Goal: Register for event/course

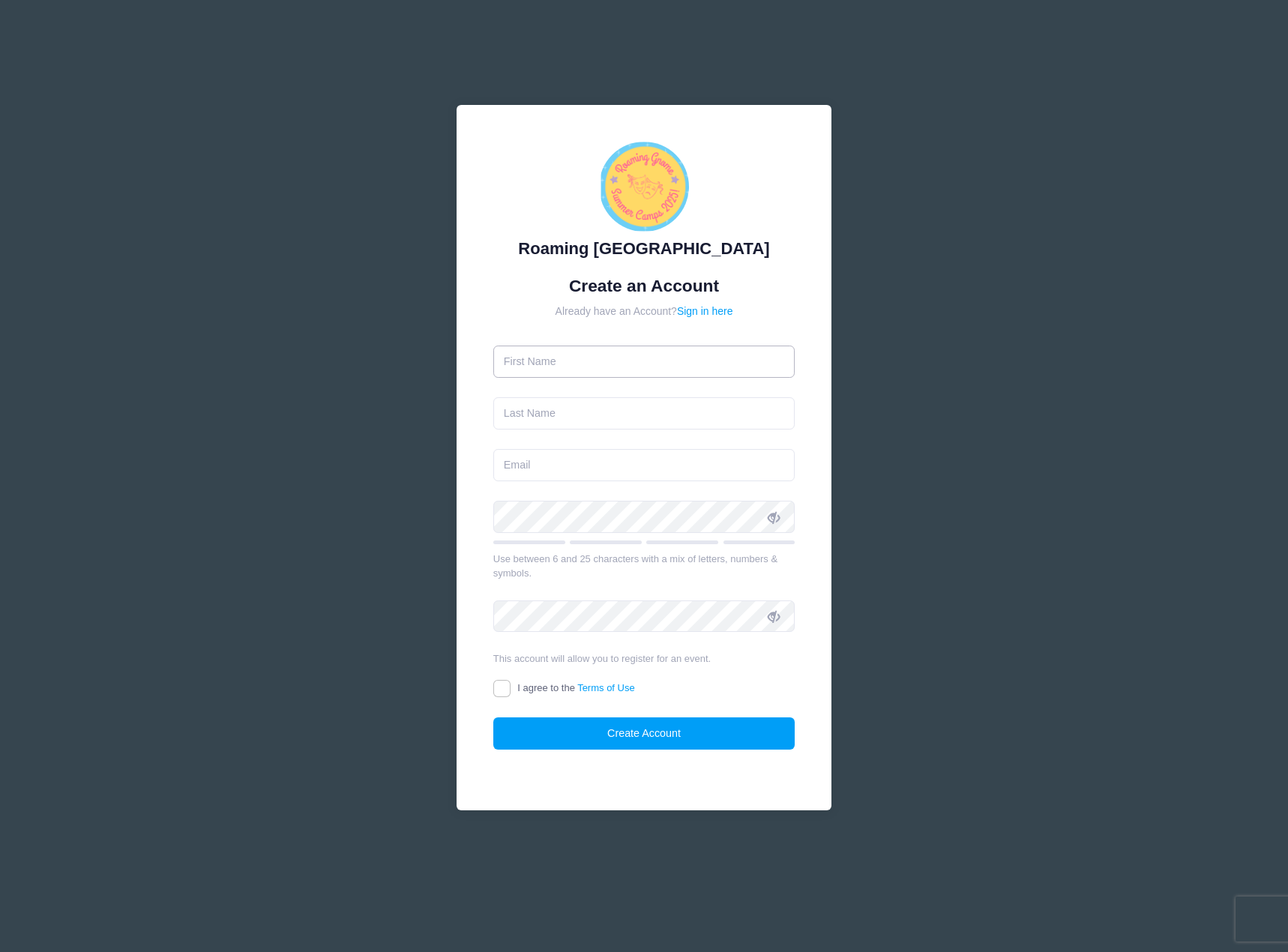
click at [670, 350] on input "text" at bounding box center [644, 362] width 302 height 32
type input "Christopher"
type input "Stewart"
type input "cstewart@caldwellcc.com"
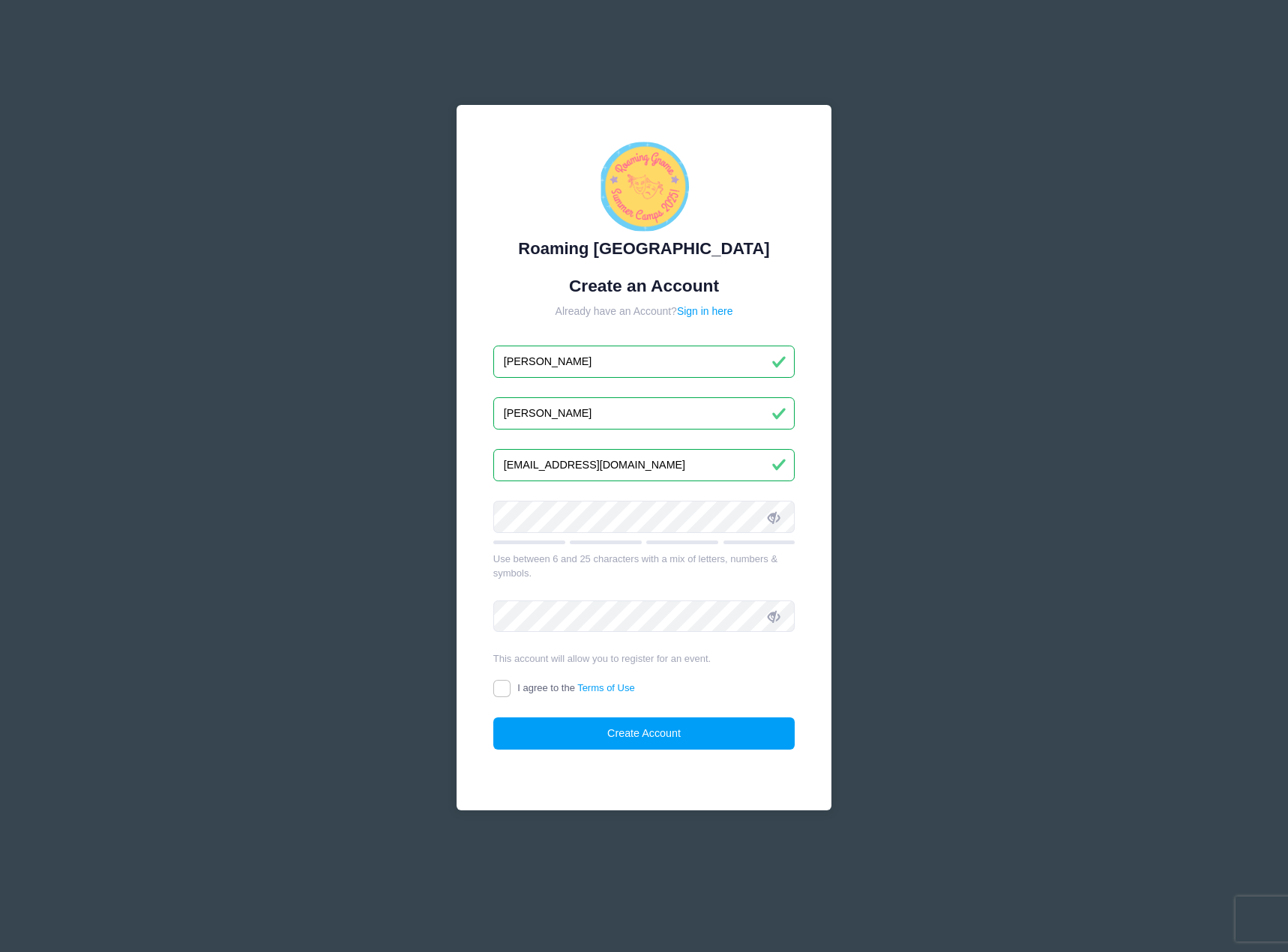
click at [652, 472] on input "cstewart@caldwellcc.com" at bounding box center [644, 465] width 302 height 32
type input "chris.s.stewart@gmail.com"
click at [546, 697] on div "I agree to the Terms of Use" at bounding box center [644, 690] width 302 height 17
click at [500, 690] on input "I agree to the Terms of Use" at bounding box center [502, 689] width 17 height 17
checkbox input "true"
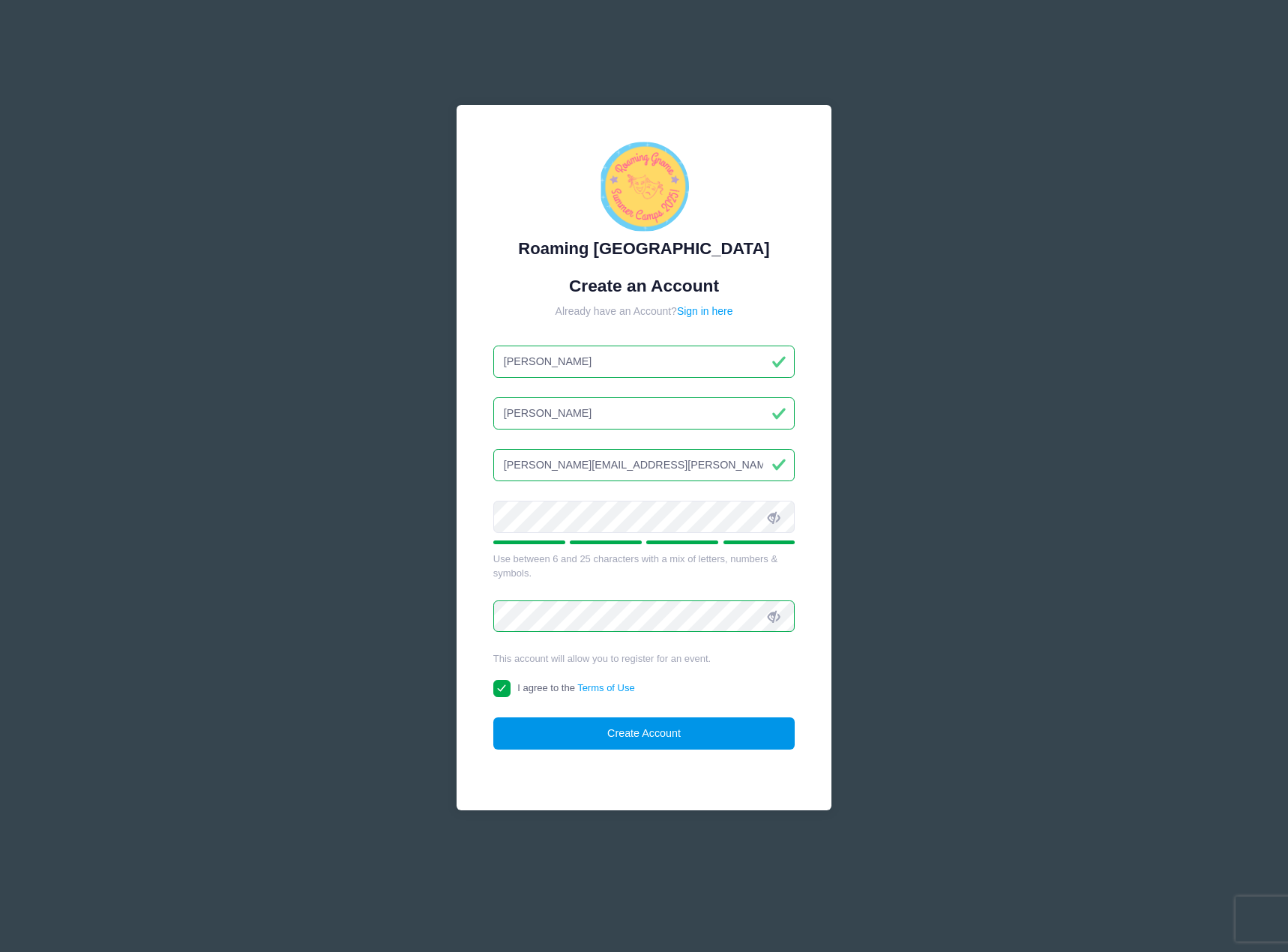
click at [661, 740] on button "Create Account" at bounding box center [644, 734] width 302 height 32
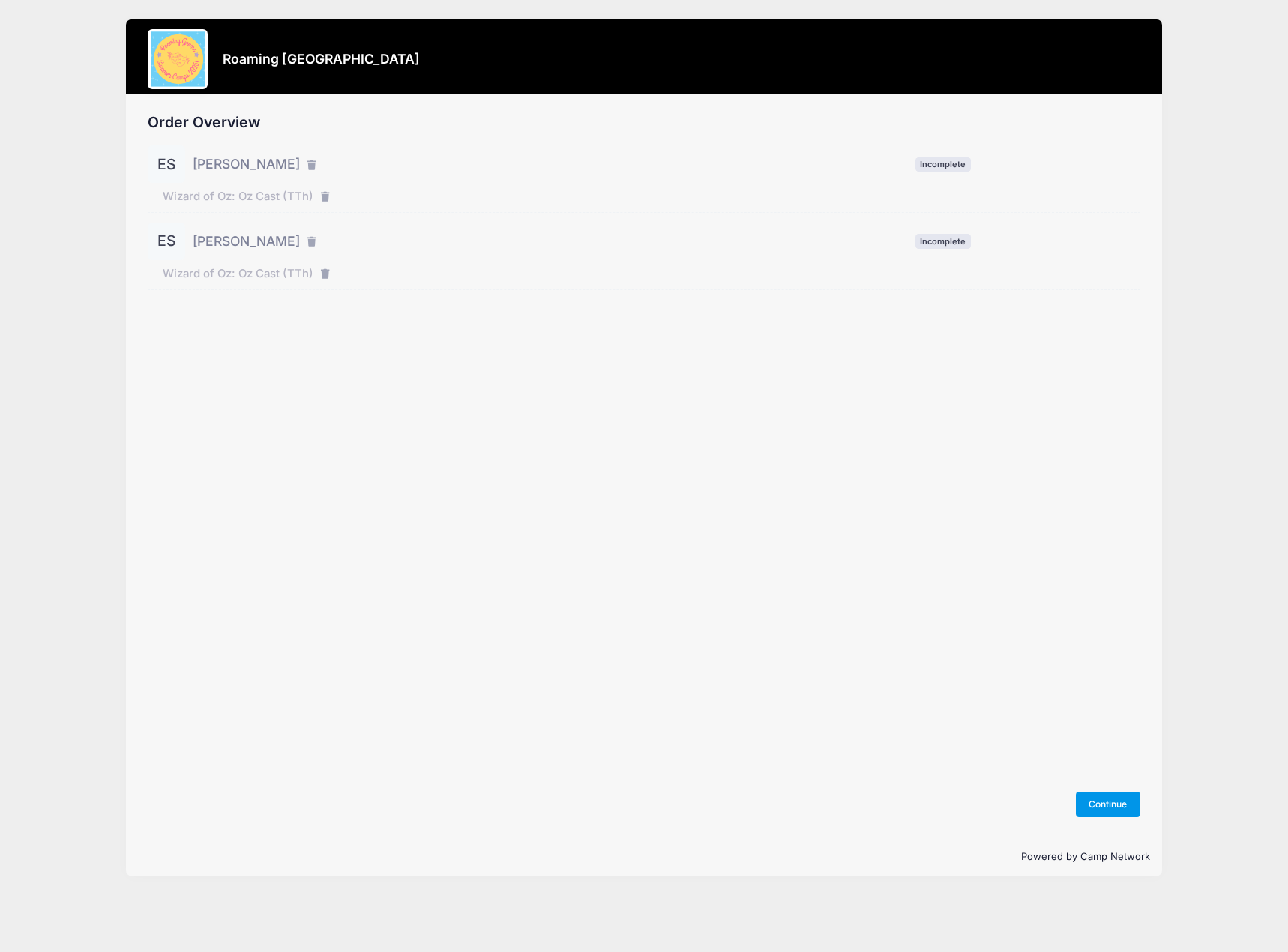
click at [1107, 810] on button "Continue" at bounding box center [1108, 804] width 64 height 26
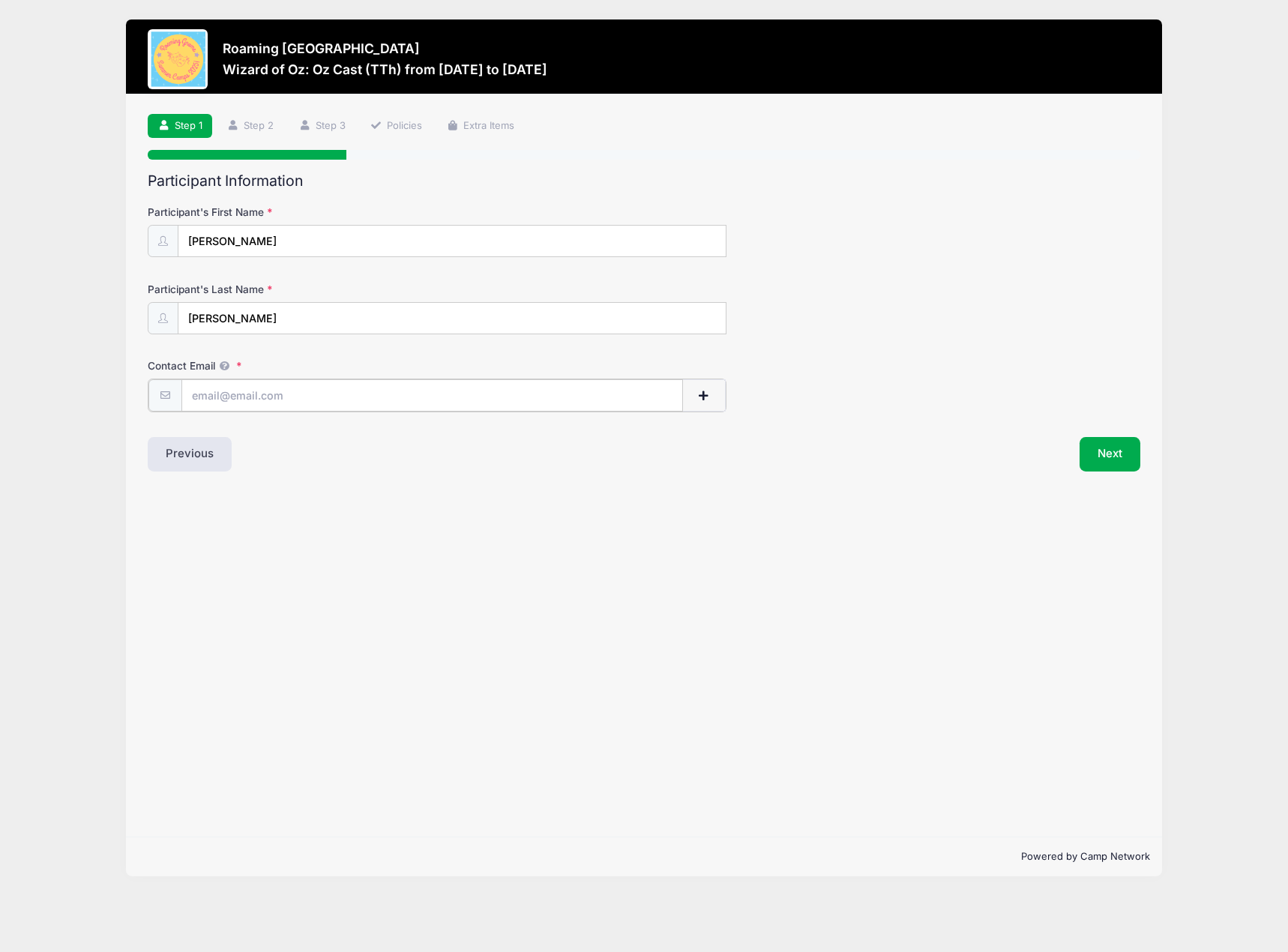
click at [431, 390] on input "Contact Email" at bounding box center [433, 396] width 502 height 32
type input "chris.s.stewart@gmail.com"
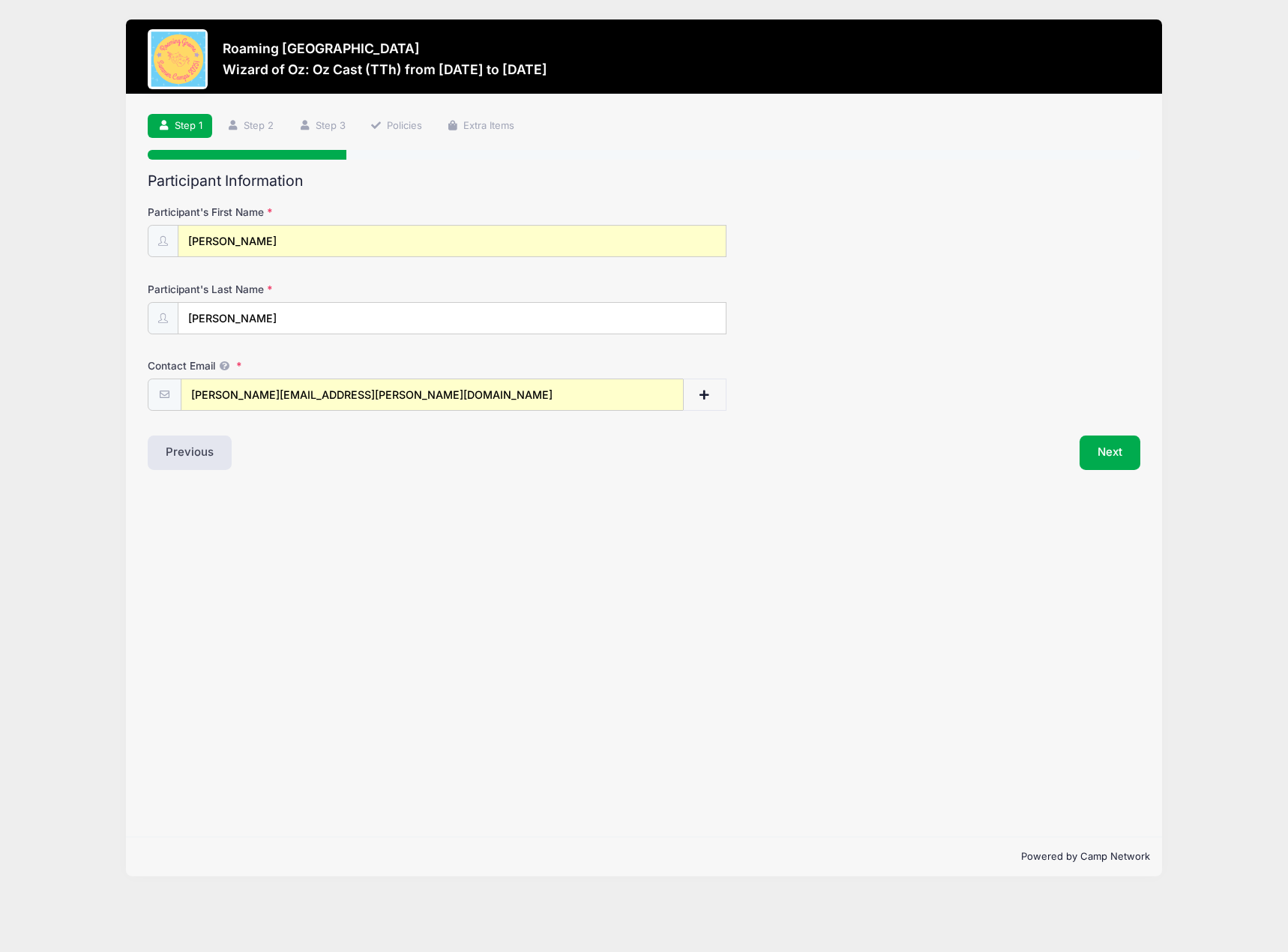
click at [306, 222] on div "Participant's First Name Christopher" at bounding box center [643, 230] width 992 height 52
click at [304, 232] on input "Christopher" at bounding box center [452, 242] width 547 height 32
click at [304, 232] on input "[PERSON_NAME]" at bounding box center [452, 242] width 547 height 32
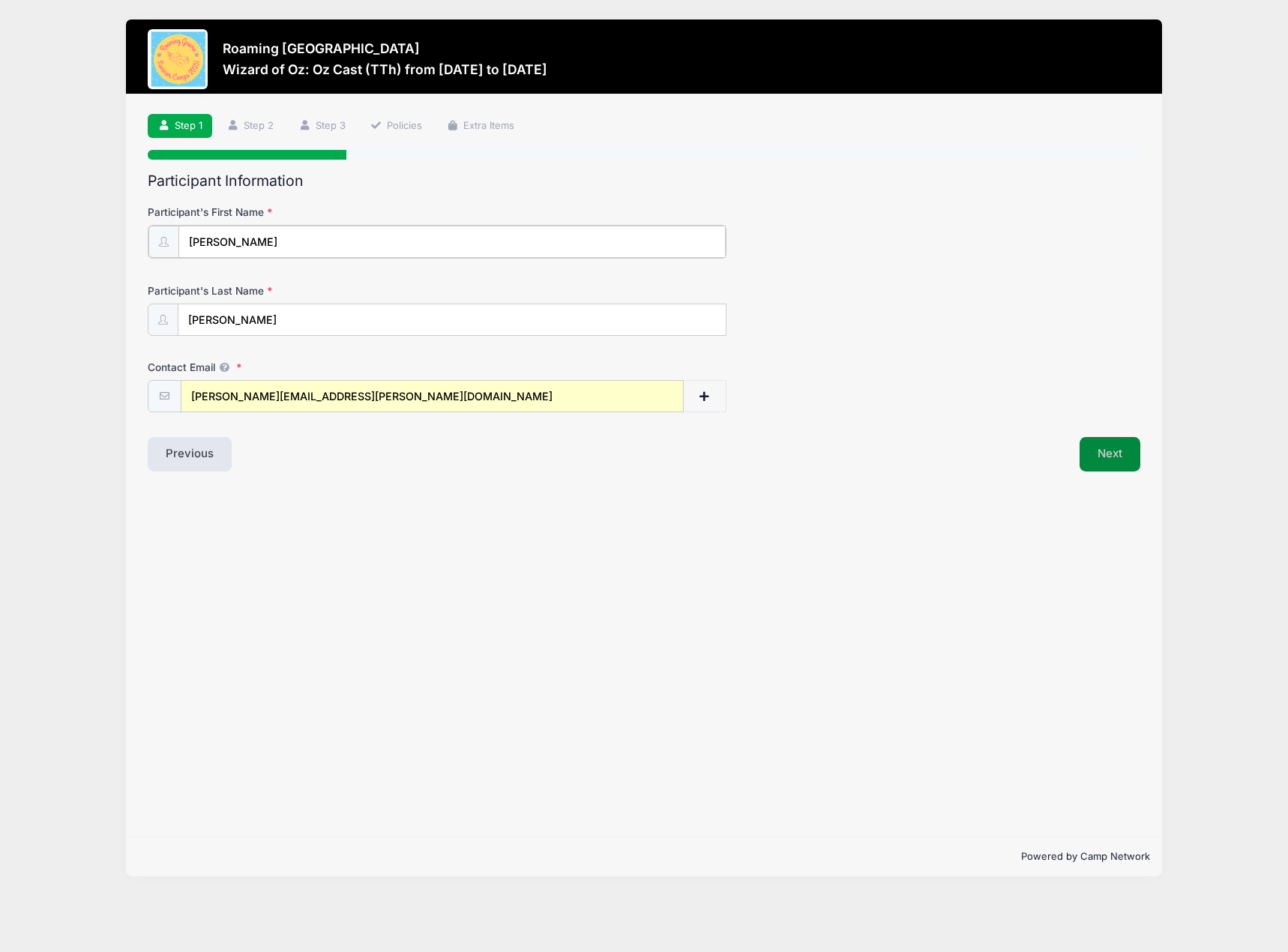
type input "Eleanor"
click at [1089, 452] on button "Next" at bounding box center [1110, 453] width 61 height 34
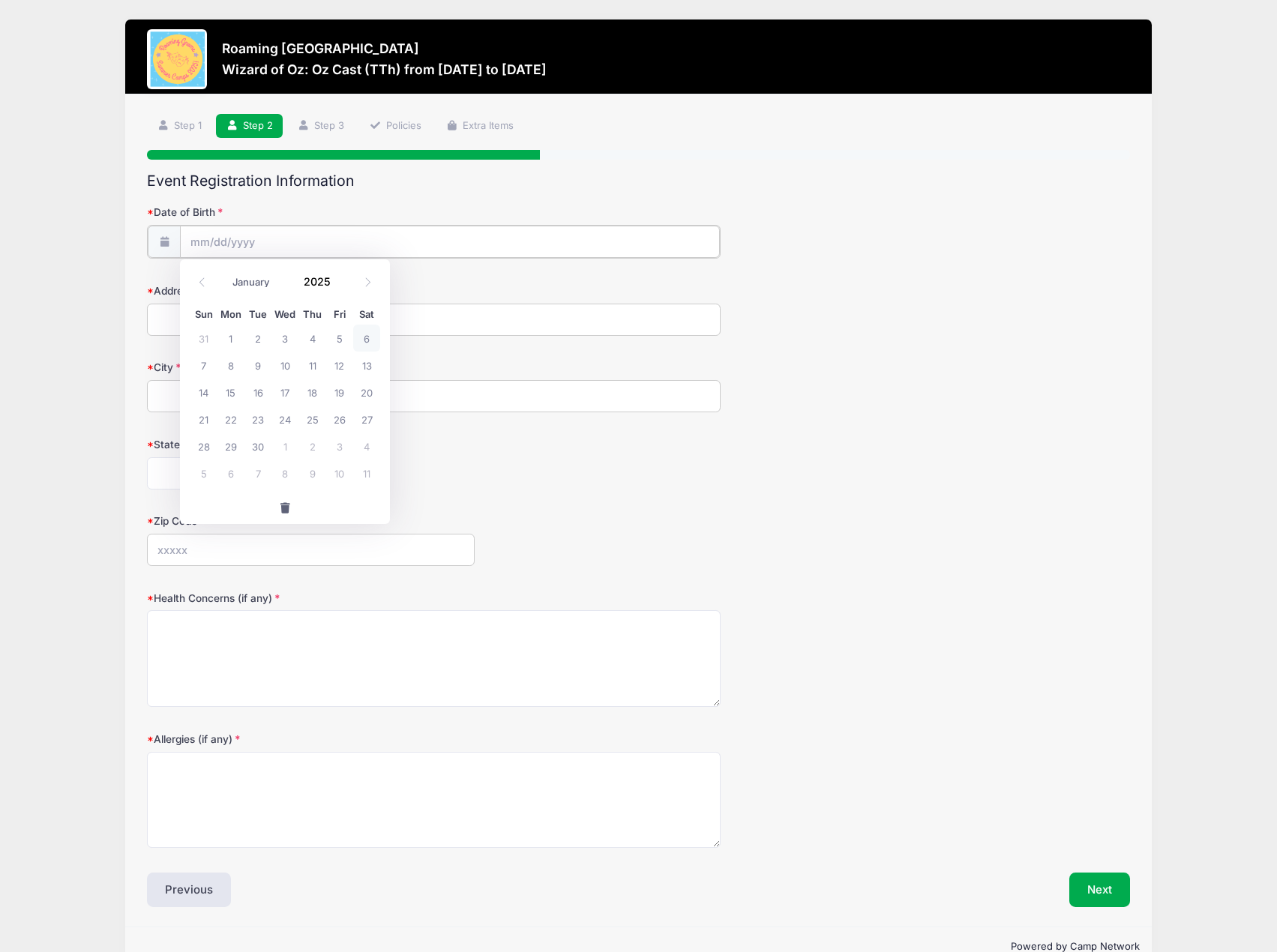
click at [246, 248] on input "Date of Birth" at bounding box center [449, 242] width 539 height 32
click at [246, 242] on input "Date of Birth" at bounding box center [449, 242] width 539 height 32
click at [315, 289] on input "2025" at bounding box center [320, 281] width 48 height 23
click at [324, 282] on input "2025" at bounding box center [320, 281] width 48 height 23
click at [240, 283] on select "January February March April May June July August September October November De…" at bounding box center [258, 281] width 66 height 20
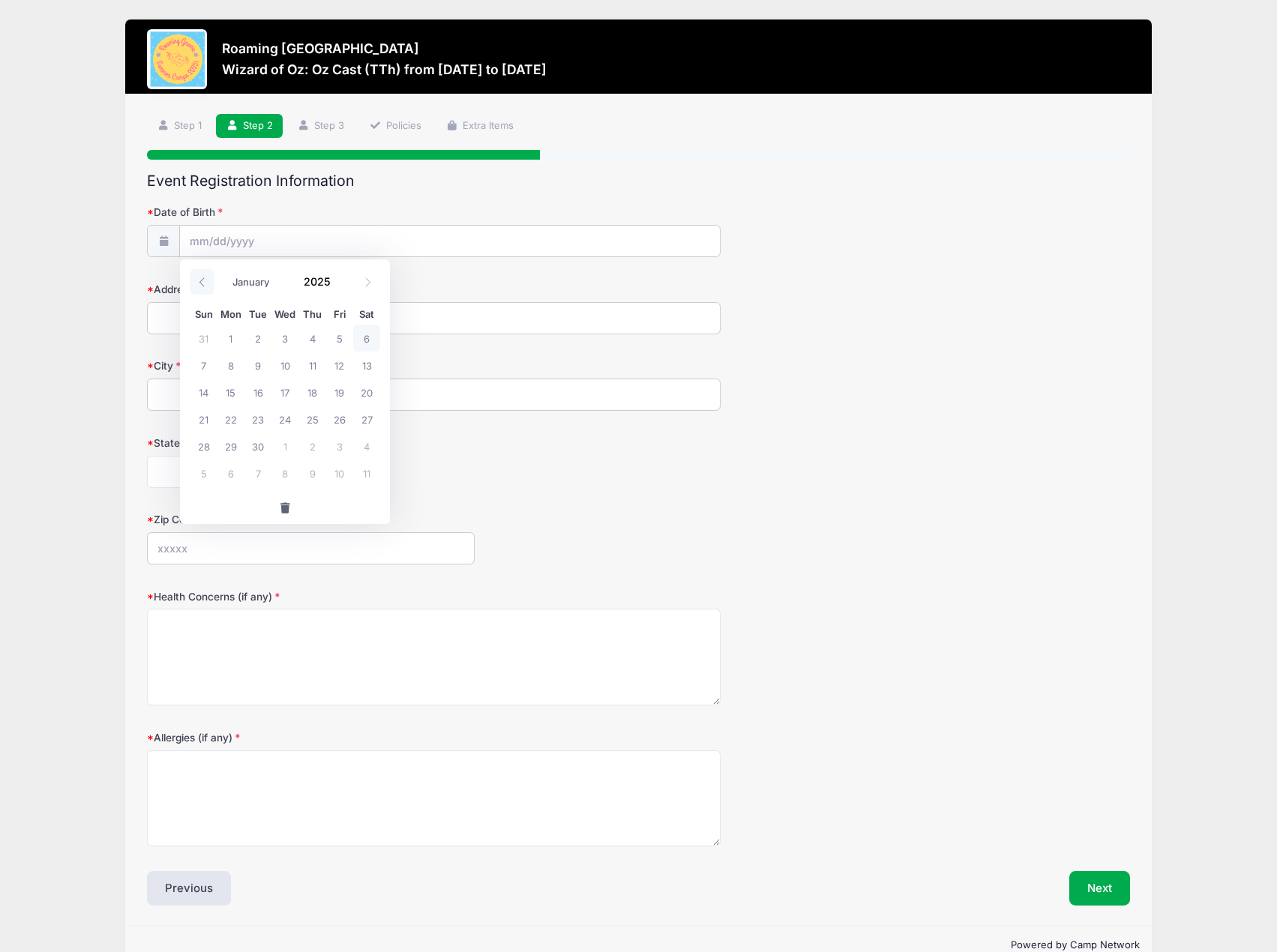
click at [200, 285] on icon at bounding box center [202, 282] width 9 height 9
select select "7"
click at [241, 284] on select "January February March April May June July August September October November De…" at bounding box center [258, 281] width 66 height 20
click at [316, 277] on input "2025" at bounding box center [320, 281] width 48 height 23
type input "2014"
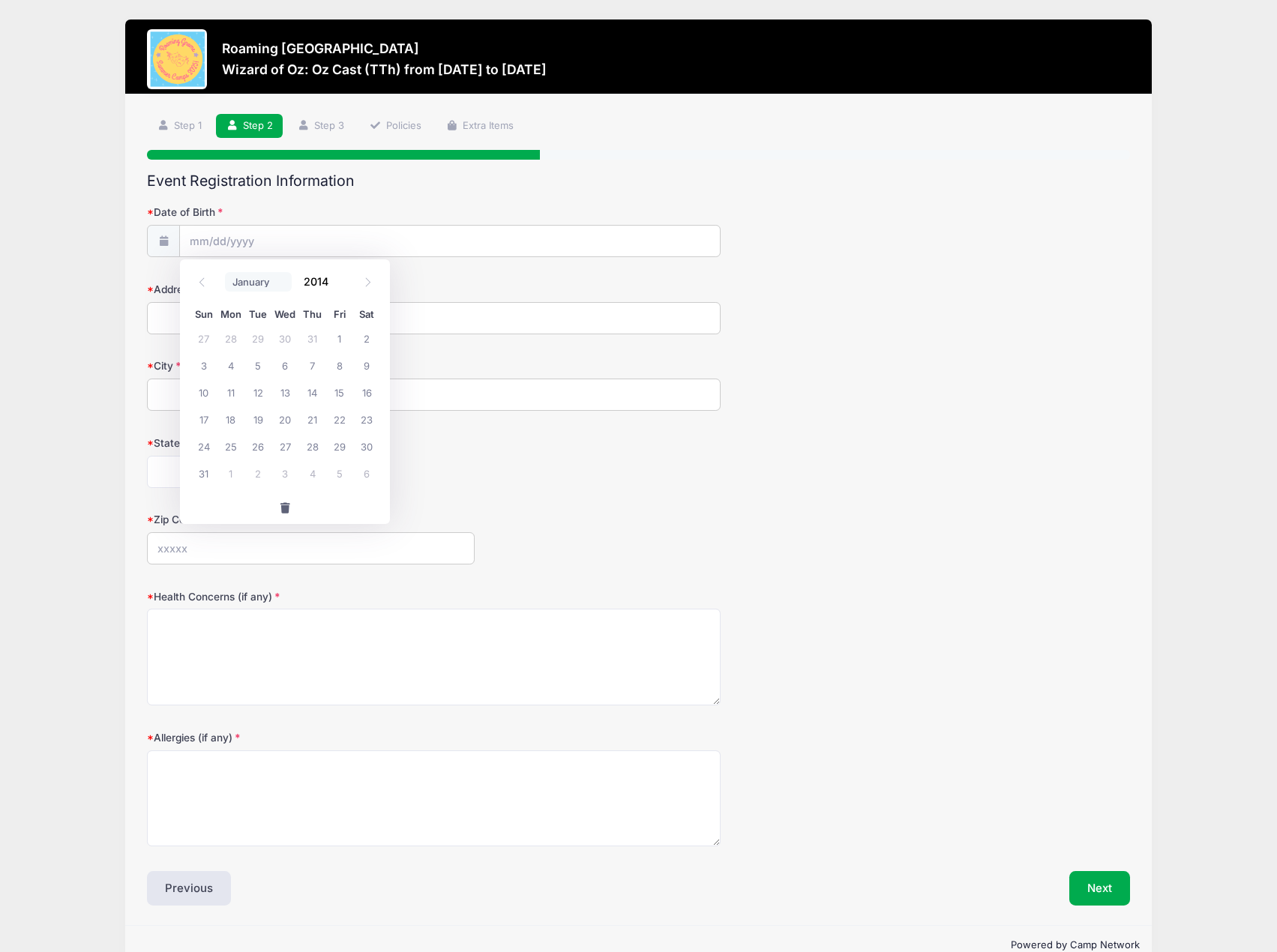
click at [246, 284] on select "January February March April May June July August September October November De…" at bounding box center [258, 281] width 66 height 20
select select "9"
click at [225, 272] on select "January February March April May June July August September October November De…" at bounding box center [258, 281] width 66 height 20
click at [283, 335] on span "1" at bounding box center [285, 338] width 27 height 27
type input "10/01/2014"
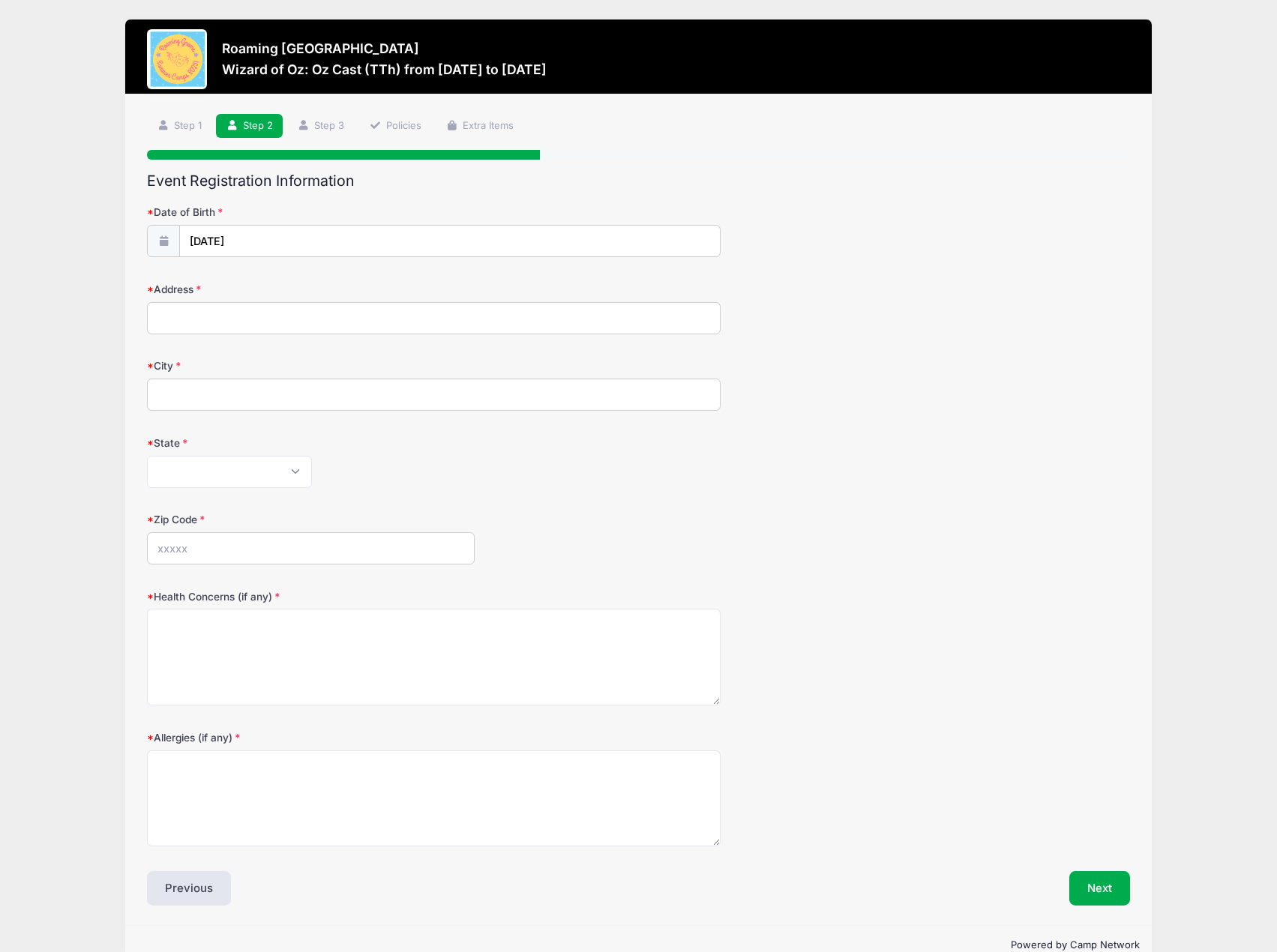
click at [247, 332] on input "Address" at bounding box center [434, 318] width 574 height 32
click at [257, 319] on input "Address" at bounding box center [434, 318] width 574 height 32
type input "1724 Albion St"
type input "S"
type input "Denver"
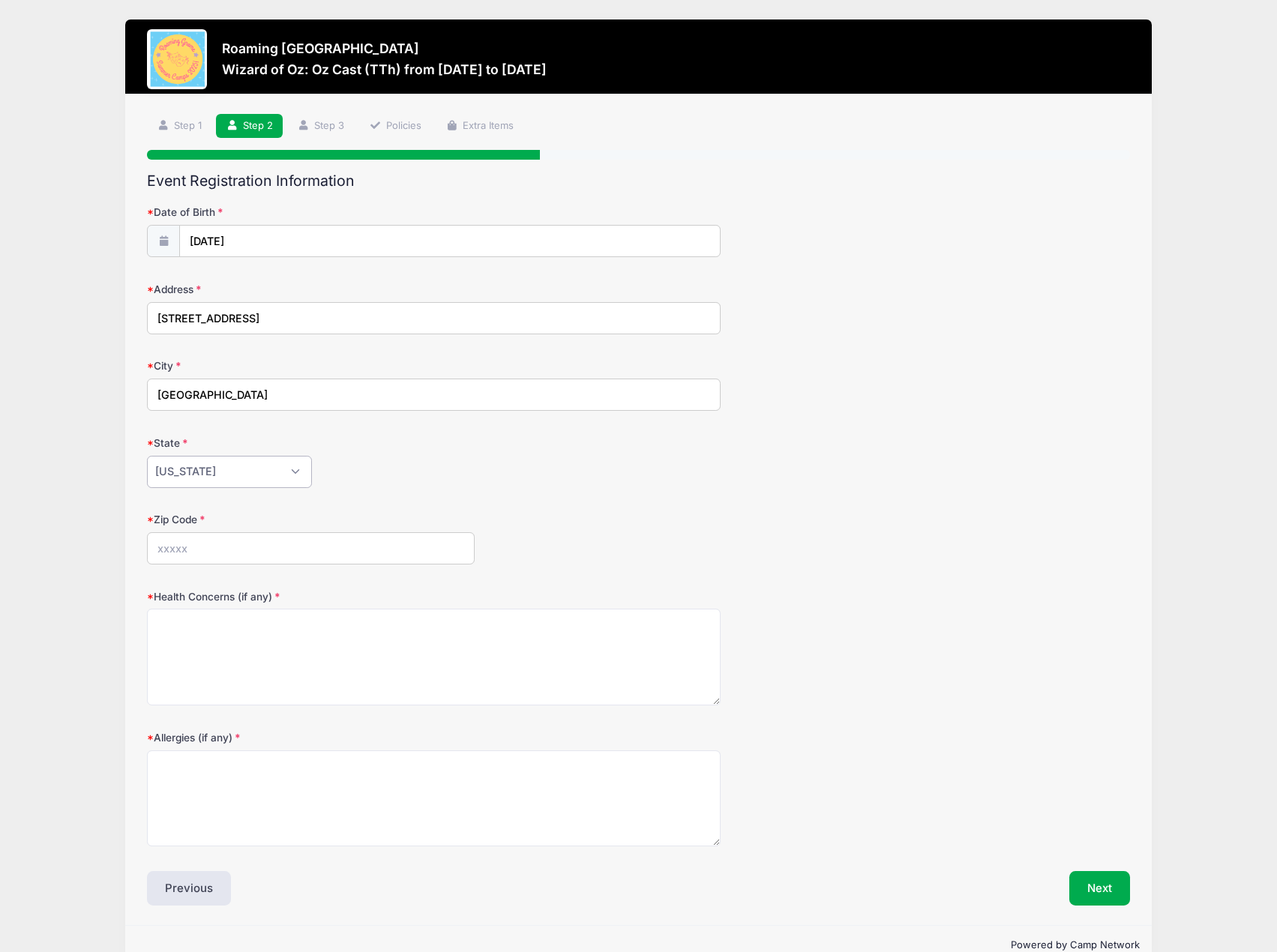
select select "CO"
click at [220, 537] on input "Zip Code" at bounding box center [311, 548] width 328 height 32
type input "80220"
click at [312, 635] on textarea "Health Concerns (if any)" at bounding box center [434, 657] width 574 height 97
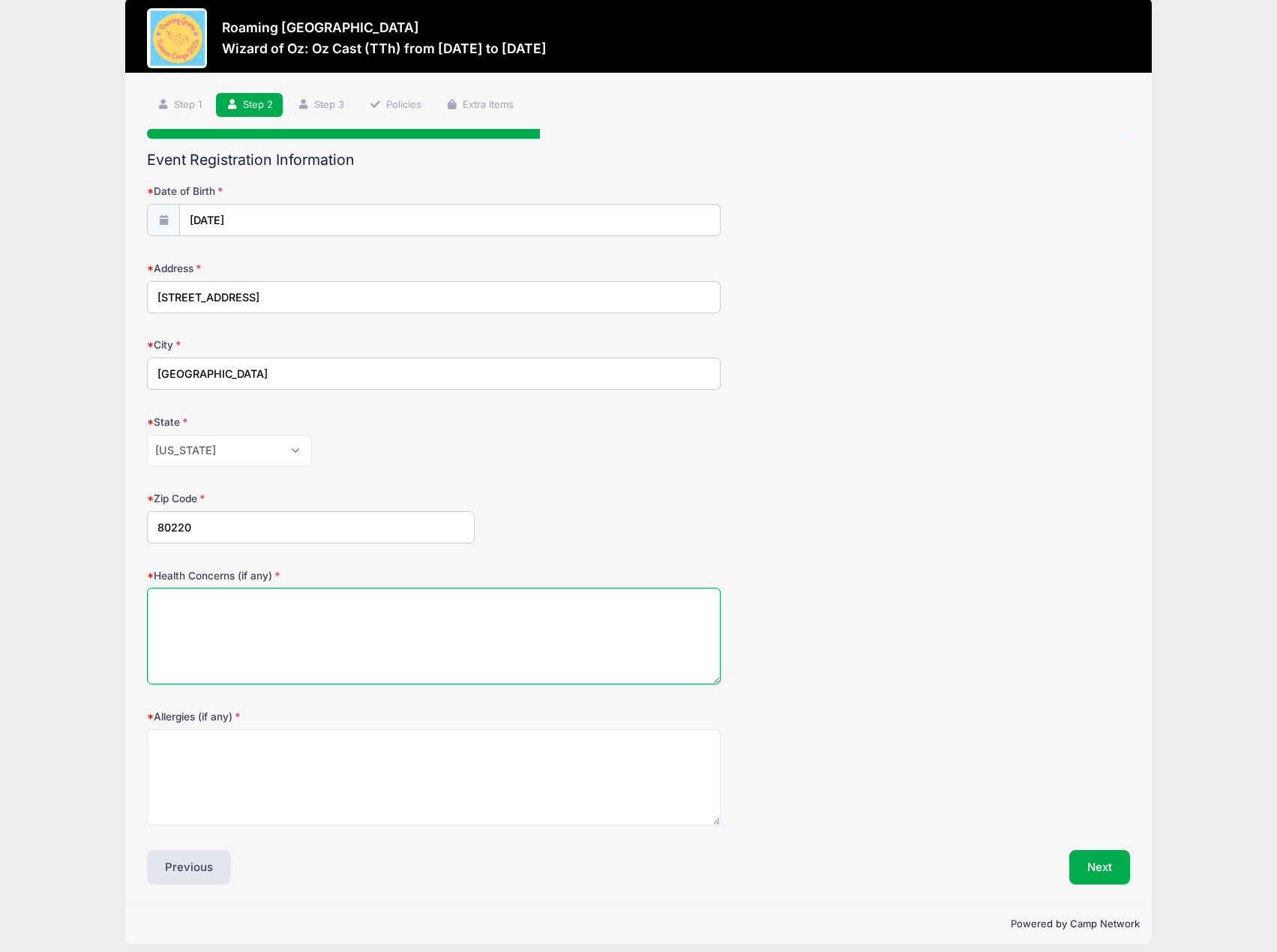
scroll to position [32, 0]
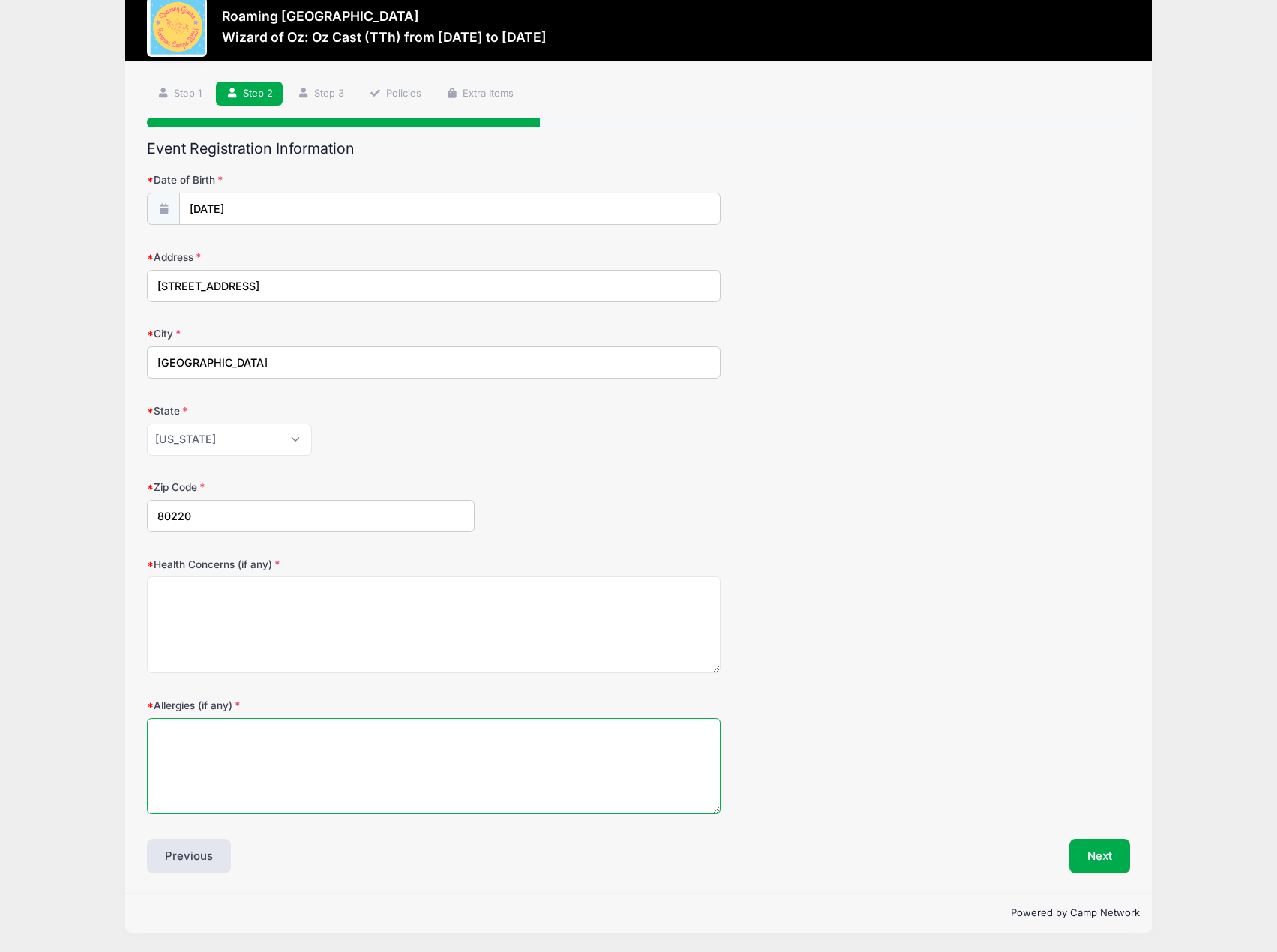
click at [431, 758] on textarea "Allergies (if any)" at bounding box center [434, 766] width 574 height 97
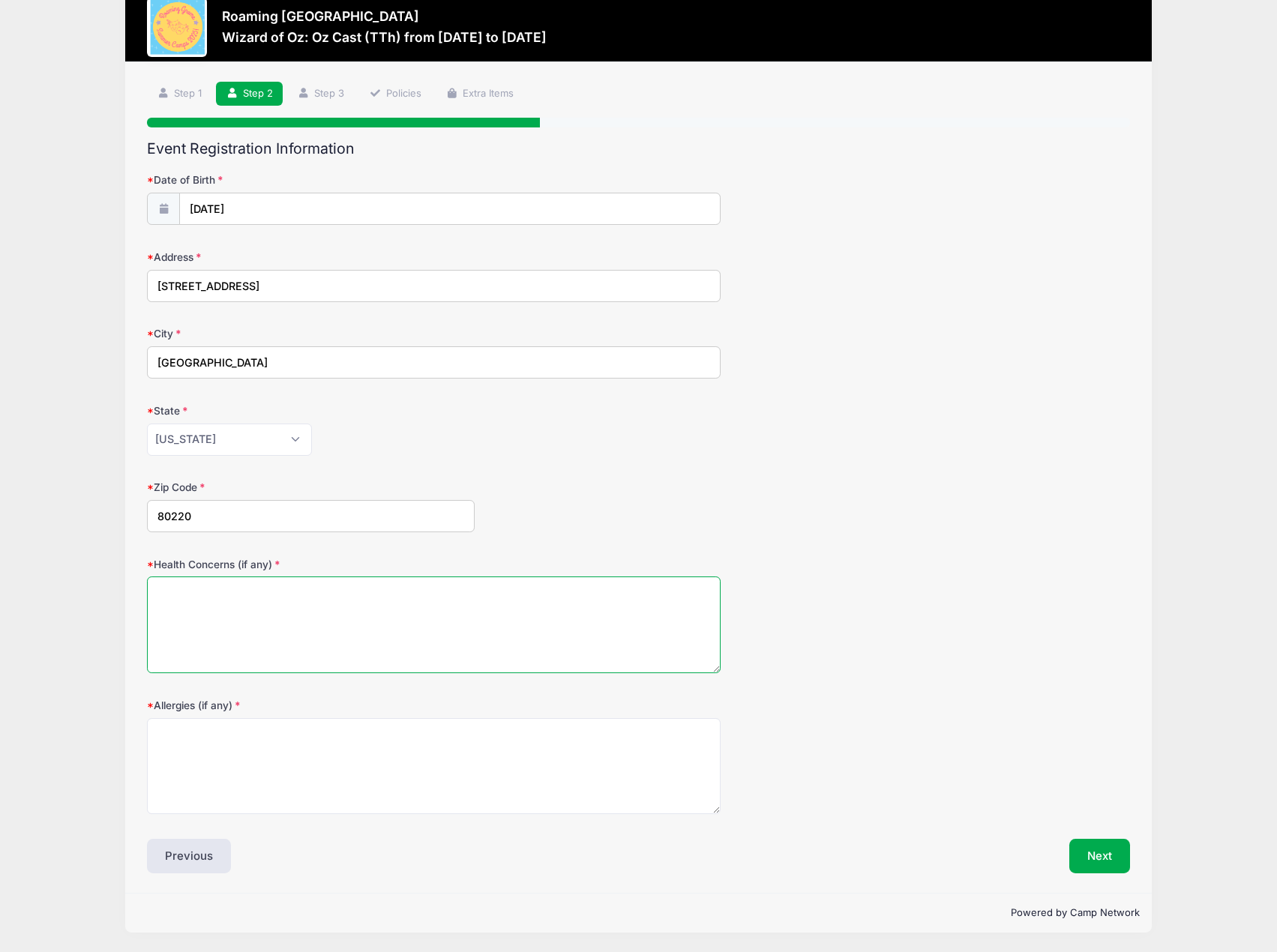
click at [402, 652] on textarea "Health Concerns (if any)" at bounding box center [434, 625] width 574 height 97
type textarea "N/A"
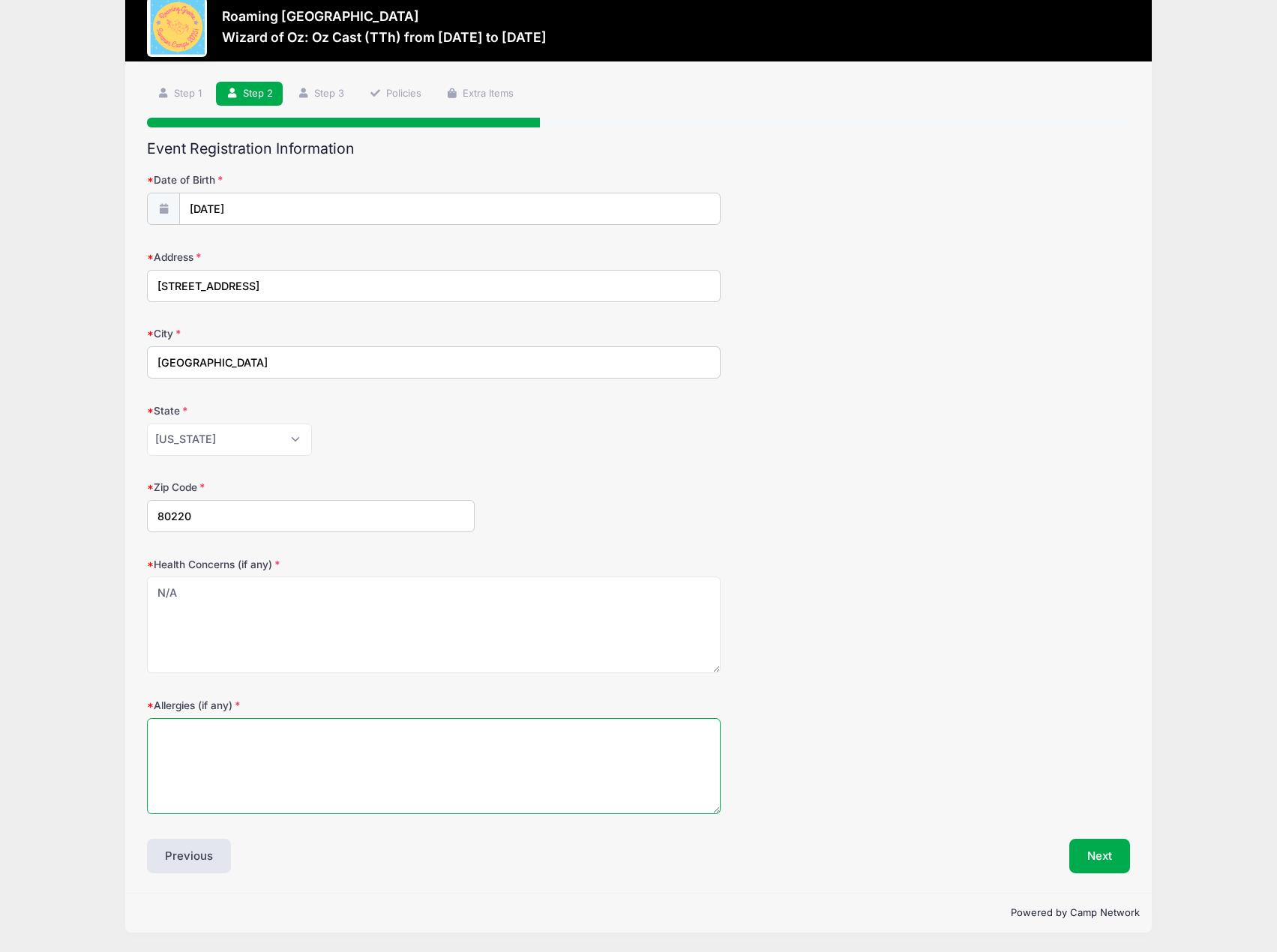
click at [394, 750] on textarea "Allergies (if any)" at bounding box center [434, 766] width 574 height 97
type textarea "N/A"
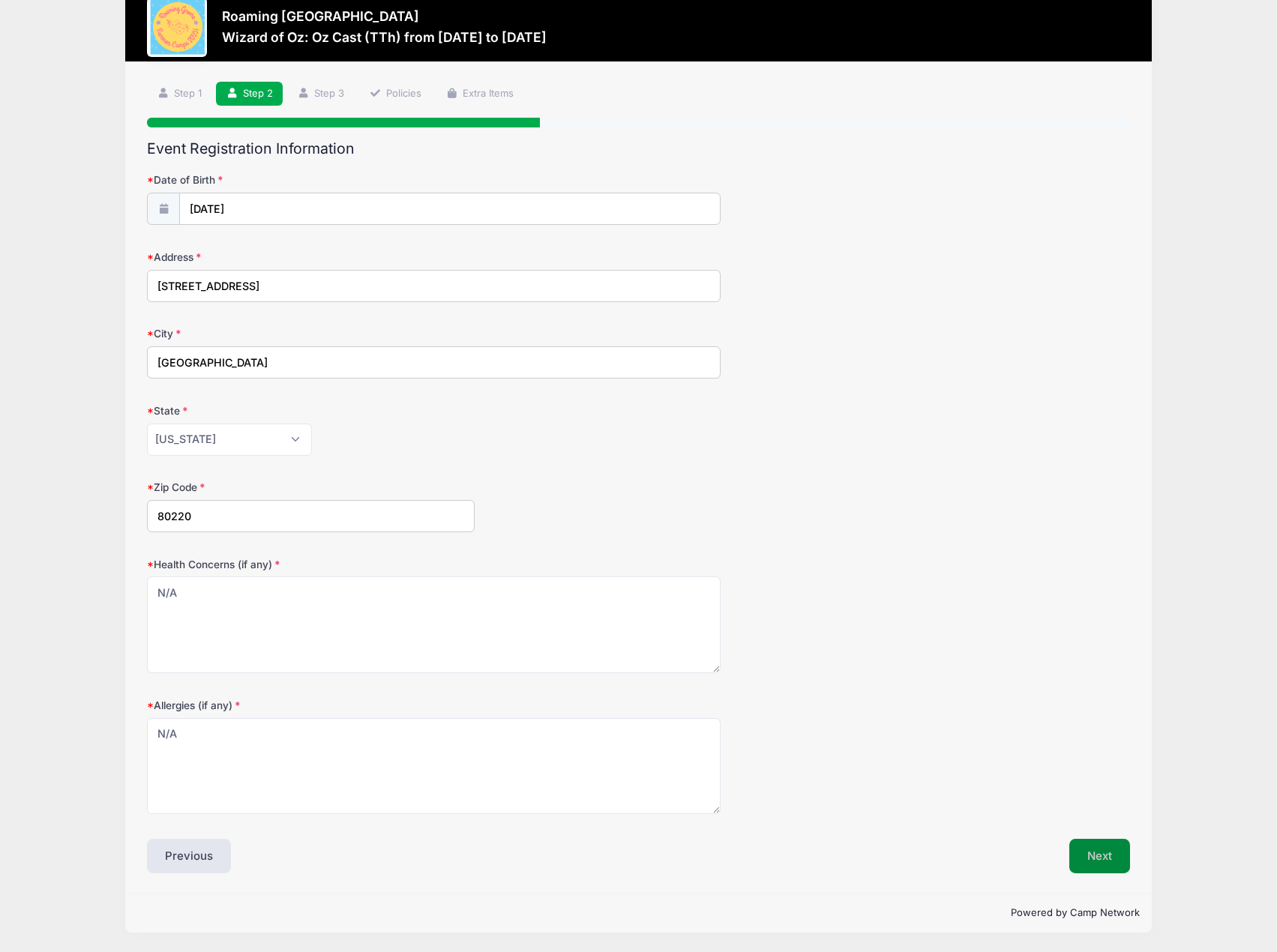
click at [1100, 851] on button "Next" at bounding box center [1100, 856] width 61 height 34
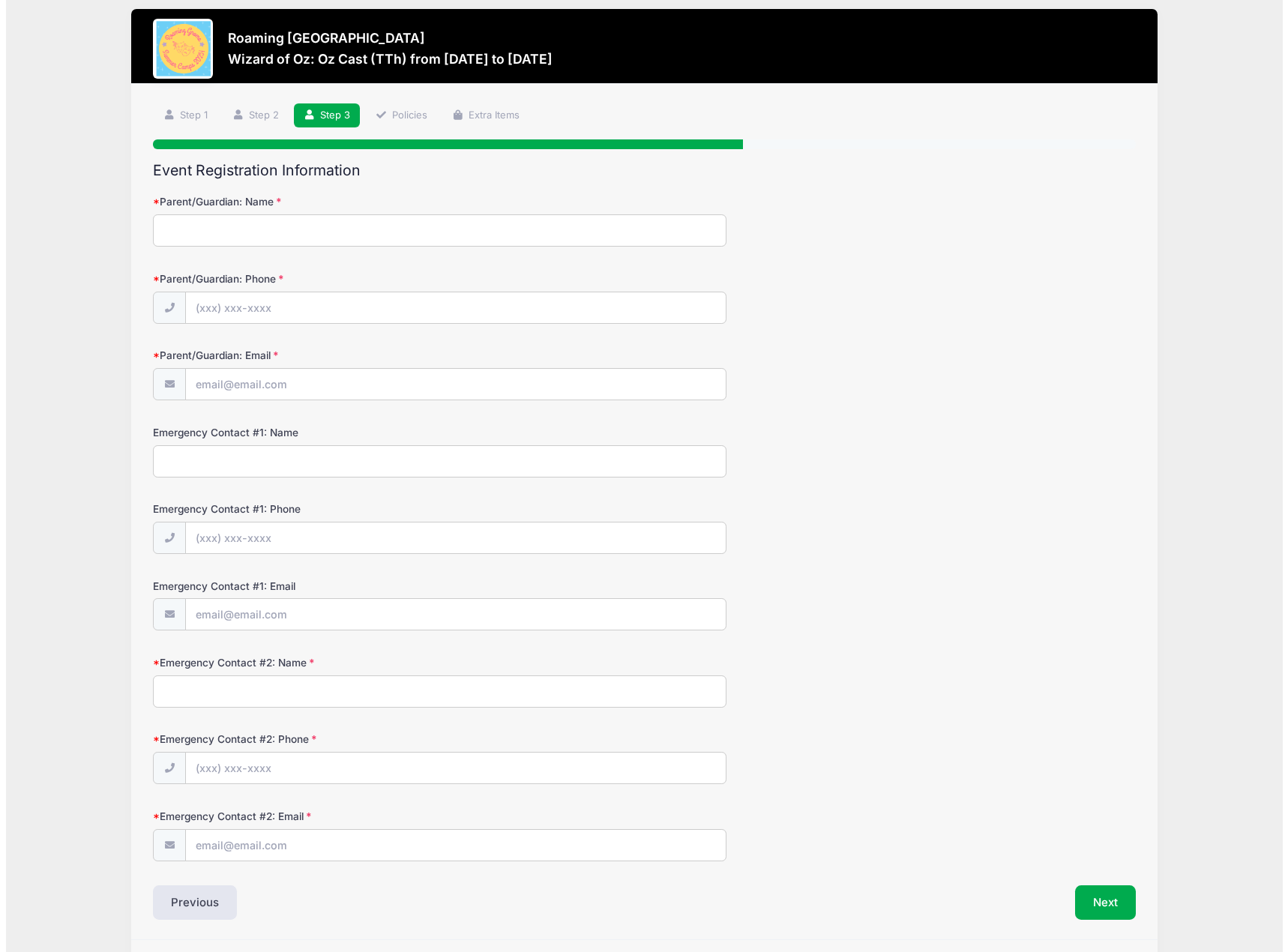
scroll to position [0, 0]
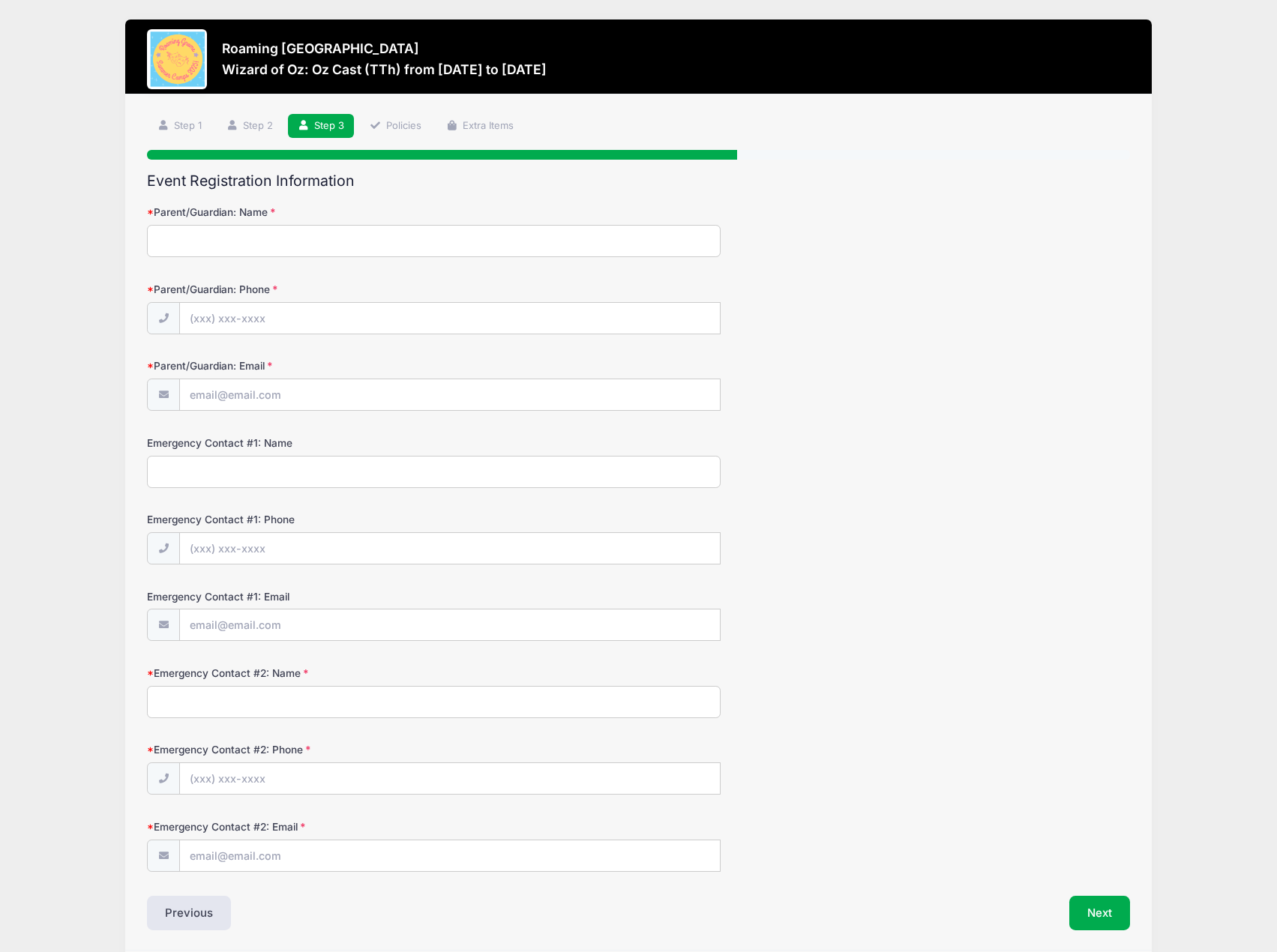
click at [333, 240] on input "Parent/Guardian: Name" at bounding box center [434, 241] width 574 height 32
type input "Christopher Stephen Stewart"
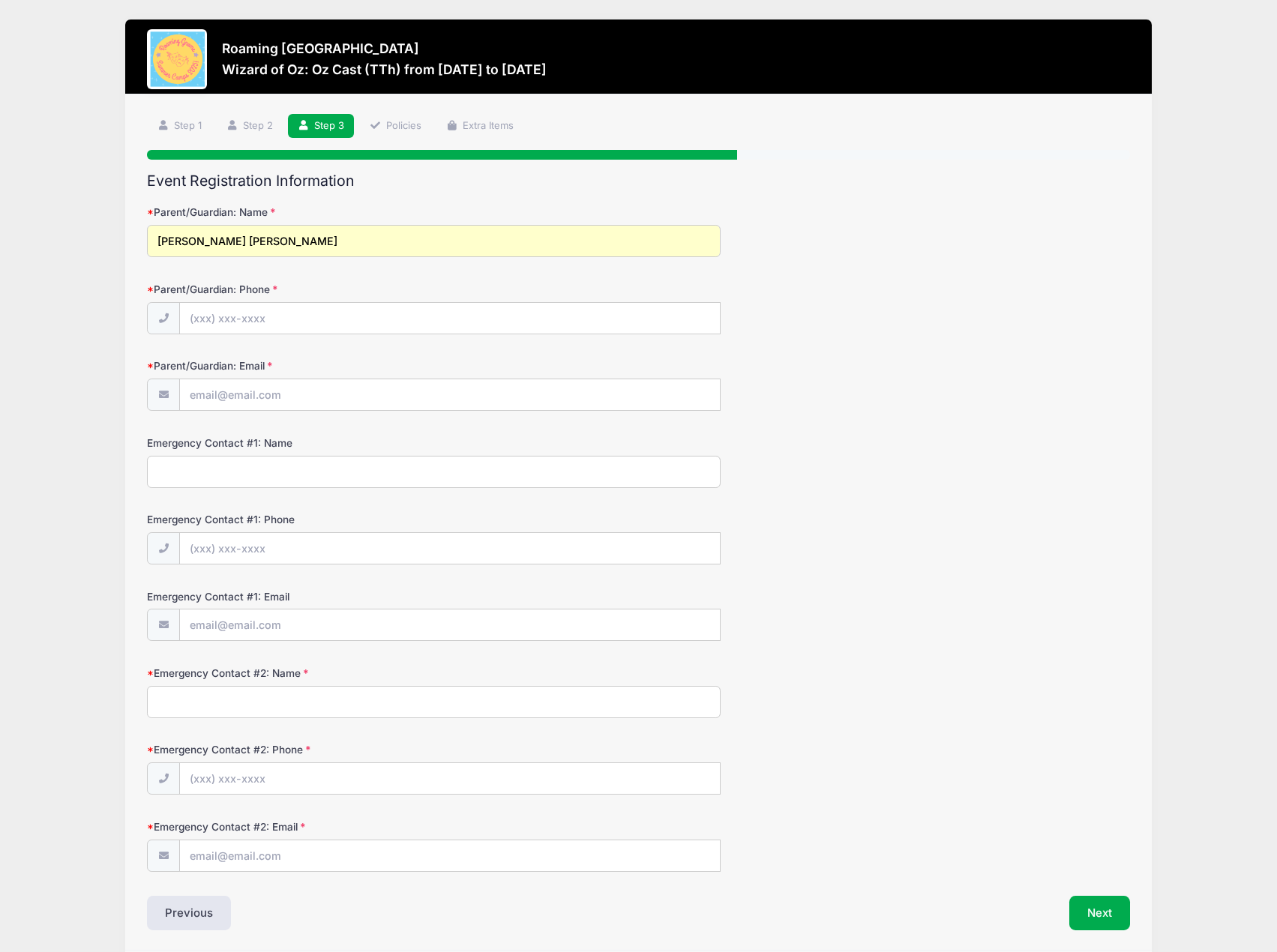
type input "Christopher Stephen Stewart"
type input "(469) 422-4221"
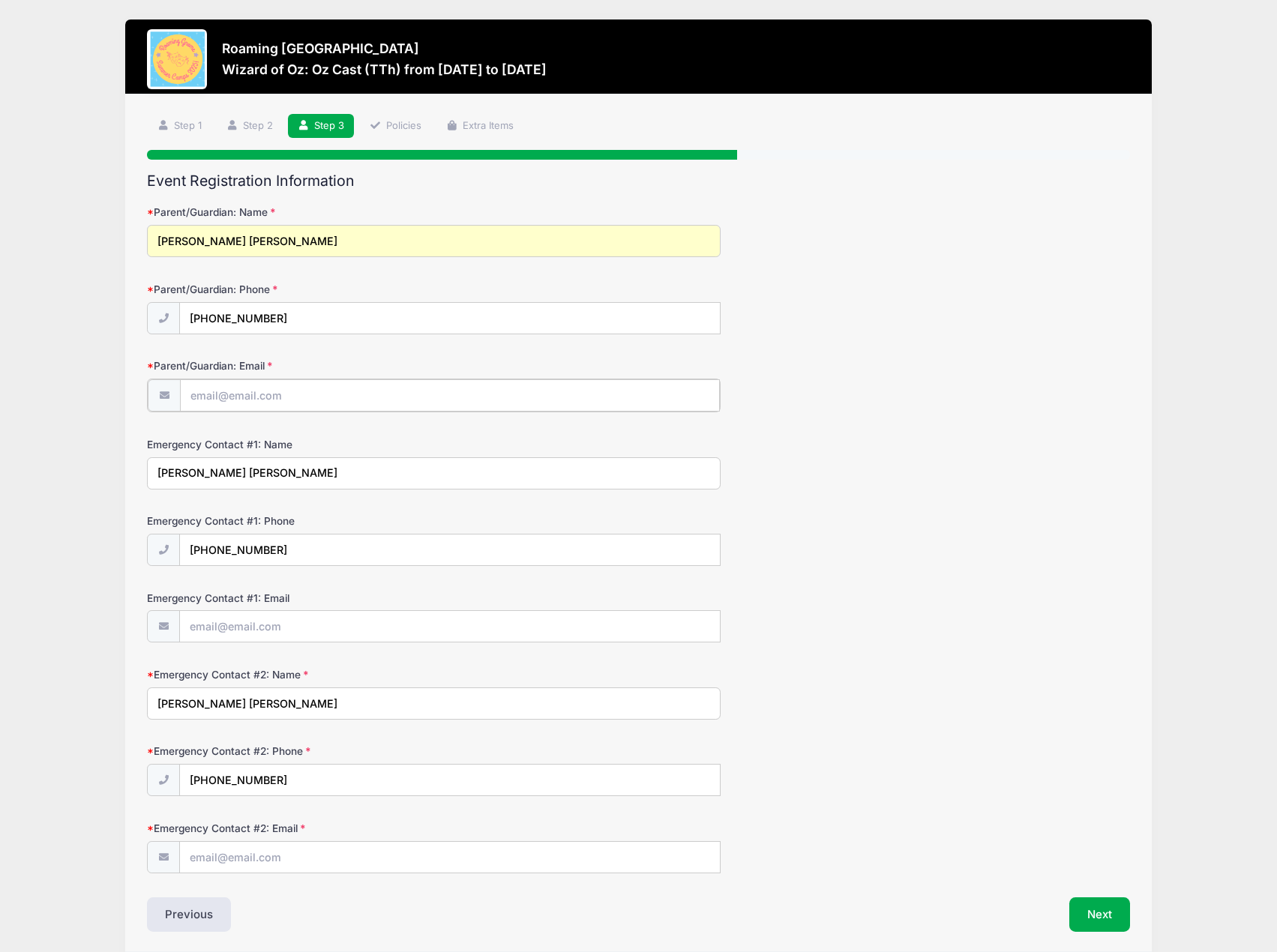
type input "[PERSON_NAME][EMAIL_ADDRESS][PERSON_NAME][DOMAIN_NAME]"
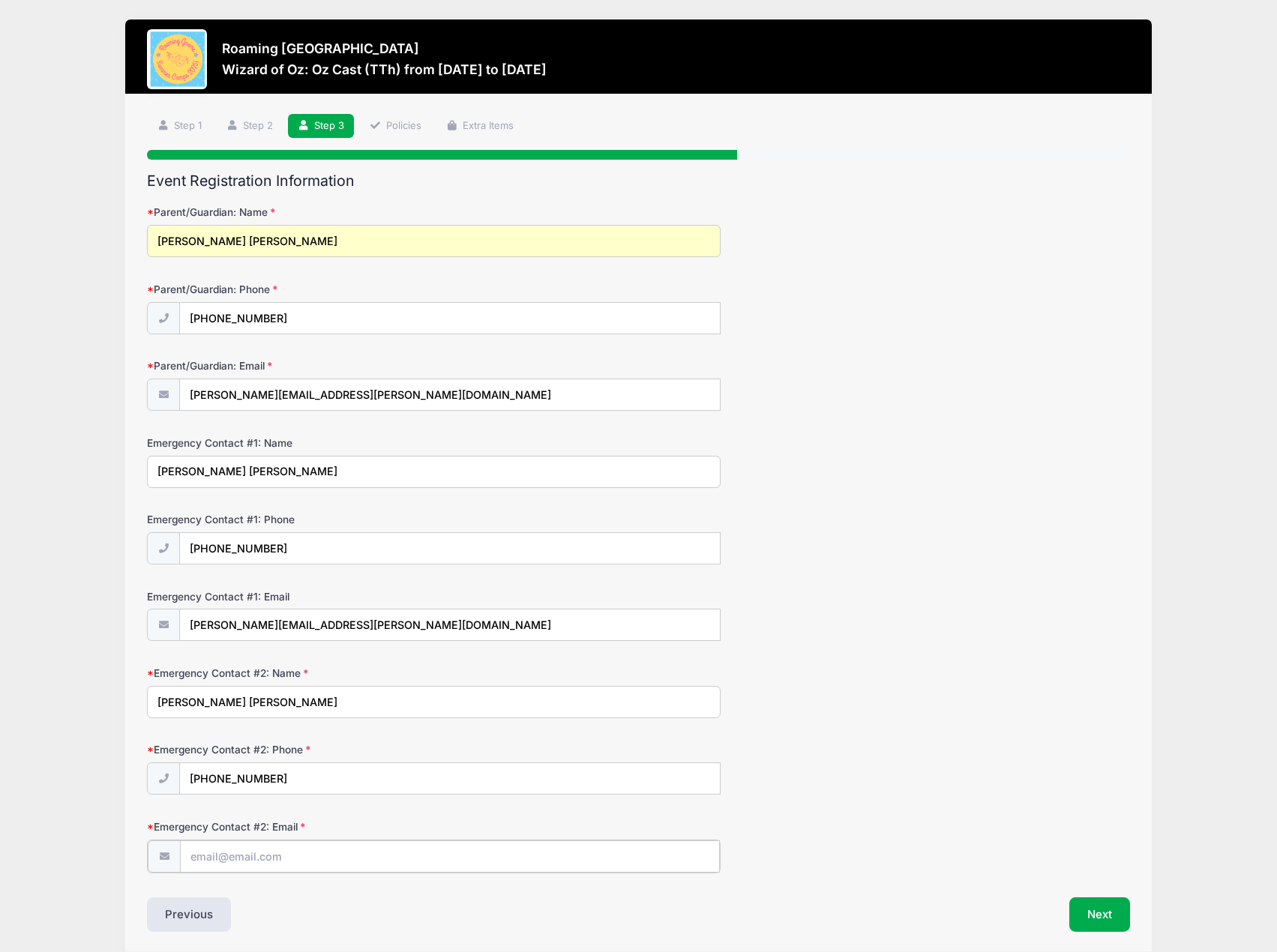
type input "[PERSON_NAME][EMAIL_ADDRESS][PERSON_NAME][DOMAIN_NAME]"
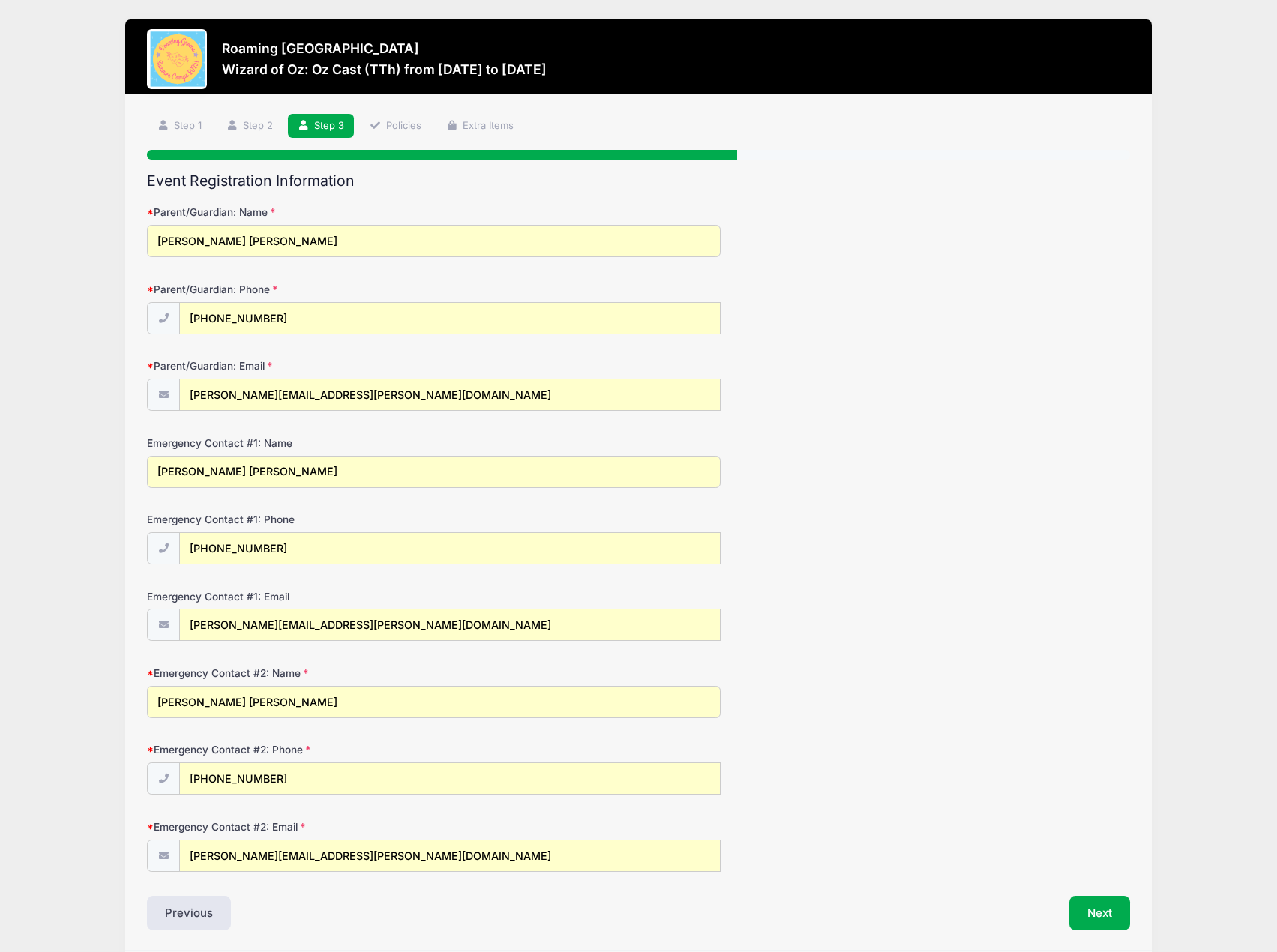
click at [339, 710] on input "Christopher Stephen Stewart" at bounding box center [434, 702] width 574 height 32
type input "Amy Katherine Stewart"
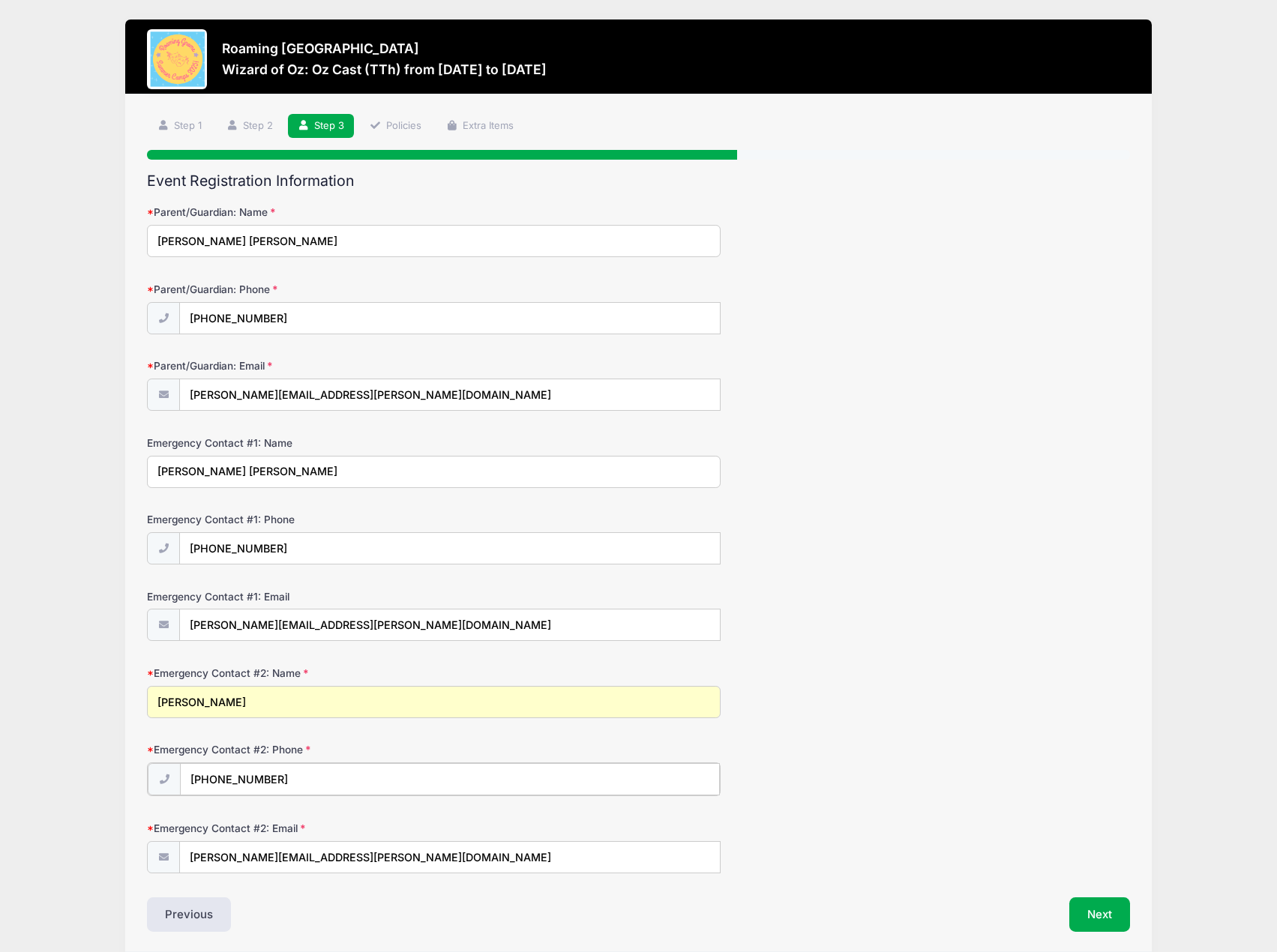
click at [274, 782] on input "(469) 422-4221" at bounding box center [449, 780] width 539 height 32
type input "(409) 782-0600"
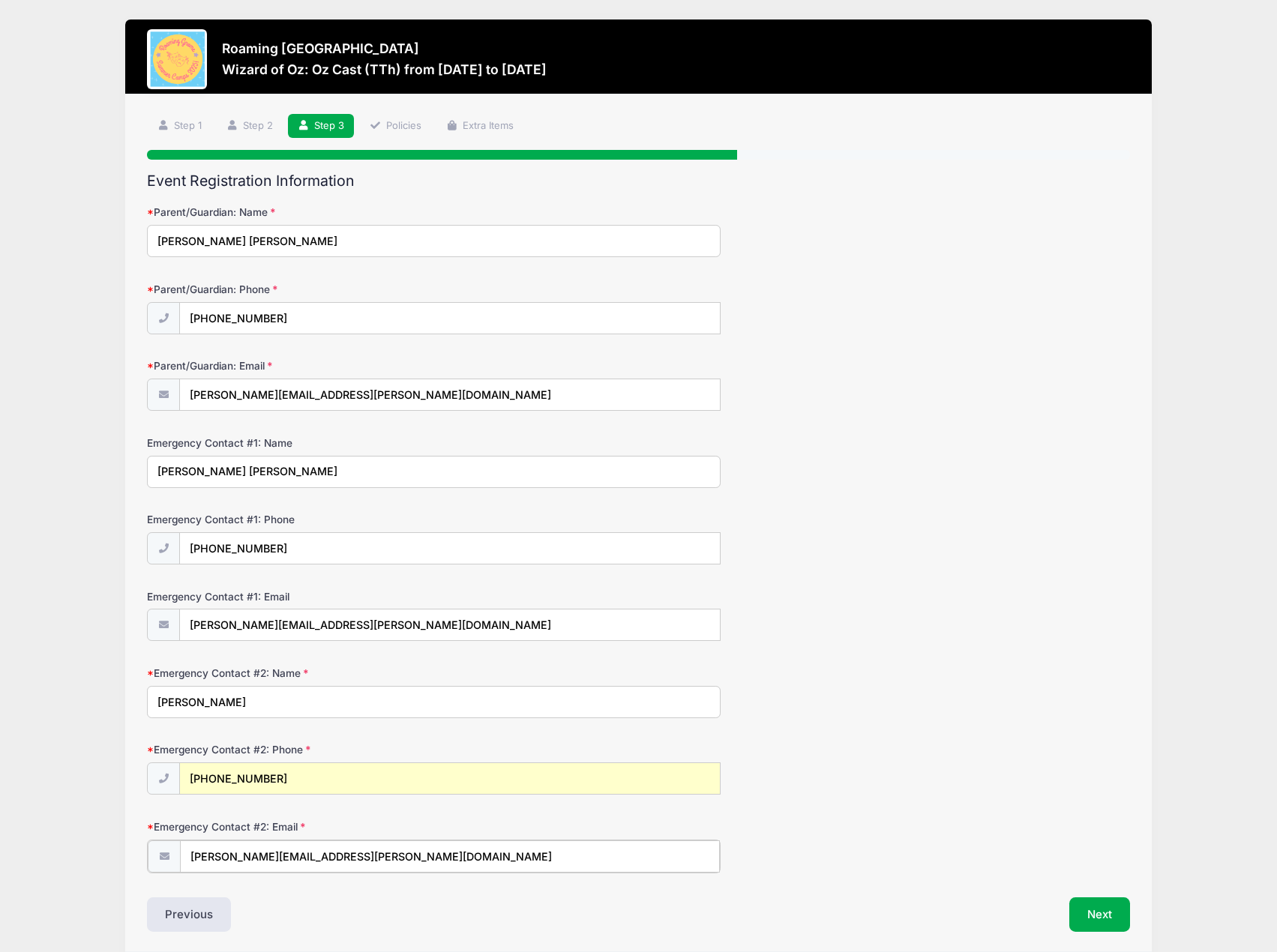
click at [411, 849] on input "[PERSON_NAME][EMAIL_ADDRESS][PERSON_NAME][DOMAIN_NAME]" at bounding box center [449, 856] width 539 height 32
type input "amykate09@gmail.com"
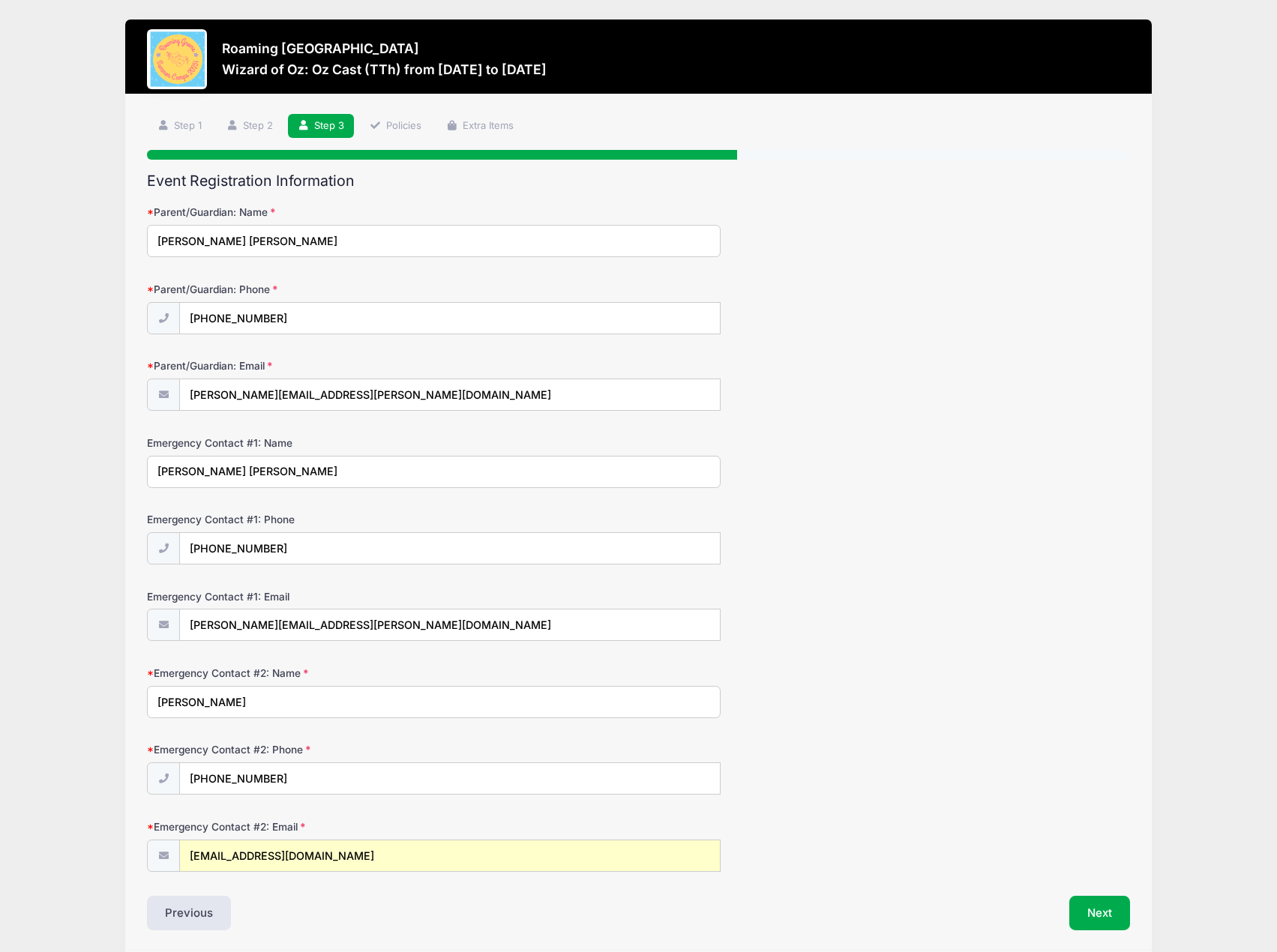
click at [930, 829] on div "Emergency Contact #2: Email amykate09@gmail.com" at bounding box center [638, 845] width 983 height 52
click at [1089, 908] on button "Next" at bounding box center [1100, 913] width 61 height 34
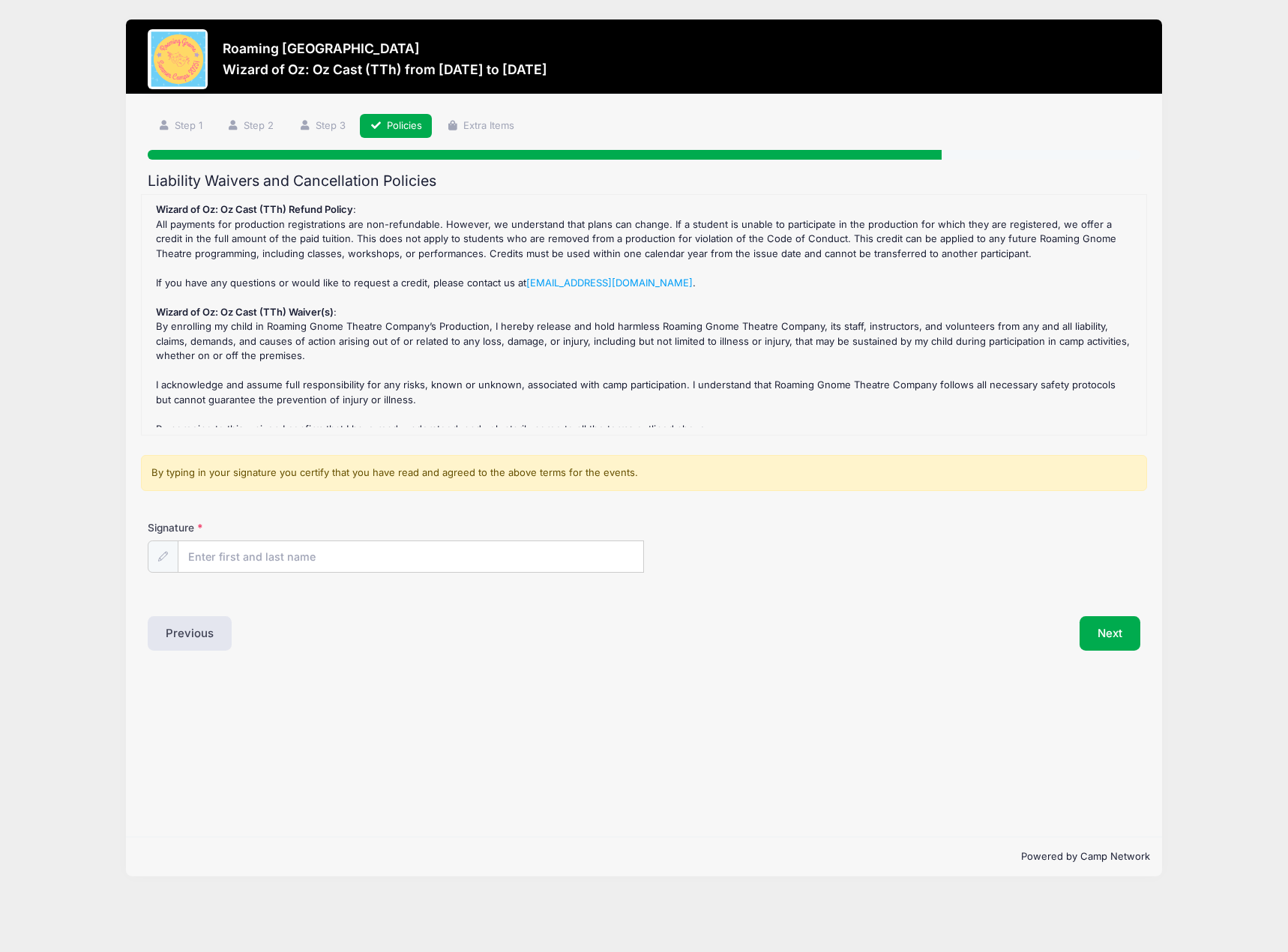
scroll to position [9, 0]
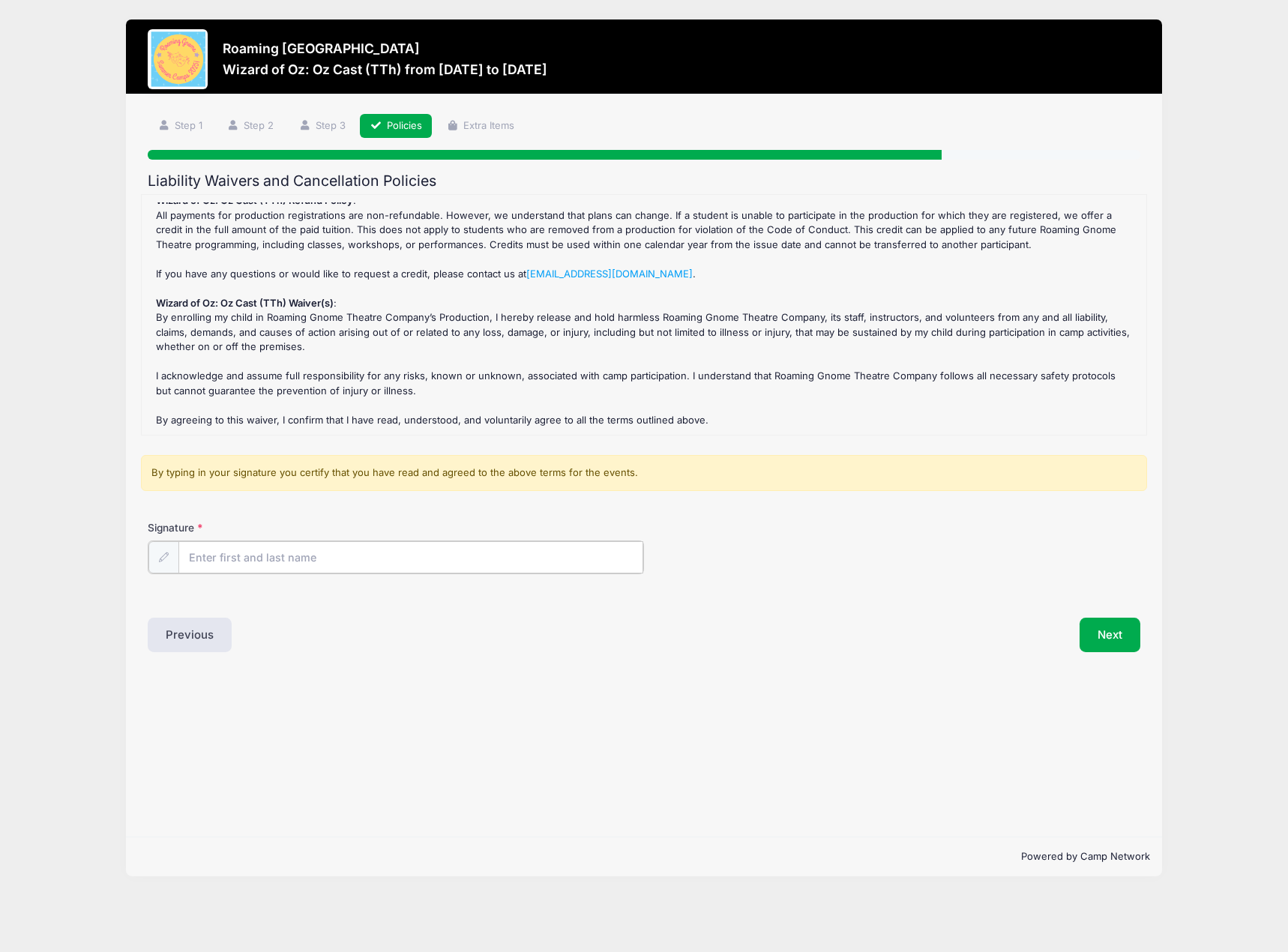
click at [313, 552] on input "Signature" at bounding box center [410, 558] width 465 height 32
type input "Christopher Stewart"
click at [1117, 634] on button "Next" at bounding box center [1110, 634] width 61 height 34
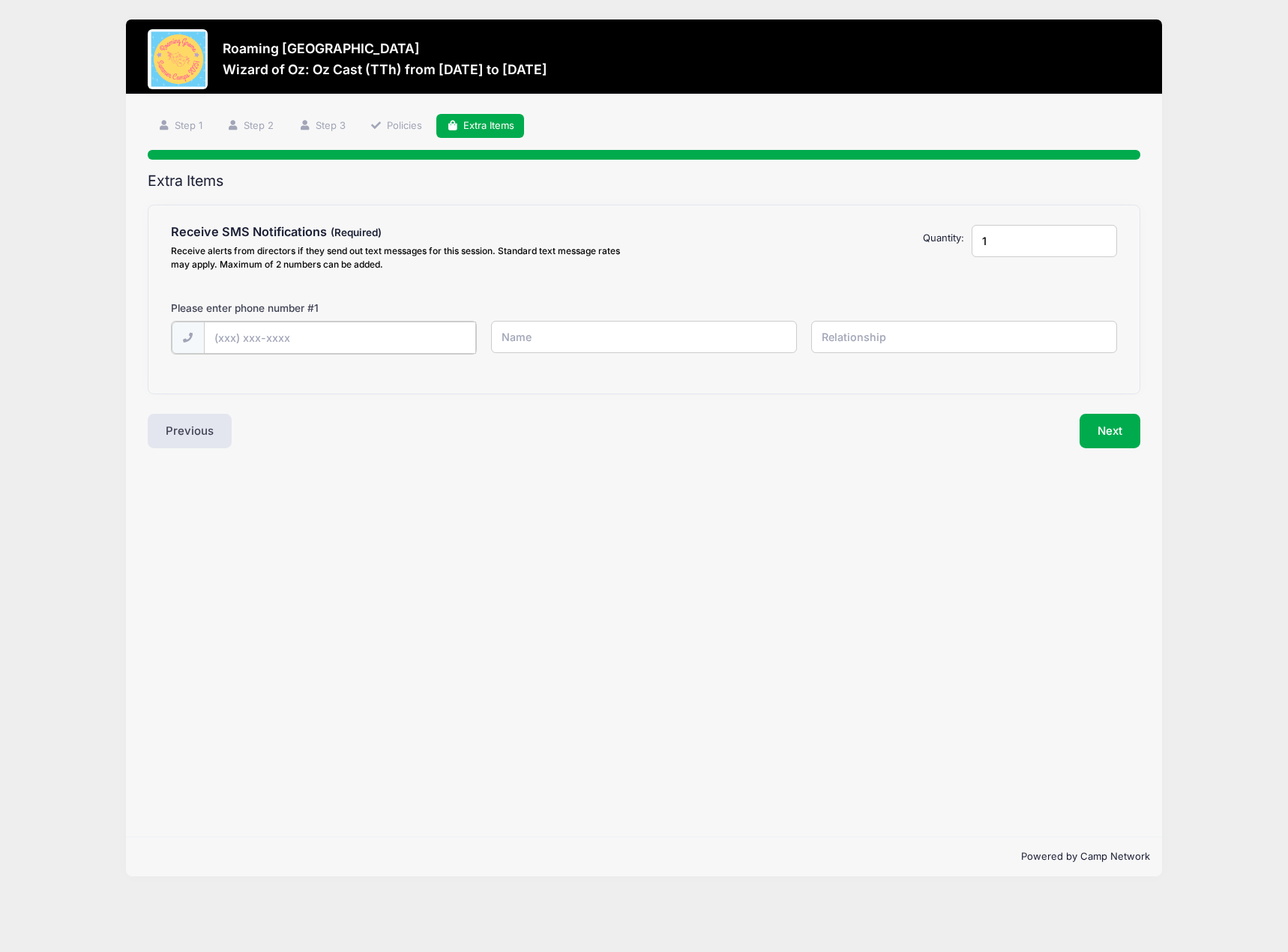
click at [417, 350] on input "text" at bounding box center [339, 338] width 272 height 32
type input "(469) 422-4221"
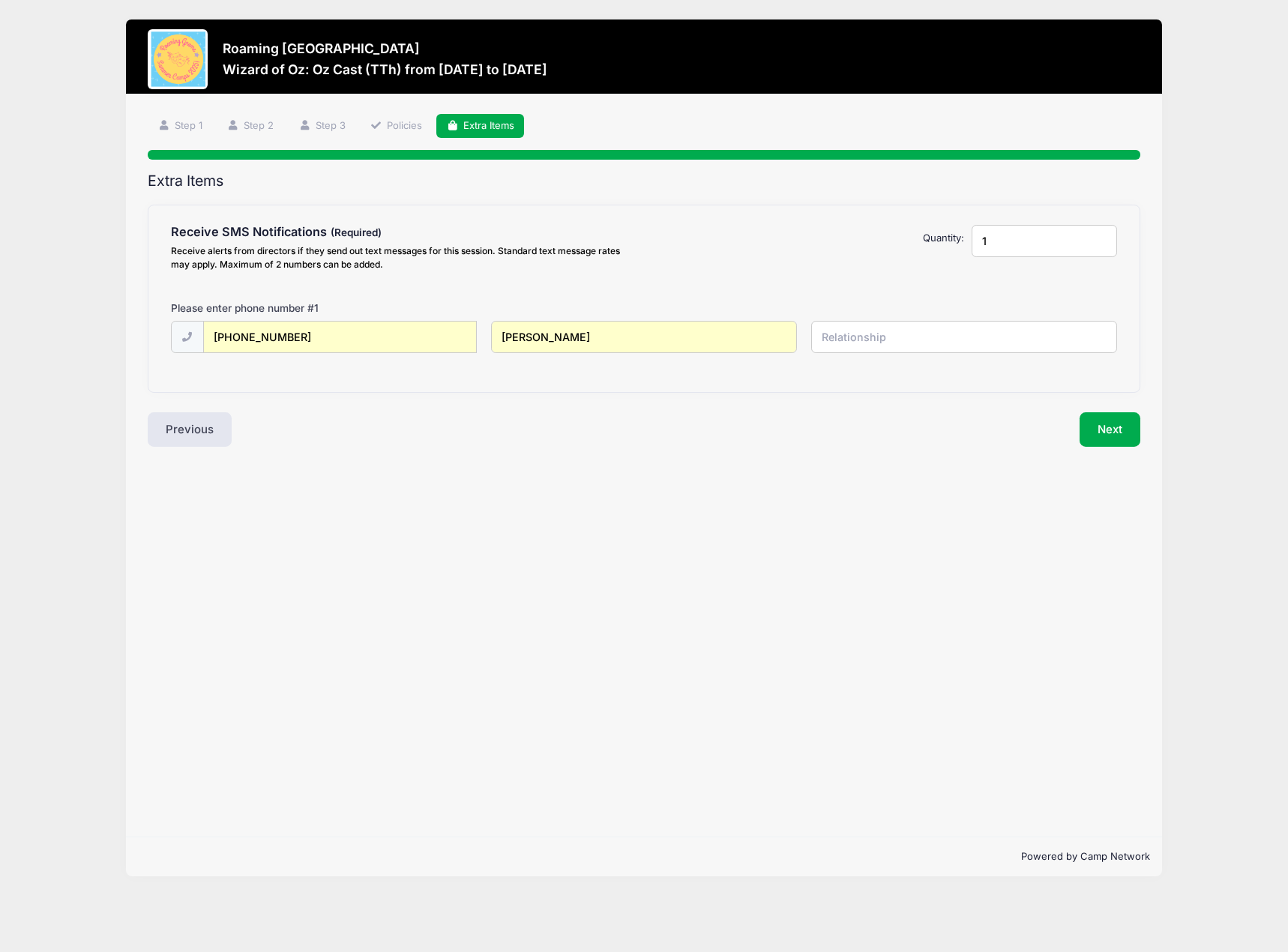
click at [583, 335] on input "Amy Katherine Stewart" at bounding box center [643, 337] width 306 height 32
click at [581, 333] on input "Amy Katherine Stewart" at bounding box center [643, 337] width 306 height 32
type input "A"
type input "Chris Stewart"
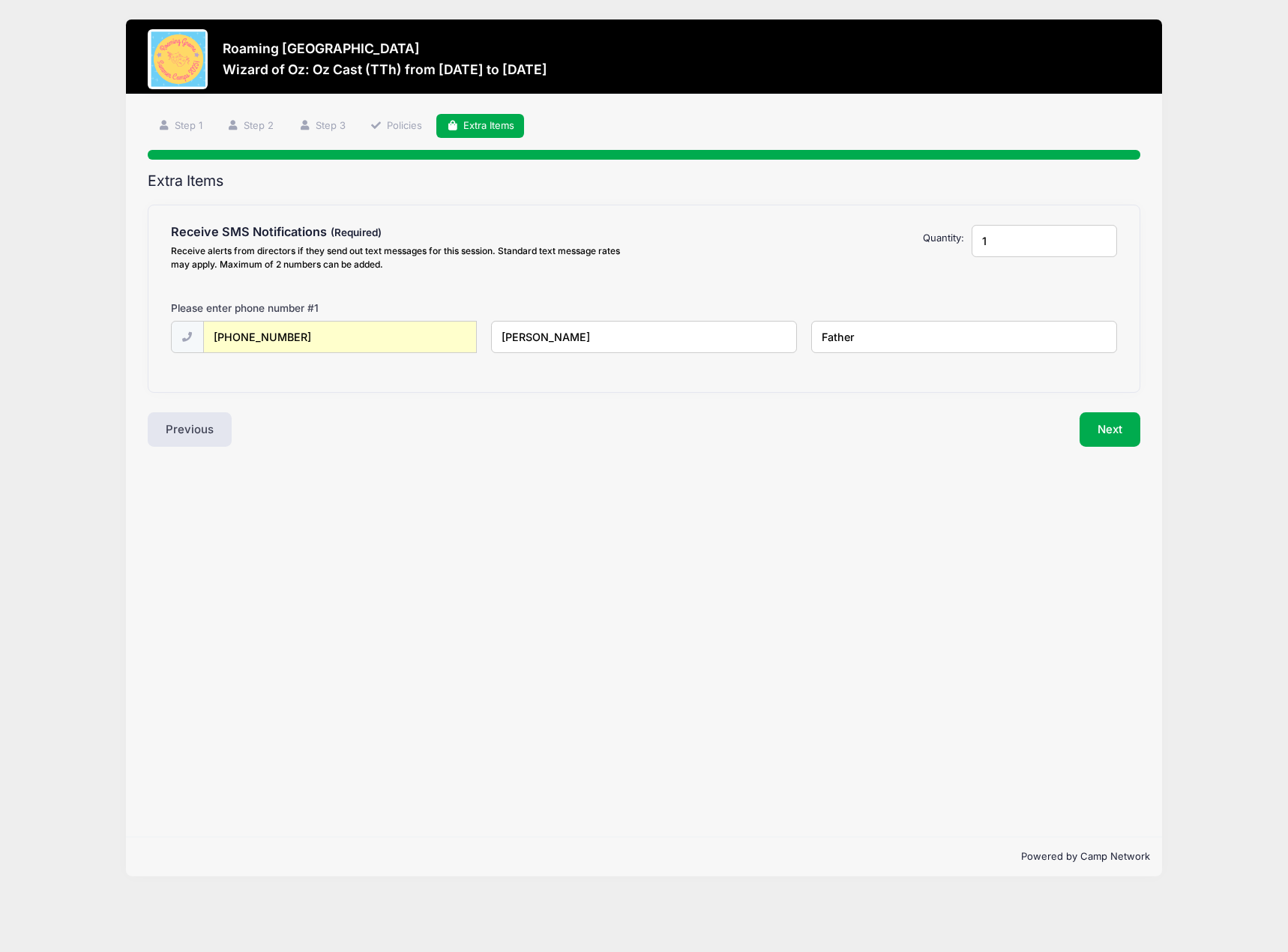
type input "Father"
type input "2"
click at [1100, 237] on input "2" at bounding box center [1045, 241] width 146 height 32
click at [378, 408] on input "text" at bounding box center [339, 410] width 272 height 32
type input "(409) 782-0600"
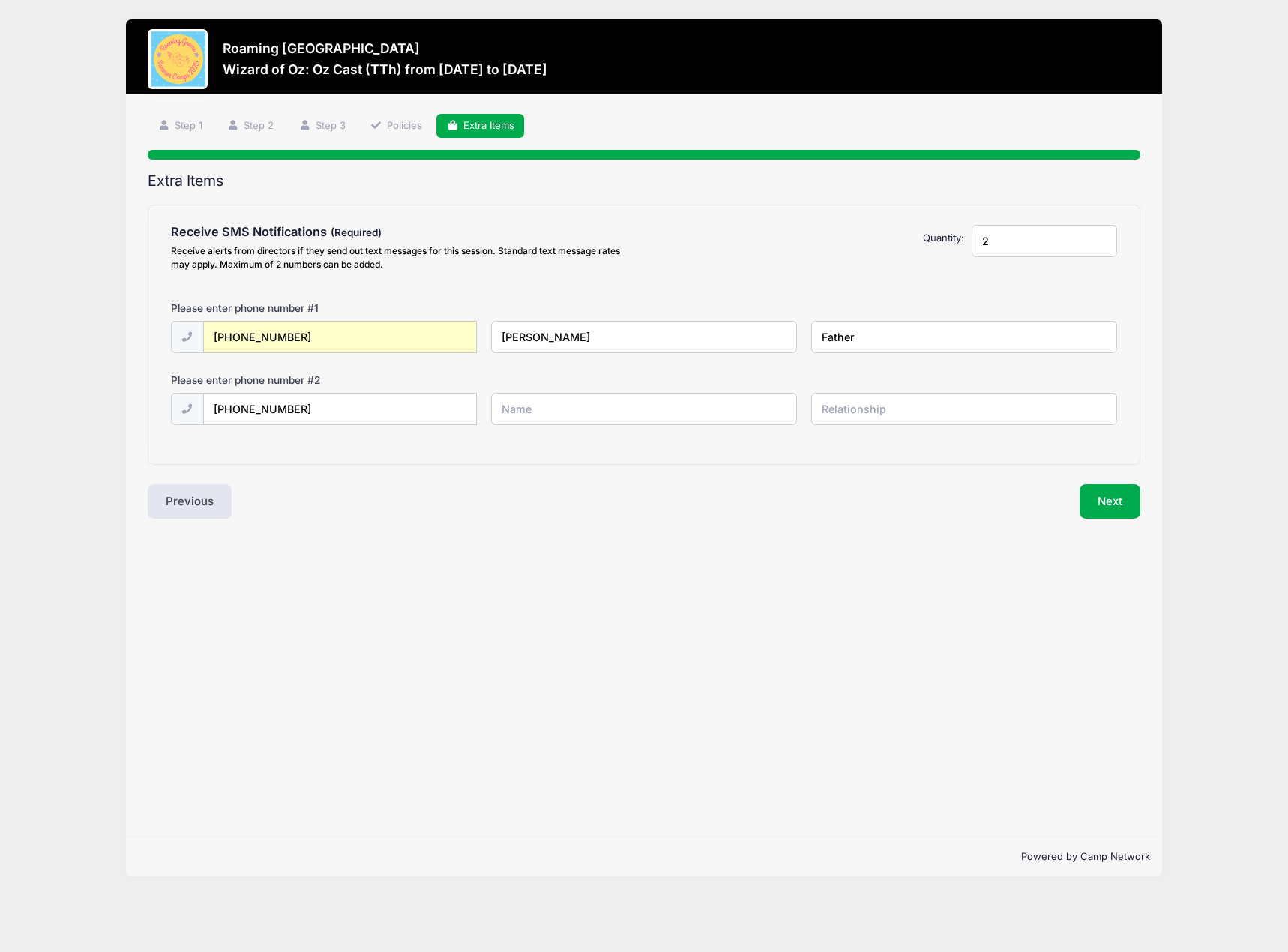
type input "Amy Katherine Stewart"
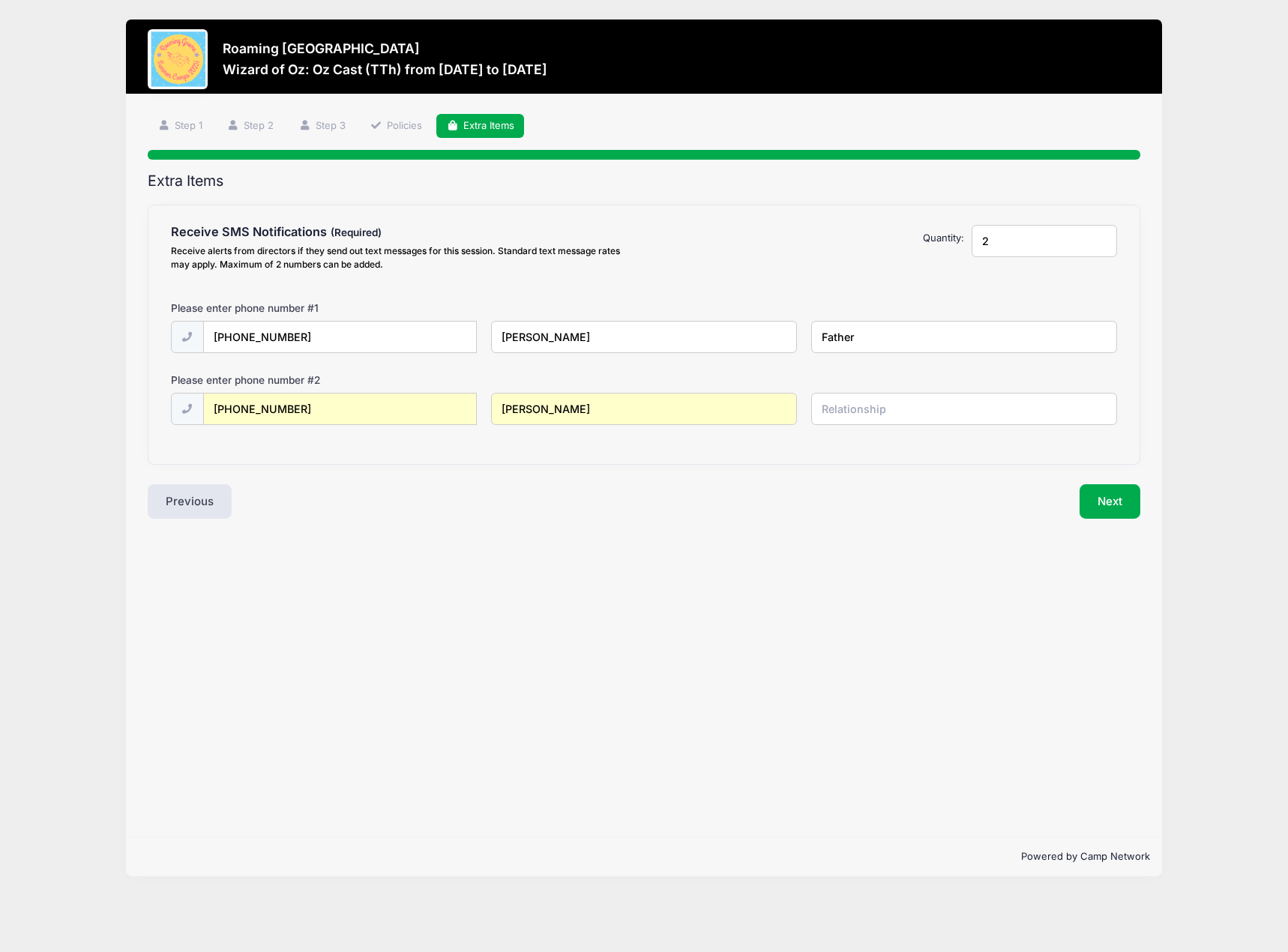
click at [931, 417] on input "text" at bounding box center [963, 409] width 306 height 32
type input "Mother"
click at [1121, 511] on button "Next" at bounding box center [1110, 501] width 61 height 34
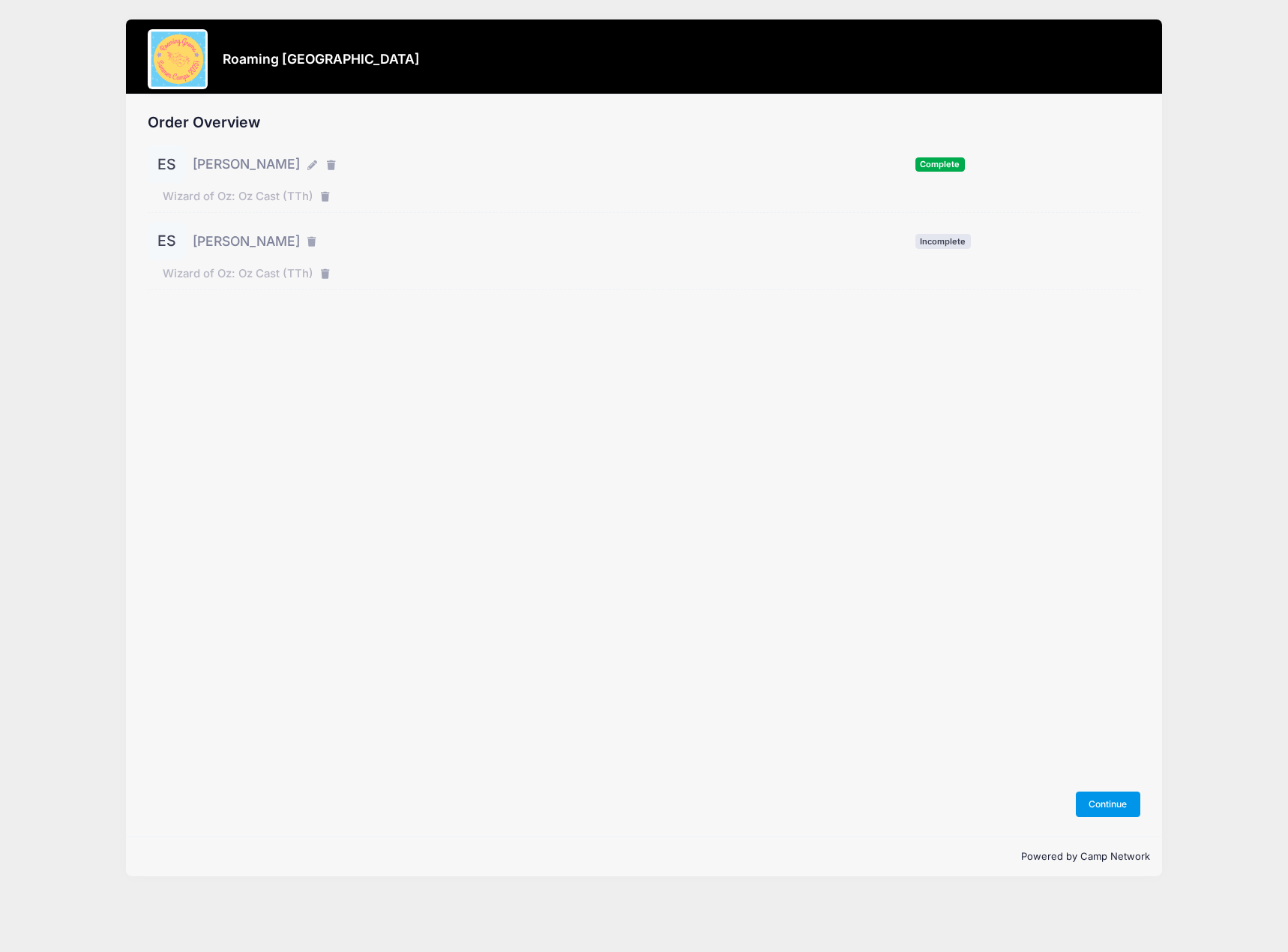
click at [1118, 793] on button "Continue" at bounding box center [1108, 804] width 64 height 26
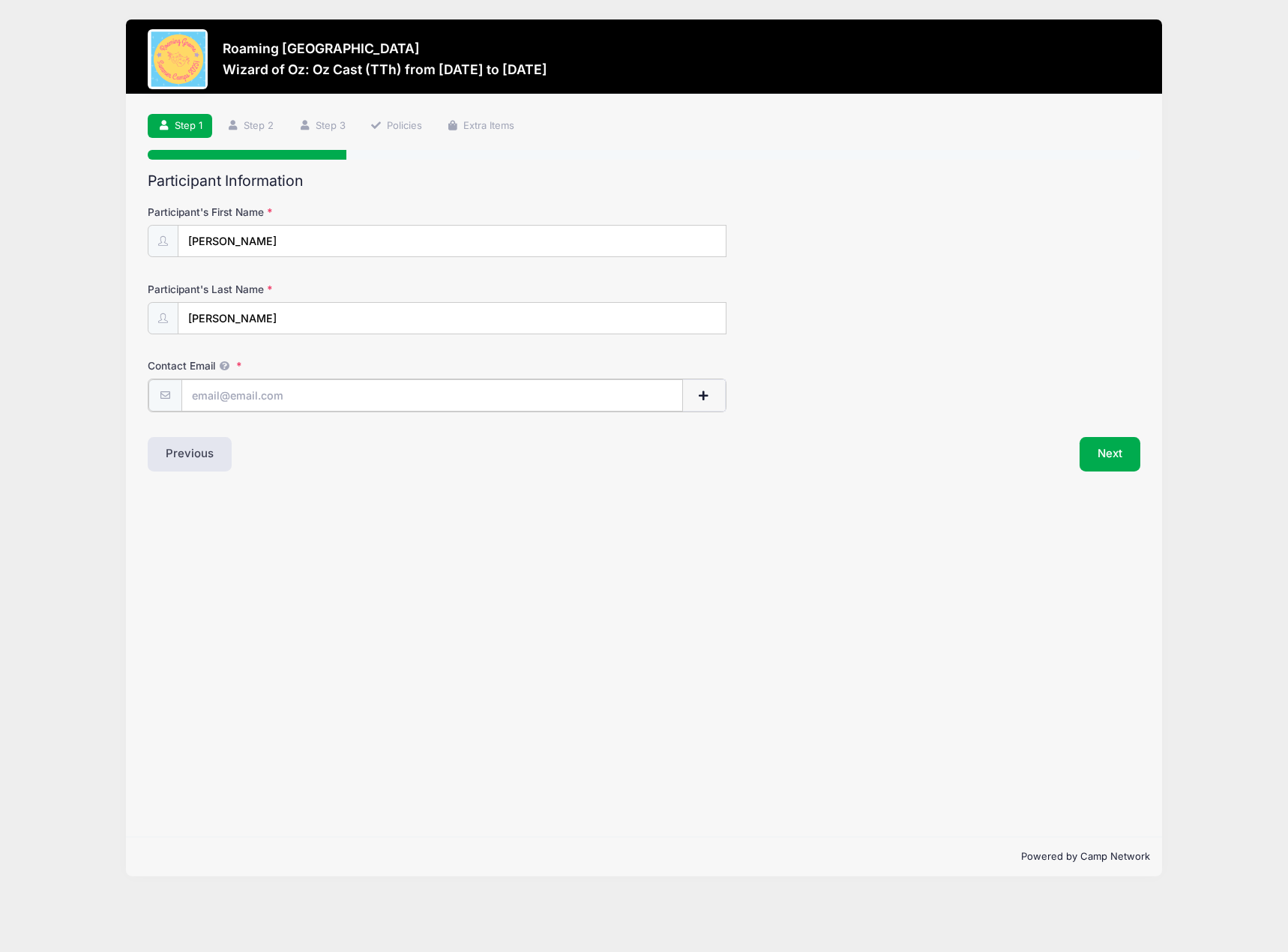
click at [431, 397] on input "Contact Email" at bounding box center [433, 396] width 502 height 32
type input "[PERSON_NAME][EMAIL_ADDRESS][PERSON_NAME][DOMAIN_NAME]"
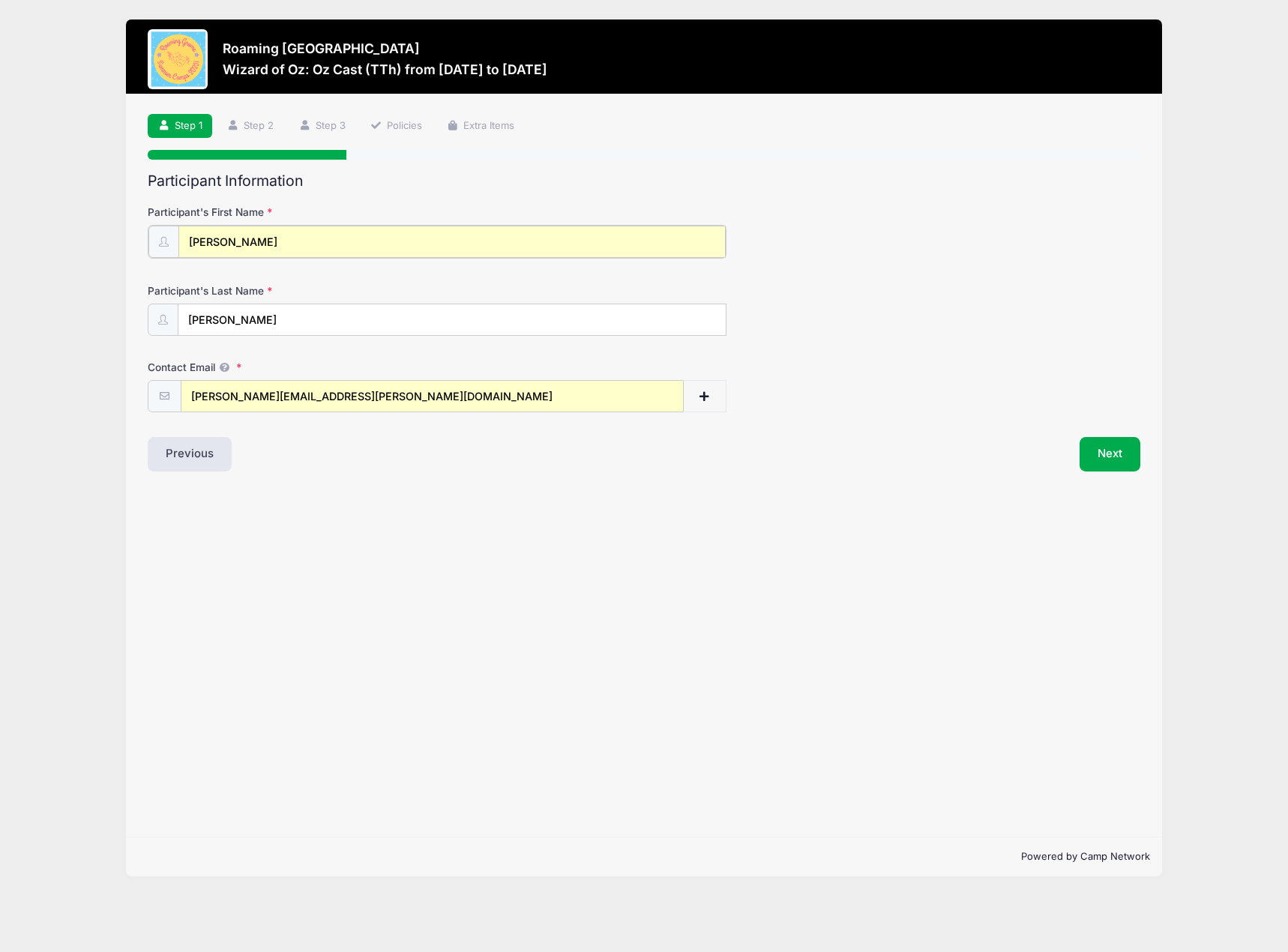
click at [316, 238] on input "Amy" at bounding box center [452, 242] width 547 height 32
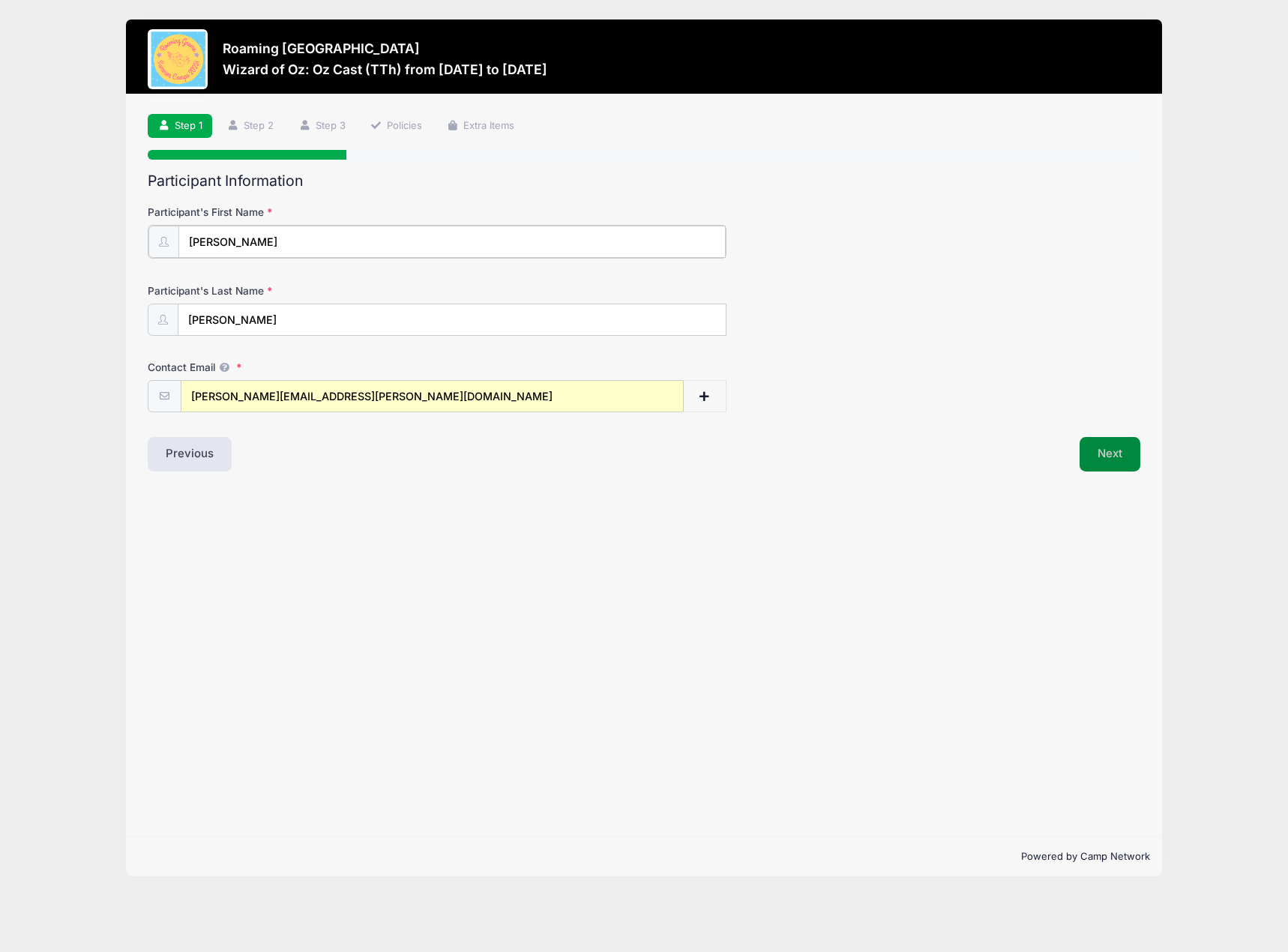
type input "[PERSON_NAME]"
click at [1091, 458] on button "Next" at bounding box center [1110, 453] width 61 height 34
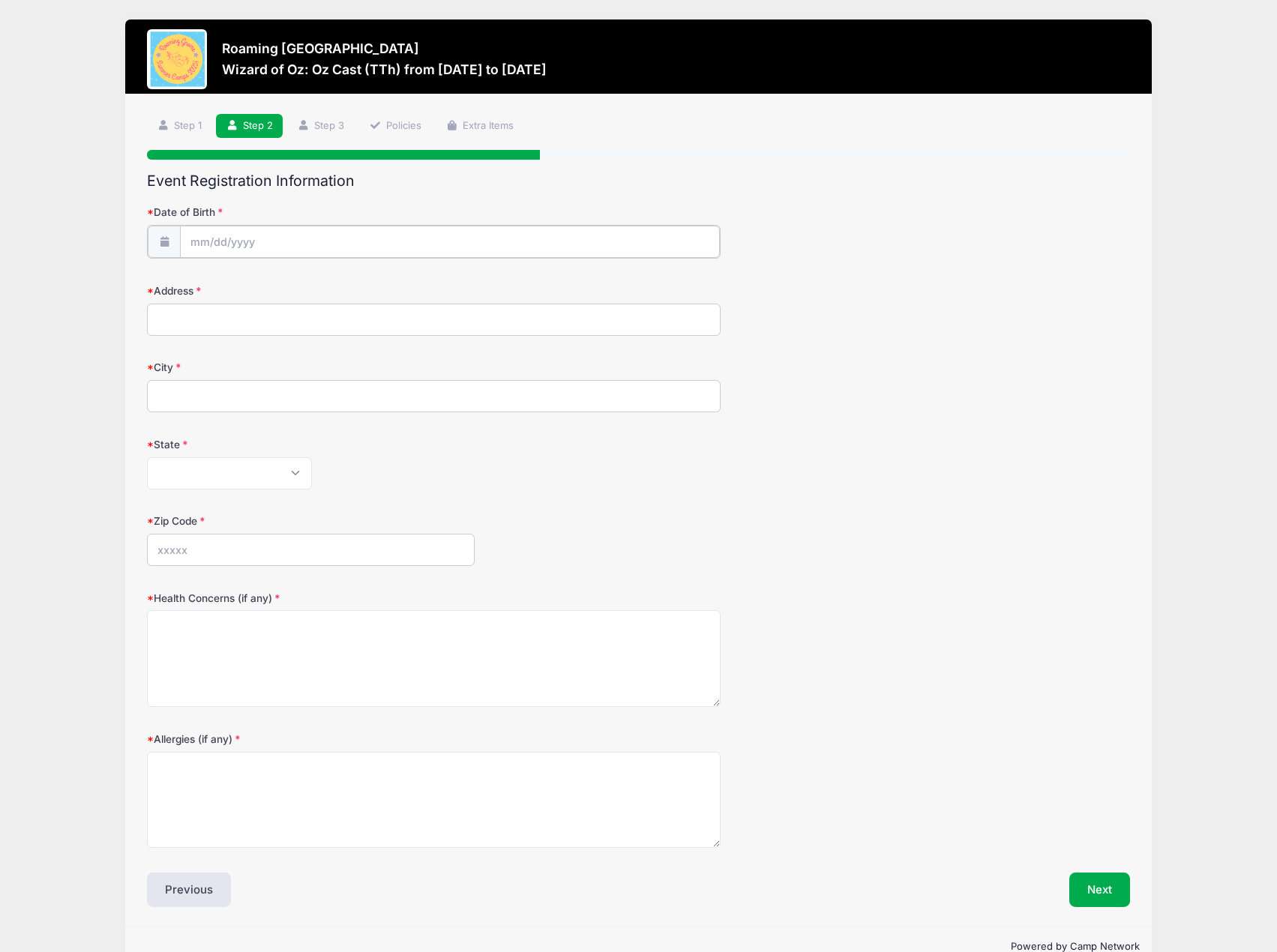
click at [296, 228] on input "Date of Birth" at bounding box center [449, 242] width 539 height 32
click at [325, 283] on input "2025" at bounding box center [320, 281] width 48 height 23
type input "2016"
click at [258, 280] on select "January February March April May June July August September October November De…" at bounding box center [258, 281] width 66 height 20
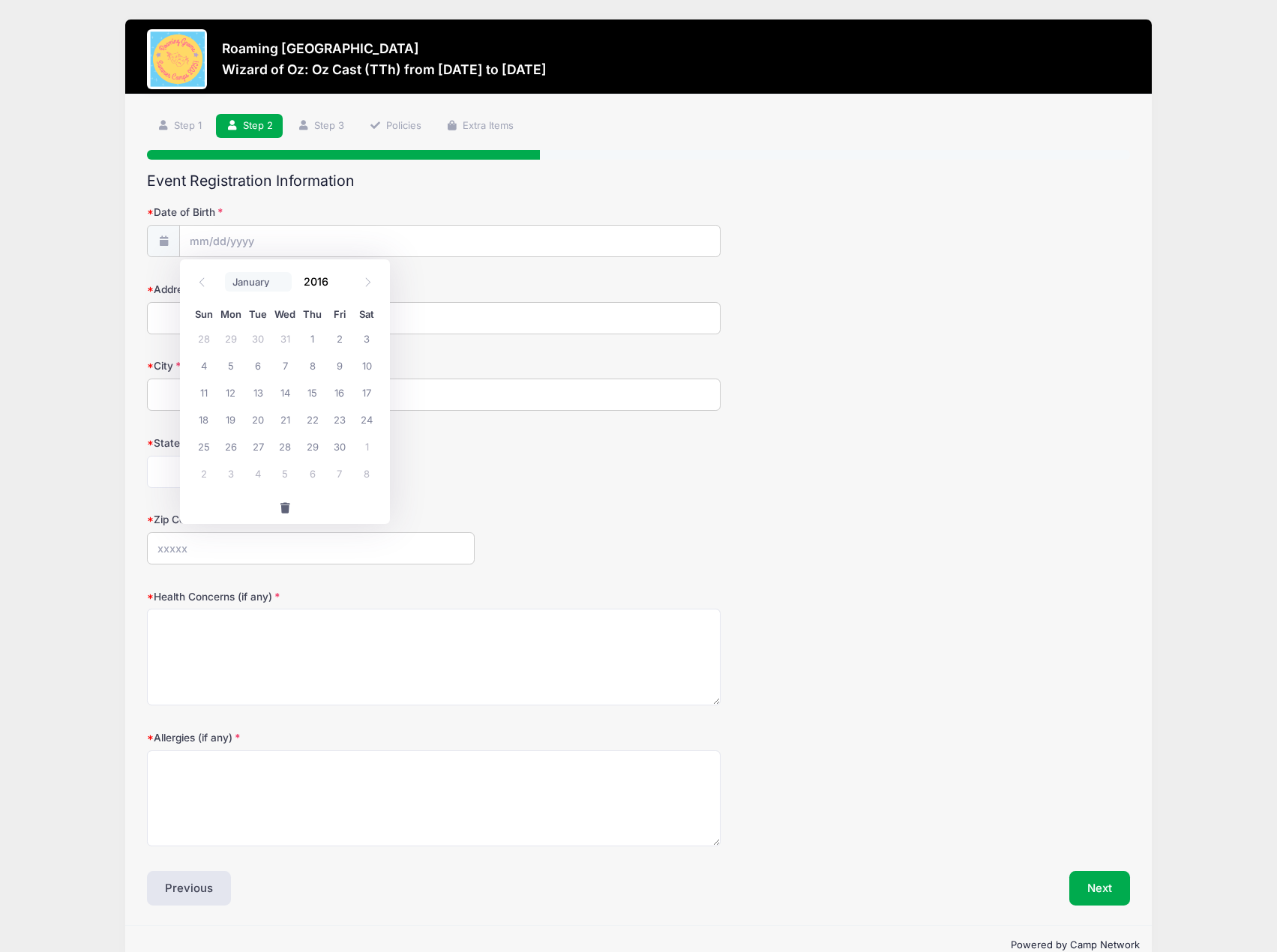
select select "5"
click at [225, 272] on select "January February March April May June July August September October November De…" at bounding box center [258, 281] width 66 height 20
click at [288, 390] on span "15" at bounding box center [285, 392] width 27 height 27
type input "06/15/2016"
click at [284, 314] on input "Address" at bounding box center [434, 318] width 574 height 32
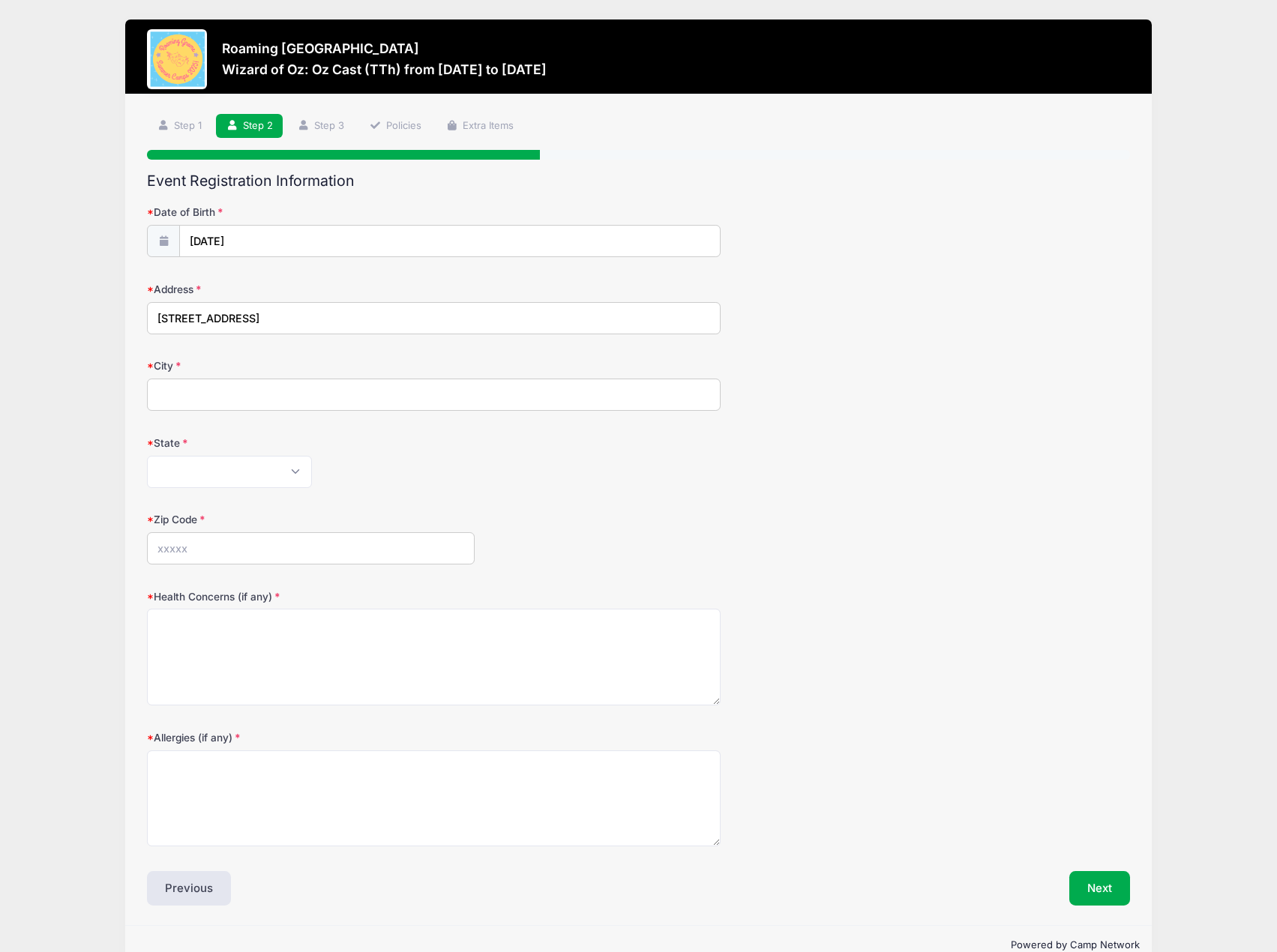
type input "1724 Albion St."
type input "Denver"
click at [212, 469] on select "Alabama Alaska American Samoa Arizona Arkansas Armed Forces Africa Armed Forces…" at bounding box center [229, 472] width 165 height 32
select select "CO"
click at [147, 456] on select "Alabama Alaska American Samoa Arizona Arkansas Armed Forces Africa Armed Forces…" at bounding box center [229, 472] width 165 height 32
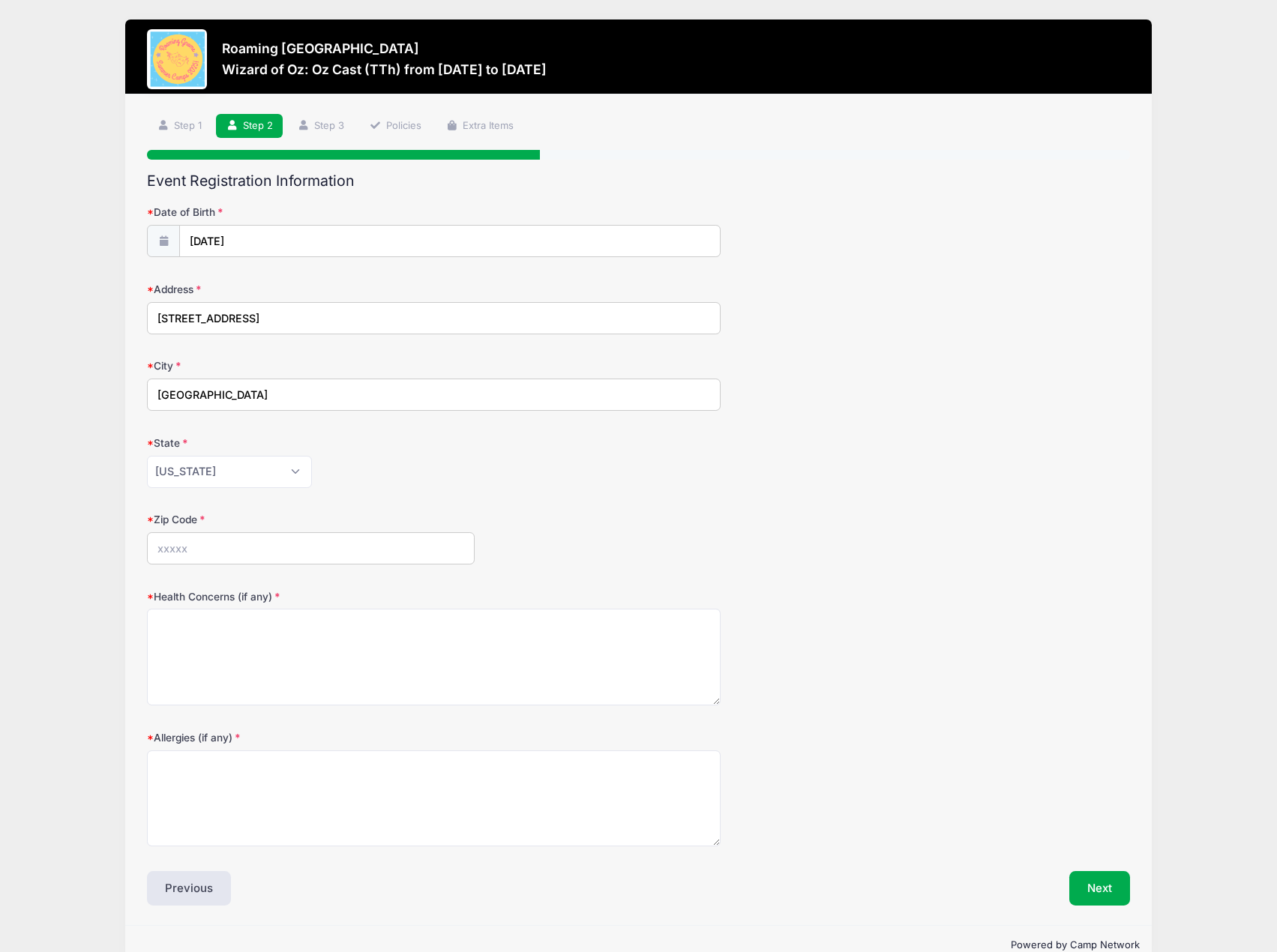
click at [248, 561] on input "Zip Code" at bounding box center [311, 548] width 328 height 32
type input "80220"
click at [225, 660] on textarea "Health Concerns (if any)" at bounding box center [434, 657] width 574 height 97
type textarea "N/A"
type textarea "Dairy Intolerance"
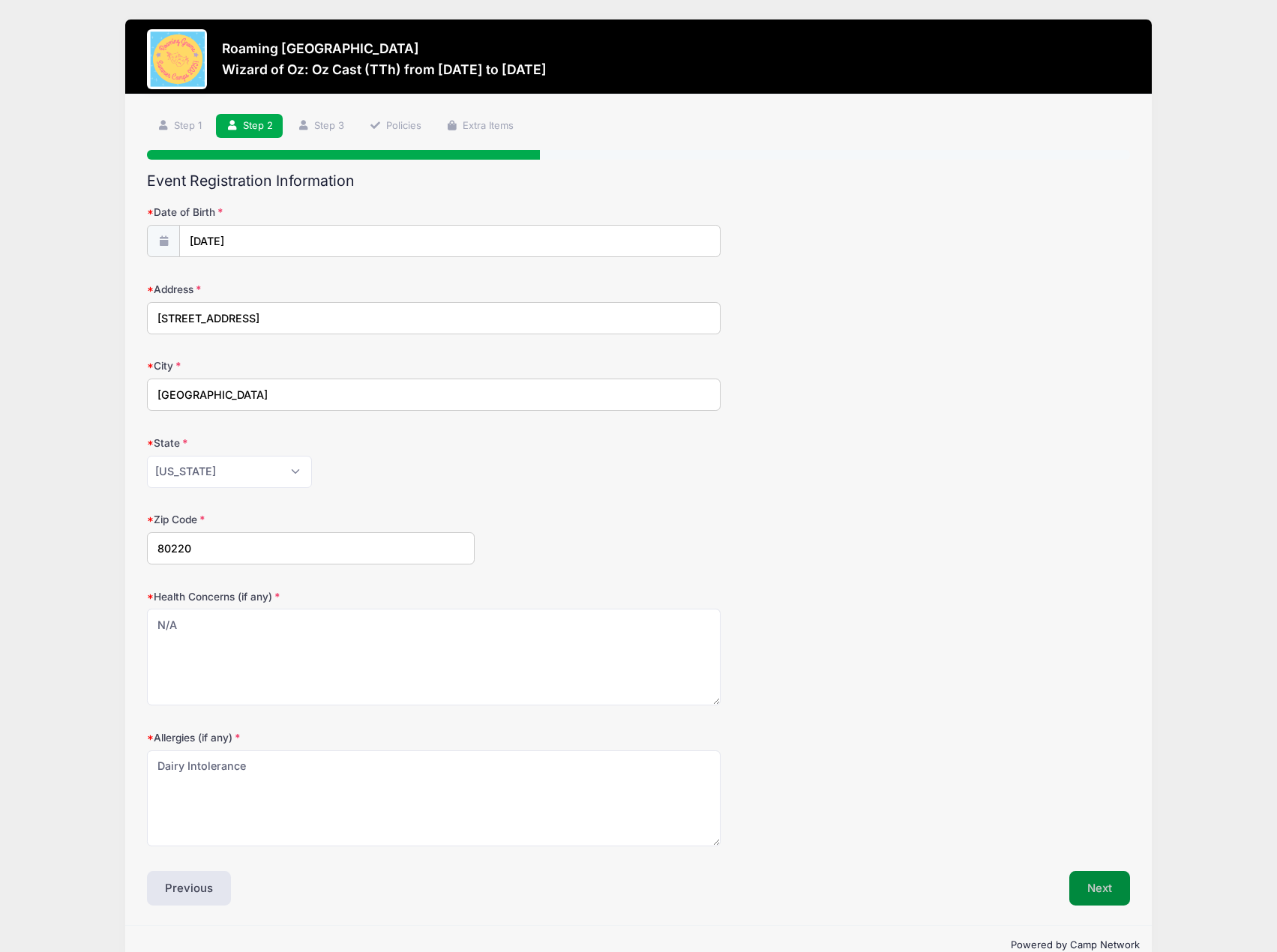
click at [1109, 893] on button "Next" at bounding box center [1100, 889] width 61 height 34
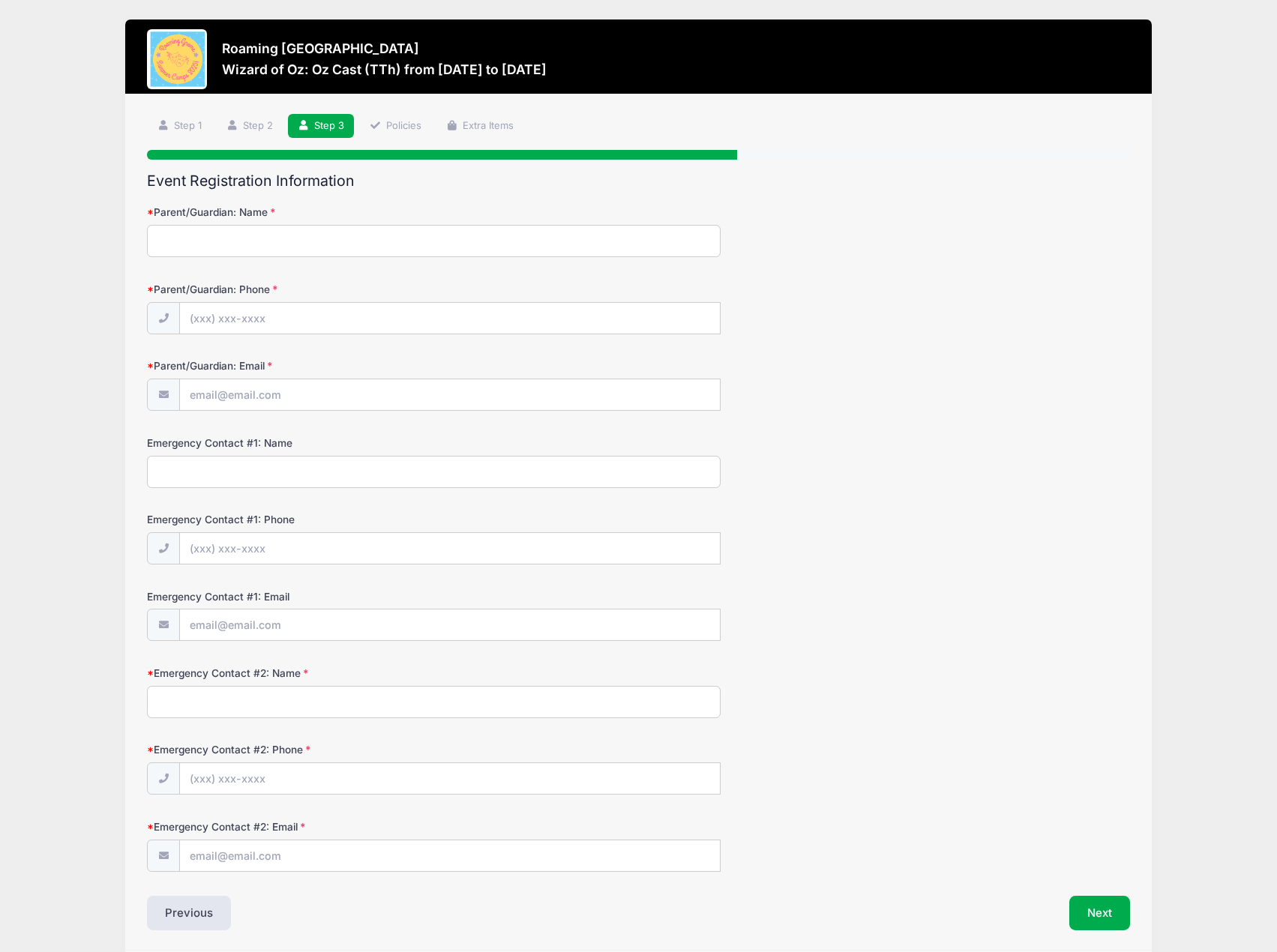
click at [290, 236] on input "Parent/Guardian: Name" at bounding box center [434, 241] width 574 height 32
type input "Christopher Stephen Stewart"
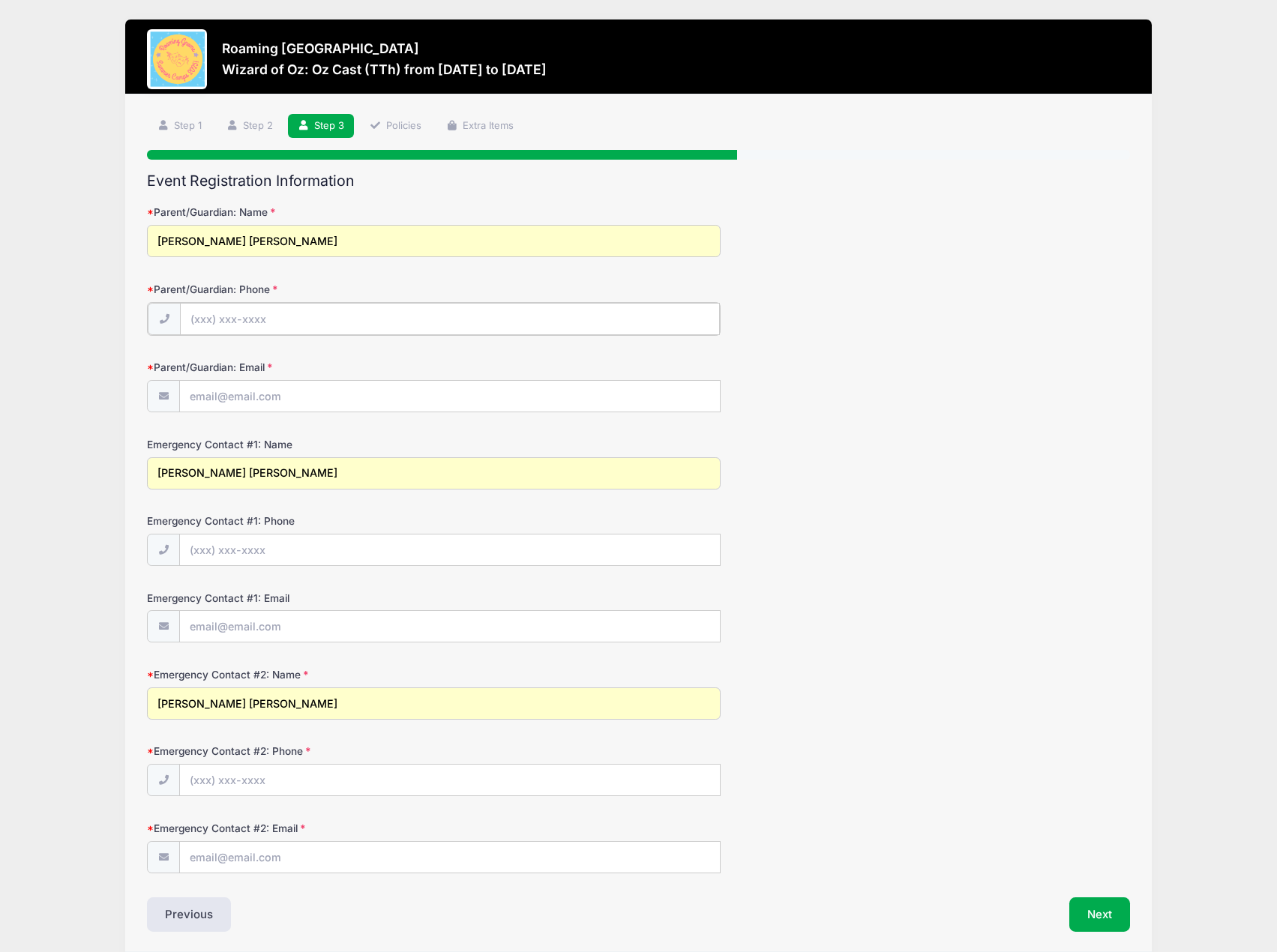
type input "(409) 782-0600"
type input "[PERSON_NAME][EMAIL_ADDRESS][PERSON_NAME][DOMAIN_NAME]"
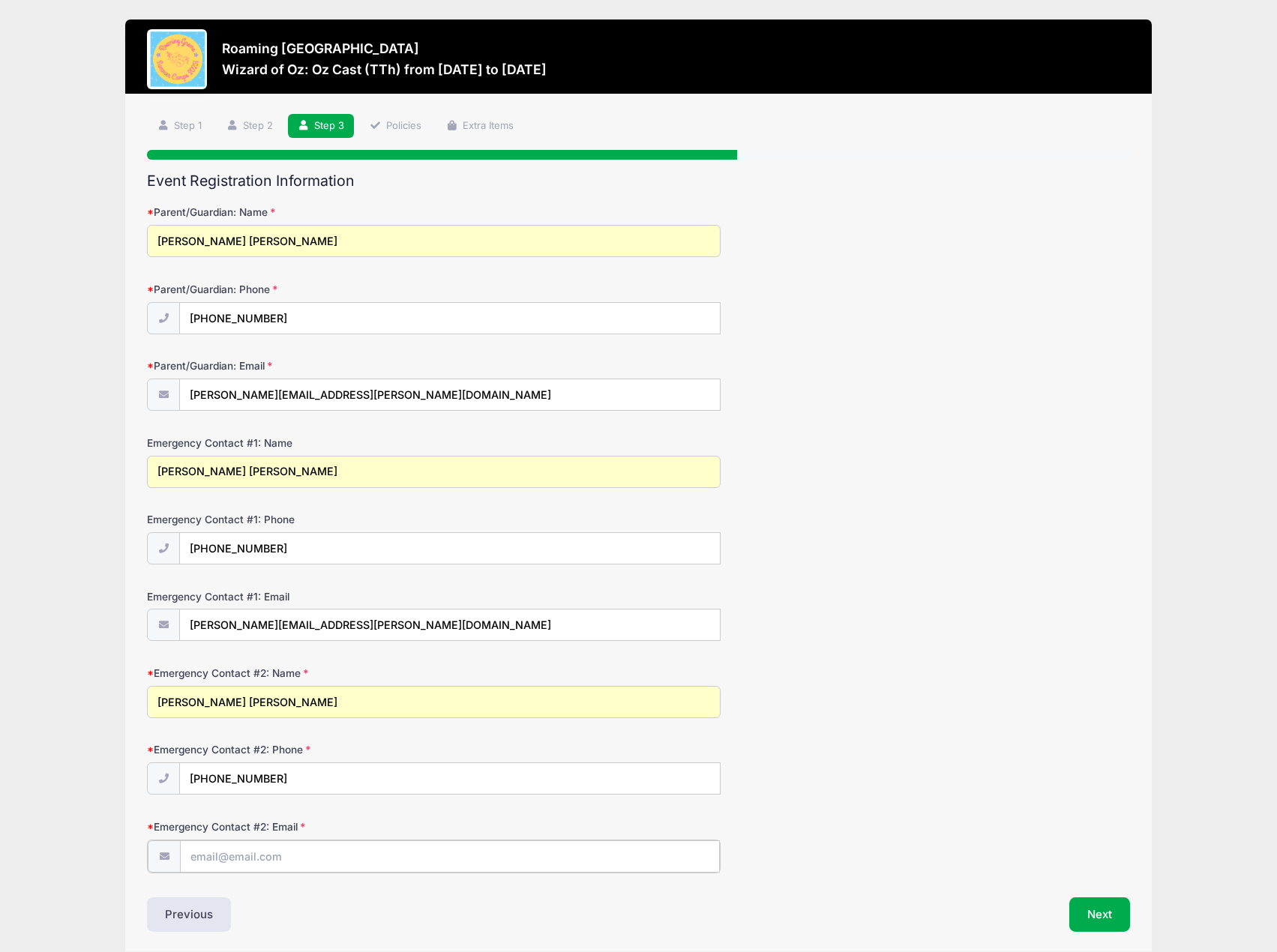
type input "[PERSON_NAME][EMAIL_ADDRESS][PERSON_NAME][DOMAIN_NAME]"
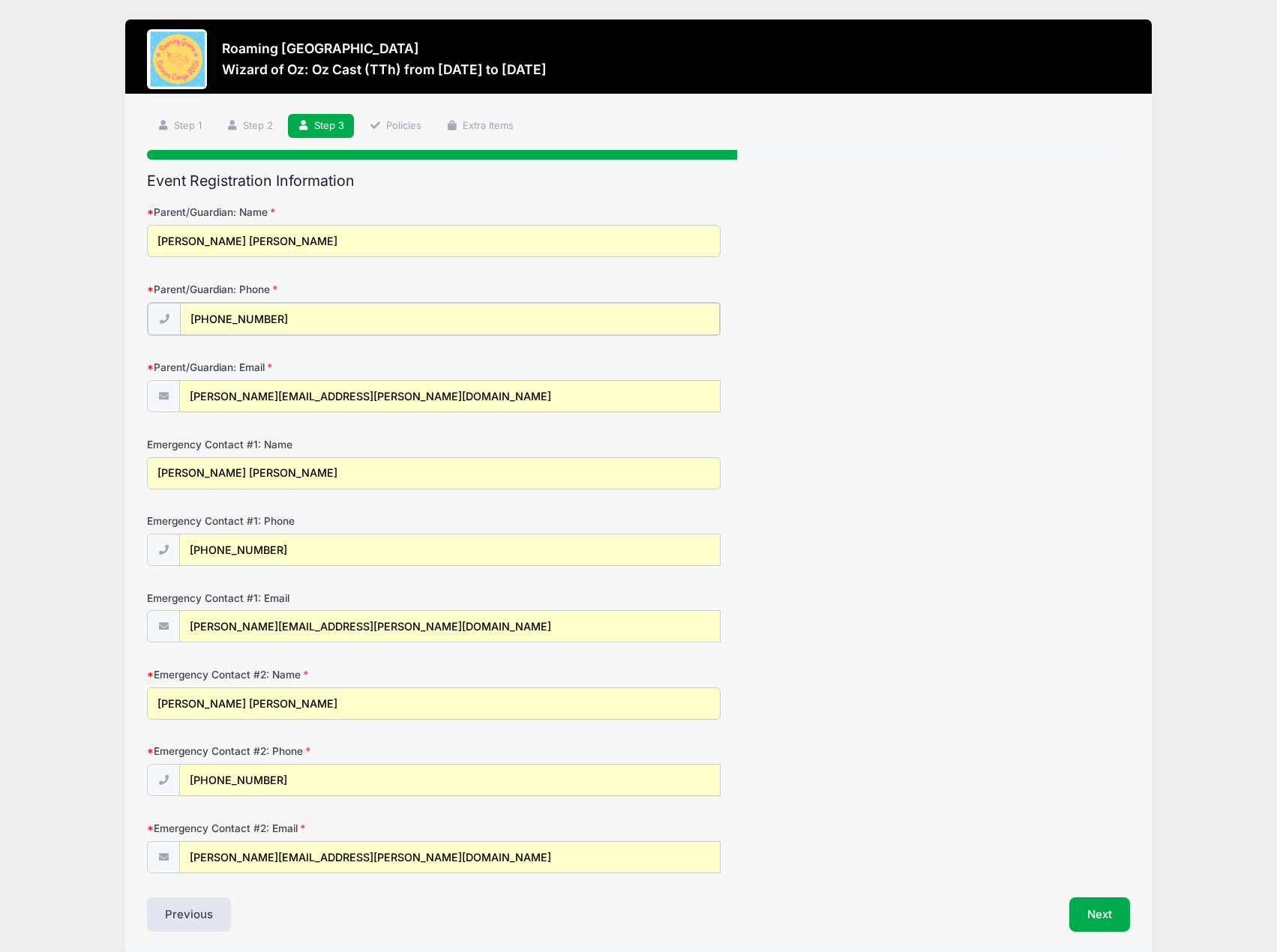
click at [262, 326] on input "(409) 782-0600" at bounding box center [449, 319] width 539 height 32
type input "(469) 422-4221"
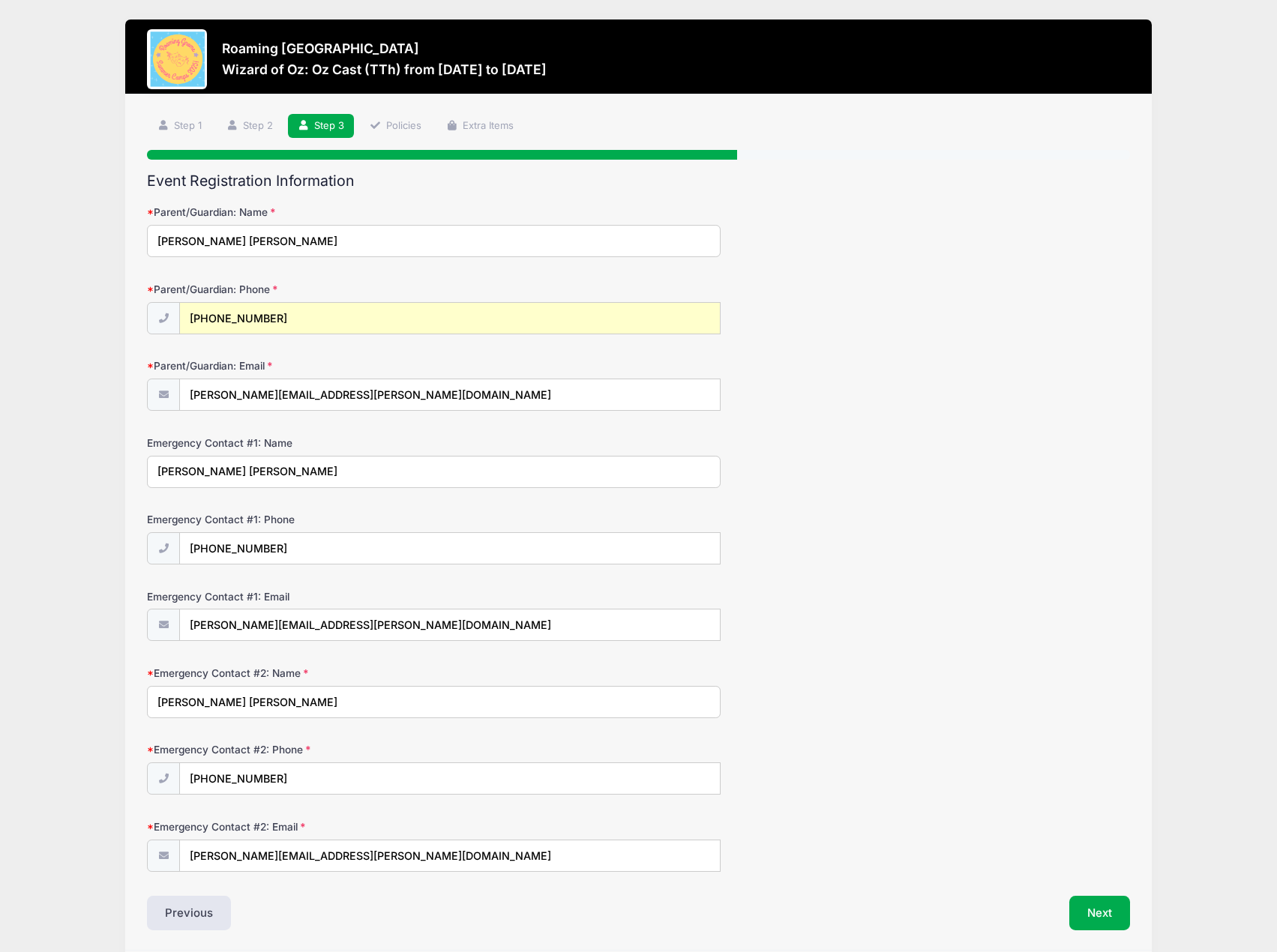
click at [309, 566] on form "Parent/Guardian: Name Christopher Stephen Stewart Parent/Guardian: Phone (469) …" at bounding box center [638, 538] width 983 height 667
click at [315, 563] on input "(409) 782-0600" at bounding box center [449, 549] width 539 height 32
type input "(469) 422-4221"
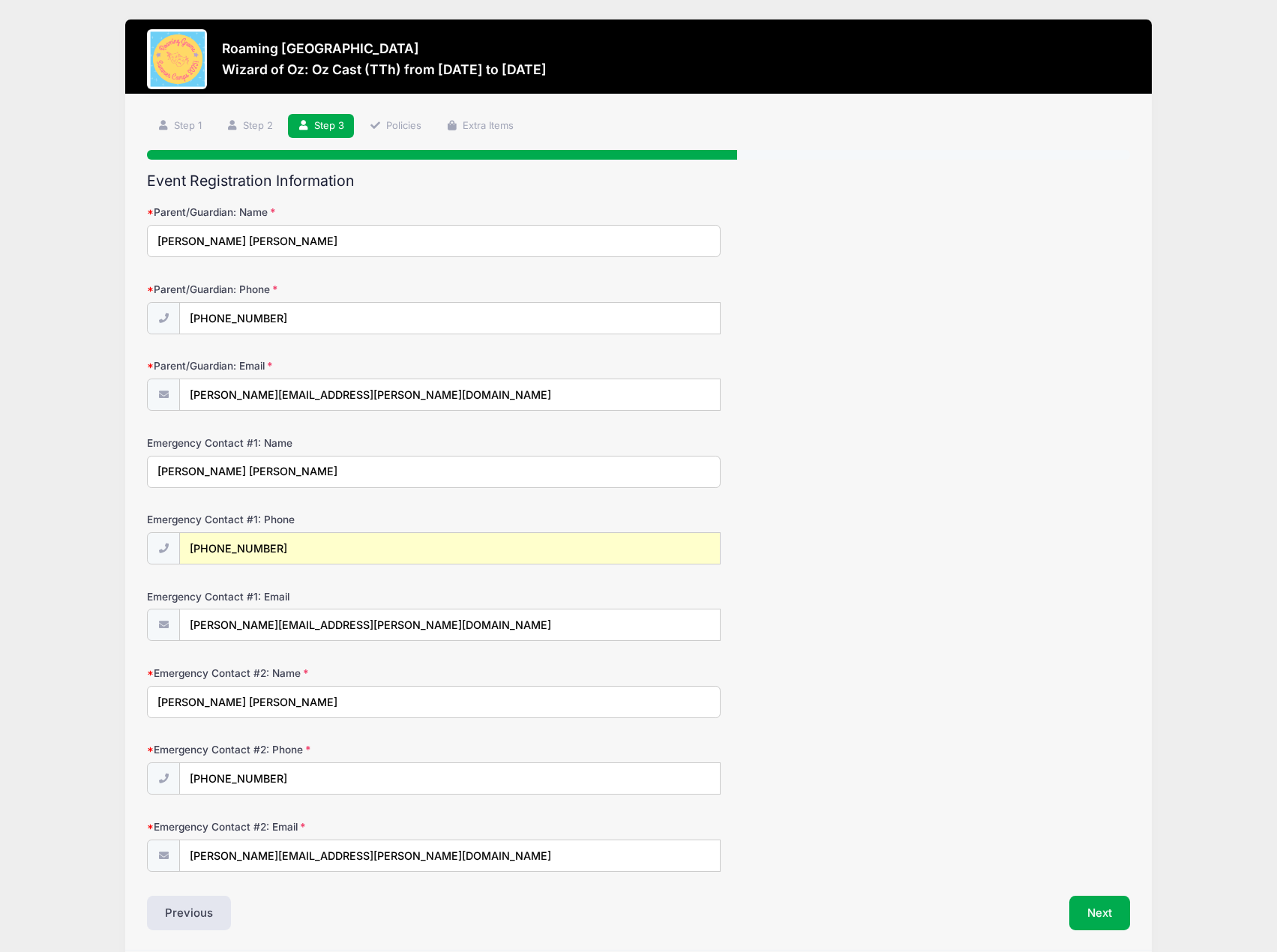
click at [353, 710] on input "Christopher Stephen Stewart" at bounding box center [434, 702] width 574 height 32
type input "Amy Katherine Stewart"
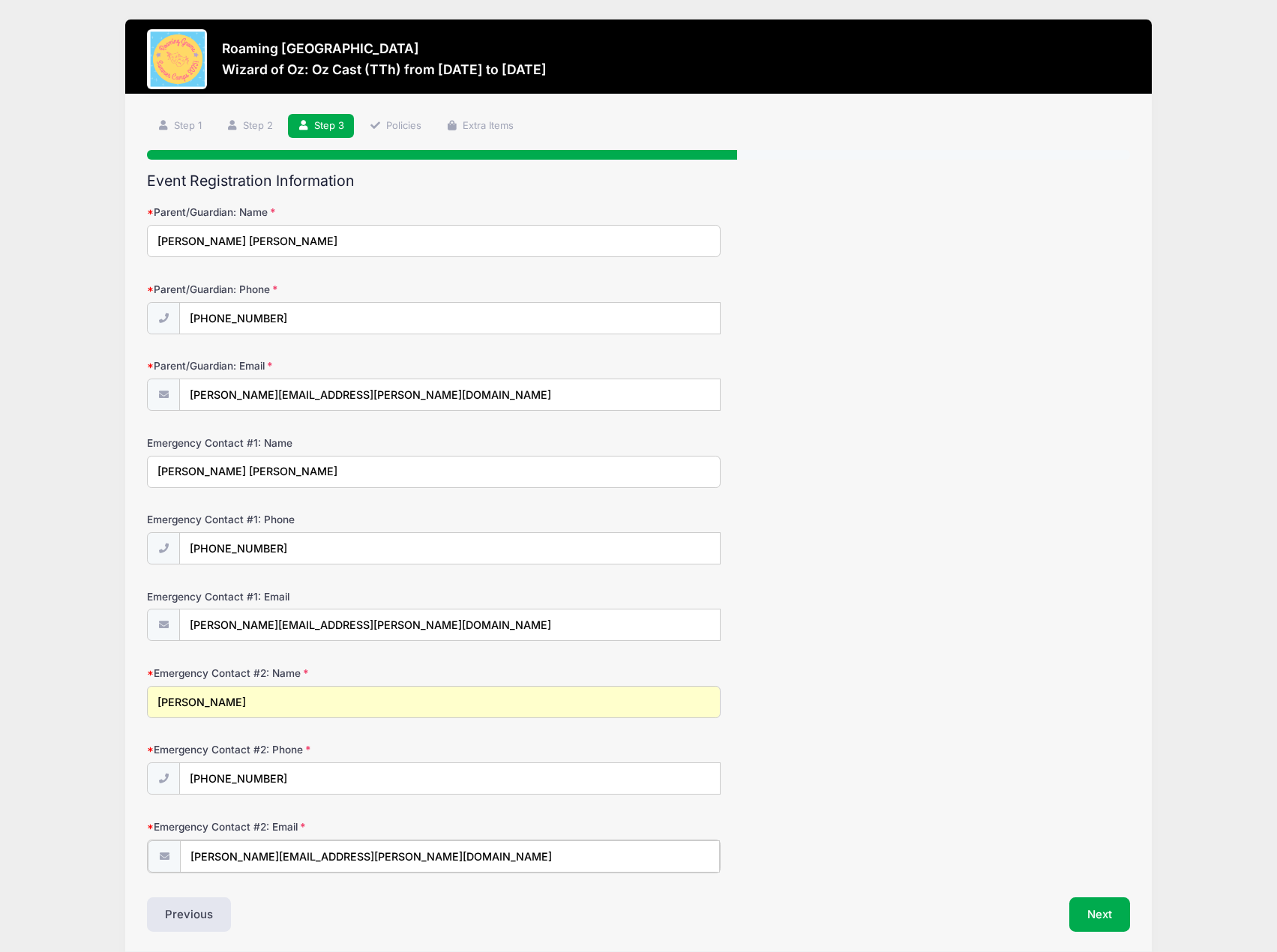
click at [327, 857] on input "[PERSON_NAME][EMAIL_ADDRESS][PERSON_NAME][DOMAIN_NAME]" at bounding box center [449, 856] width 539 height 32
type input "amykate09@gmail.com"
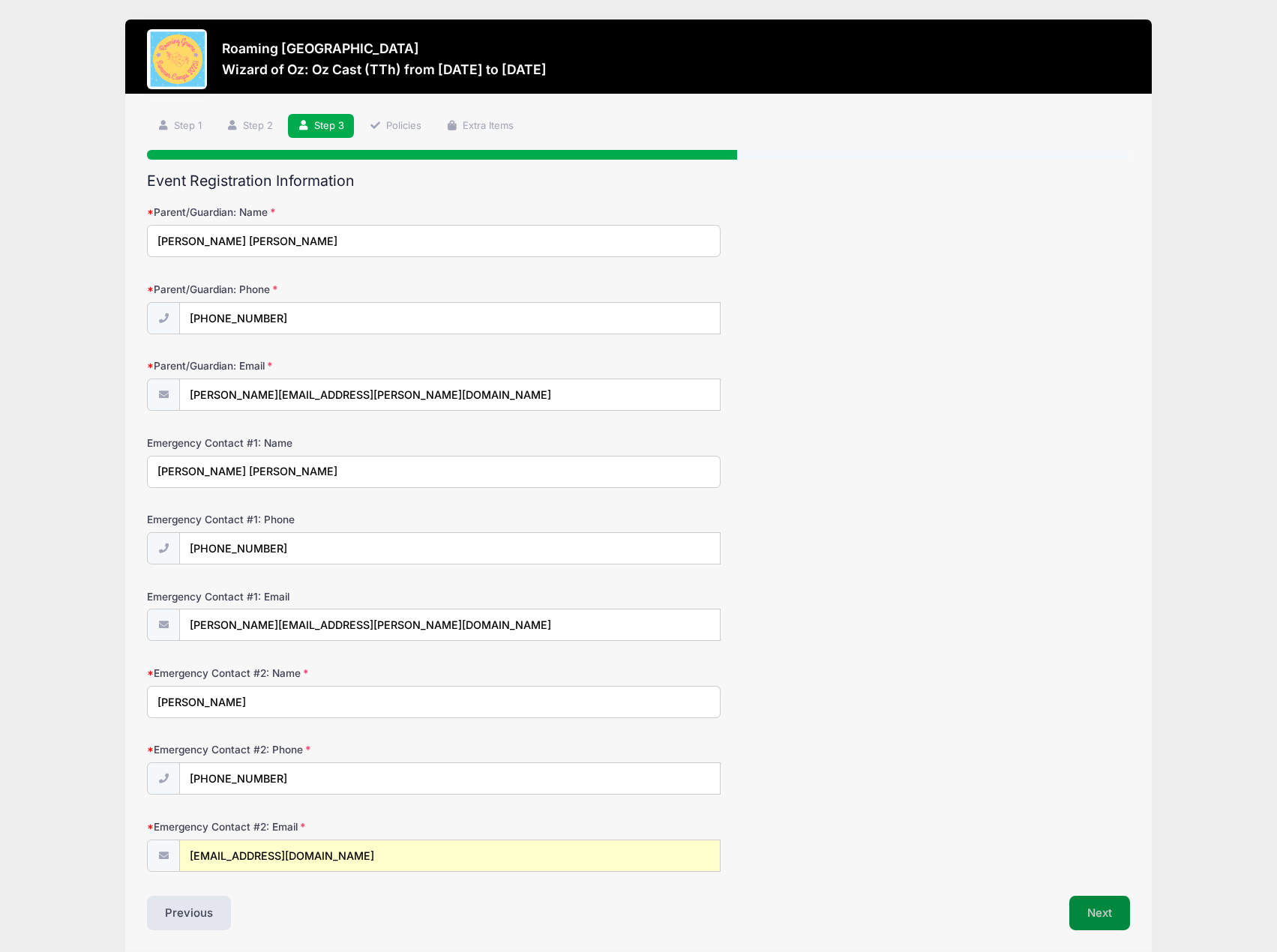
click at [1110, 914] on button "Next" at bounding box center [1100, 913] width 61 height 34
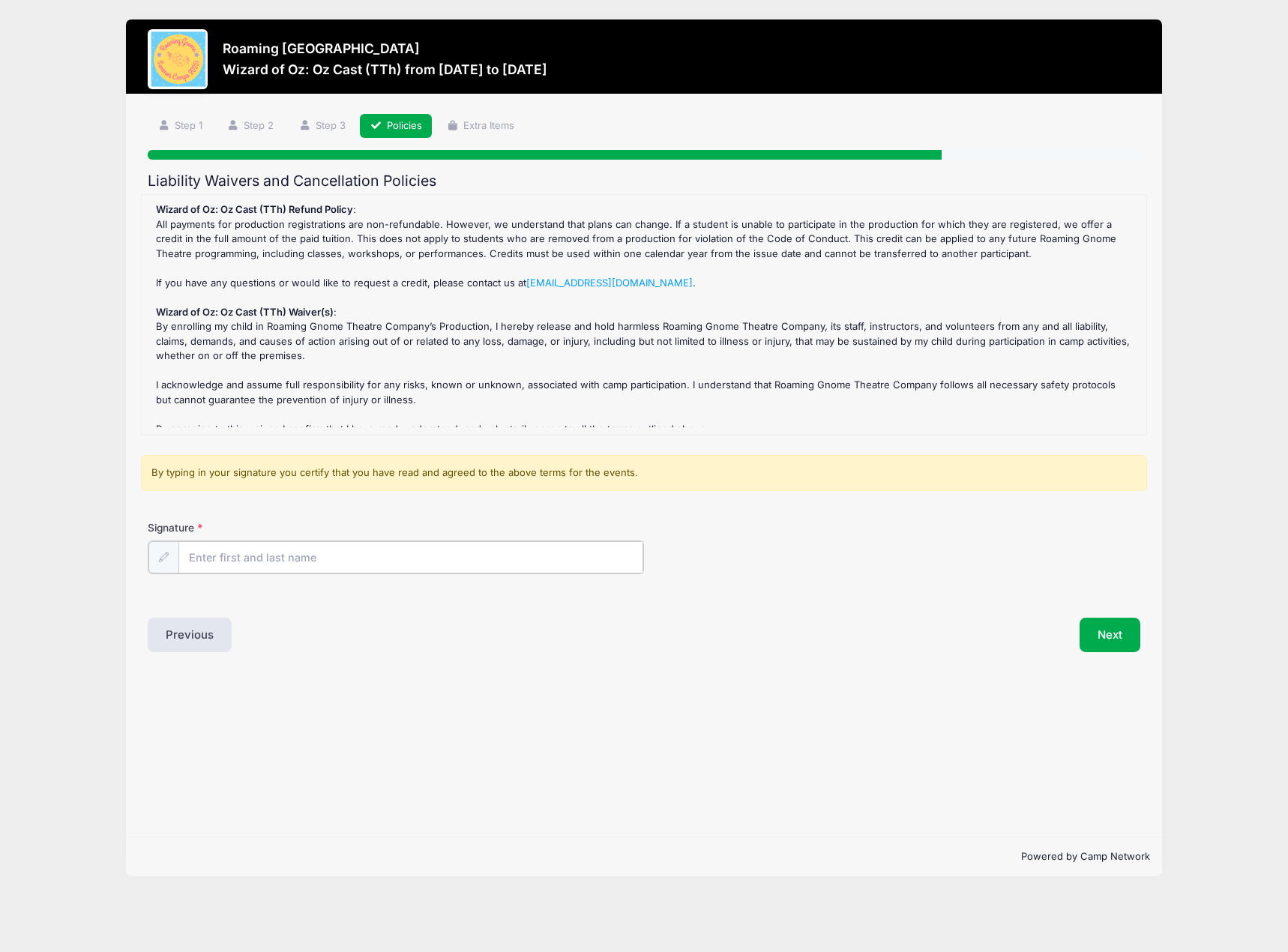
click at [269, 560] on input "Signature" at bounding box center [410, 558] width 465 height 32
type input "Christopher Stewart"
click at [1133, 638] on button "Next" at bounding box center [1110, 634] width 61 height 34
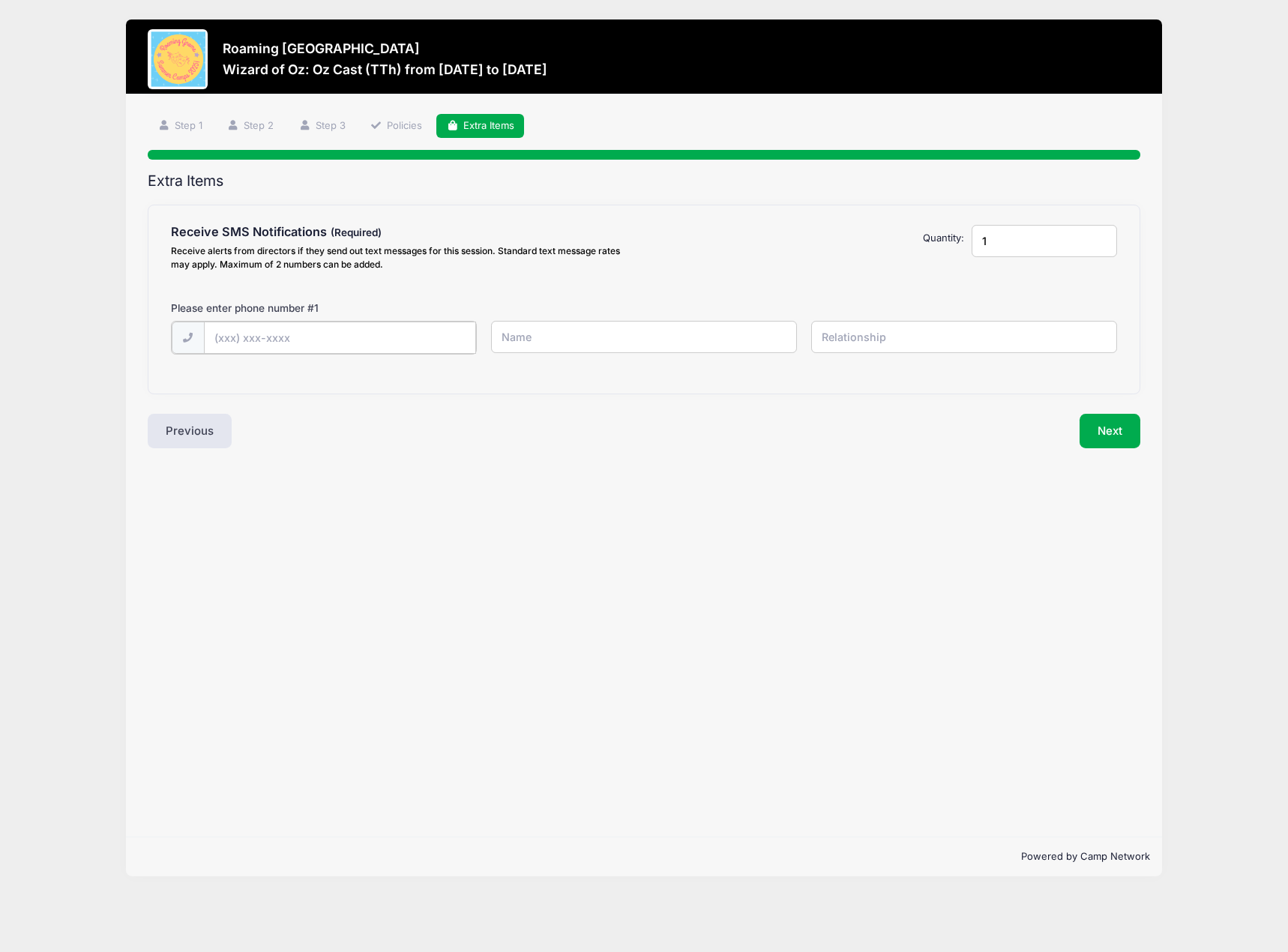
click at [399, 333] on input "text" at bounding box center [339, 338] width 272 height 32
type input "(469) 422-4221"
type input "Amy Katherine Stewart"
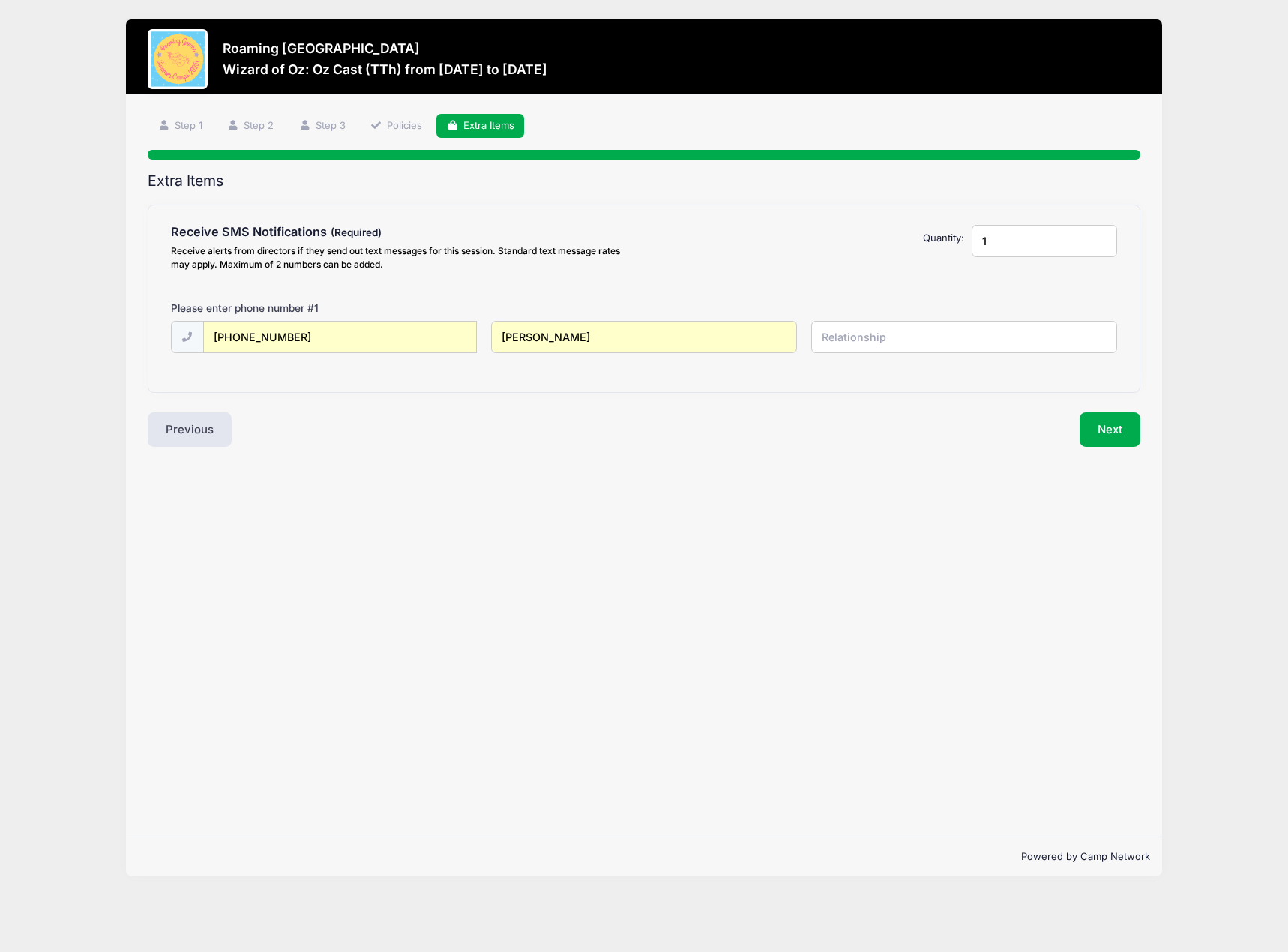
click at [638, 347] on input "Amy Katherine Stewart" at bounding box center [643, 337] width 306 height 32
type input "Christopher Stephen Stewart"
click at [851, 338] on input "text" at bounding box center [963, 337] width 306 height 32
type input "Father"
type input "2"
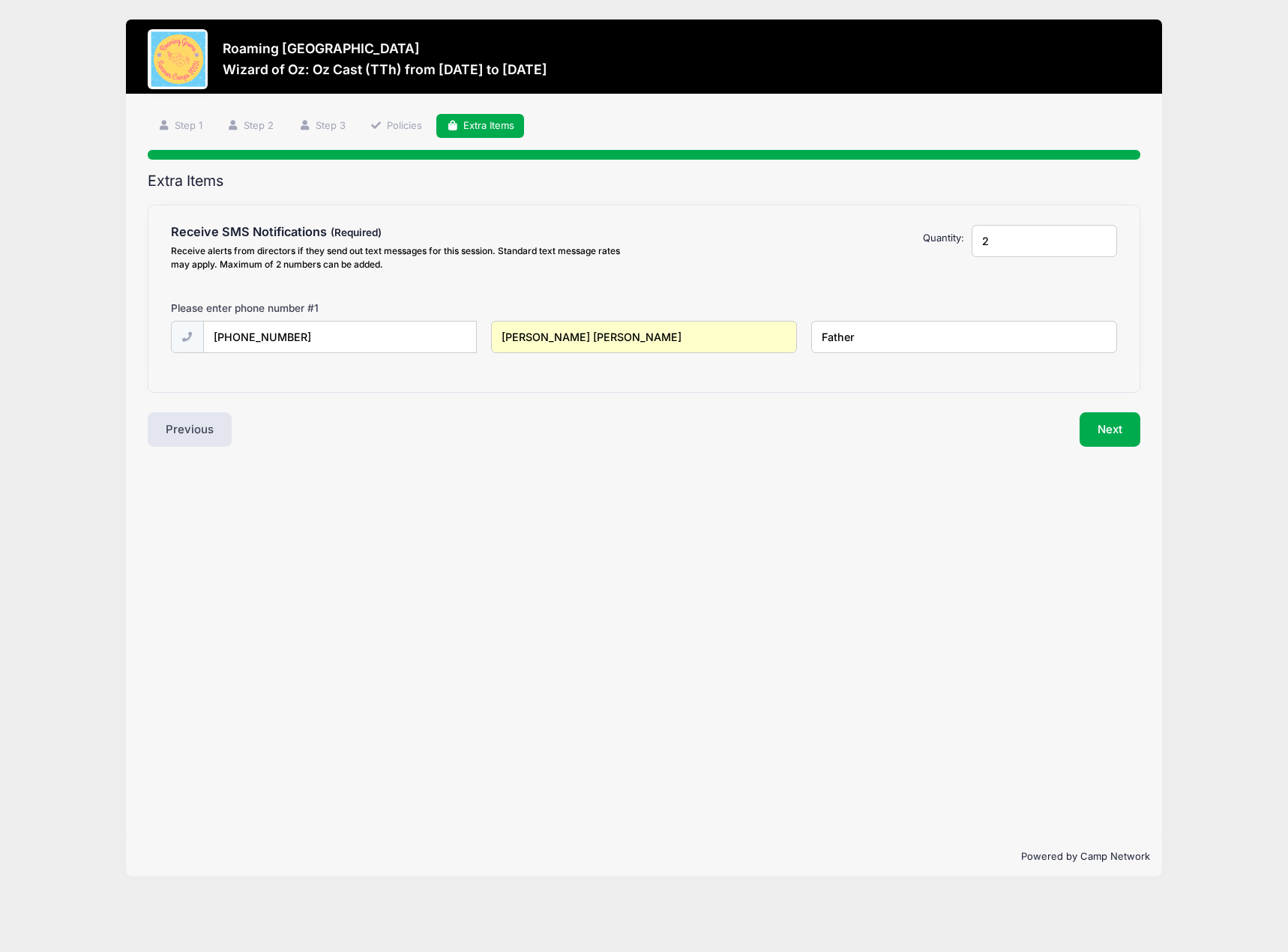
click at [1102, 239] on input "2" at bounding box center [1045, 241] width 146 height 32
click at [260, 416] on input "text" at bounding box center [339, 410] width 272 height 32
type input "(409) 782-0600"
type input "Christopher Stephen Stewart"
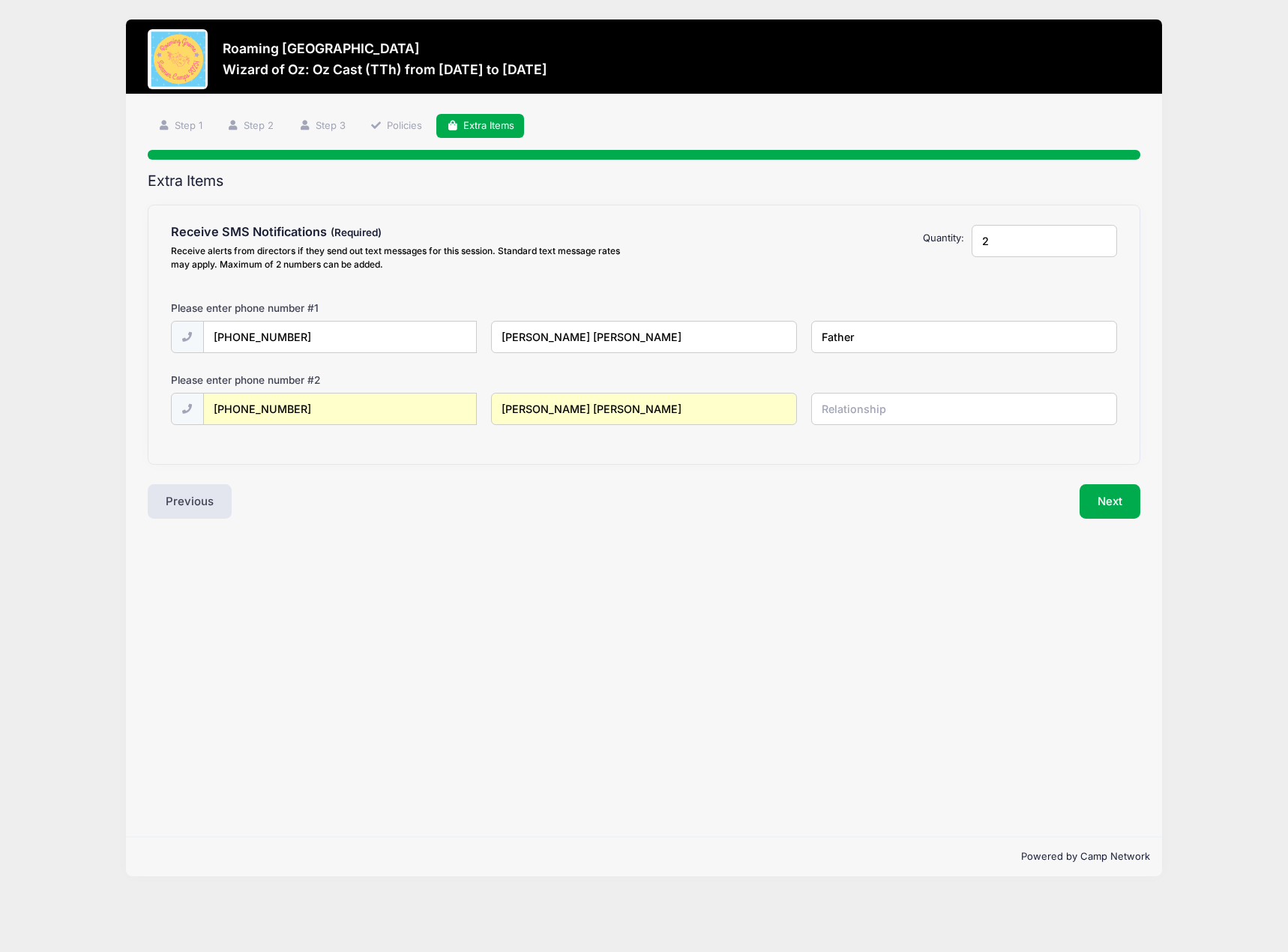
click at [596, 421] on input "Christopher Stephen Stewart" at bounding box center [643, 409] width 306 height 32
click at [557, 415] on input "Christopher Stephen Stewart" at bounding box center [643, 409] width 306 height 32
type input "Amy Katherine Stewart"
click at [898, 418] on input "text" at bounding box center [963, 409] width 306 height 32
type input "Mother"
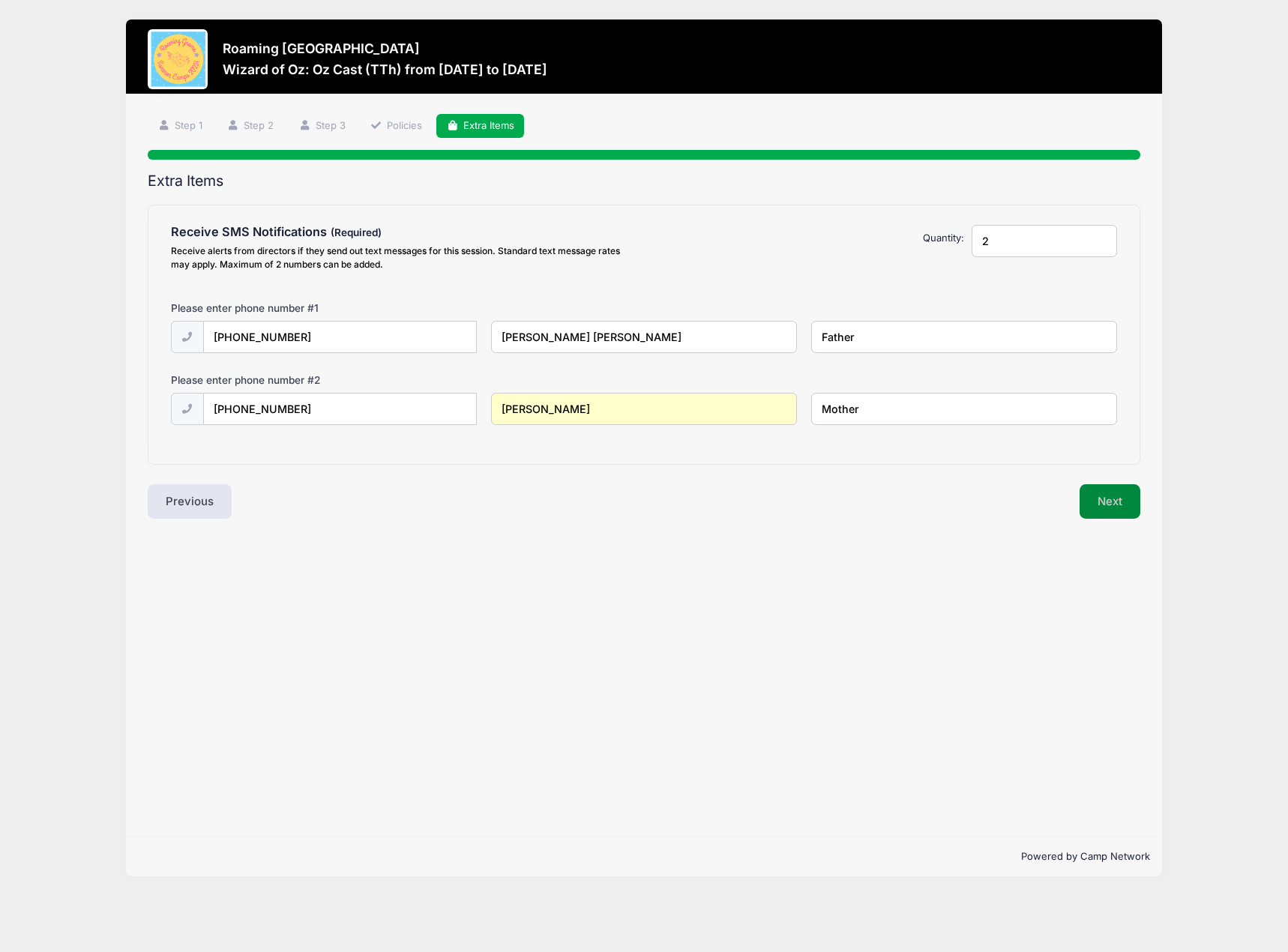
click at [1099, 488] on button "Next" at bounding box center [1110, 501] width 61 height 34
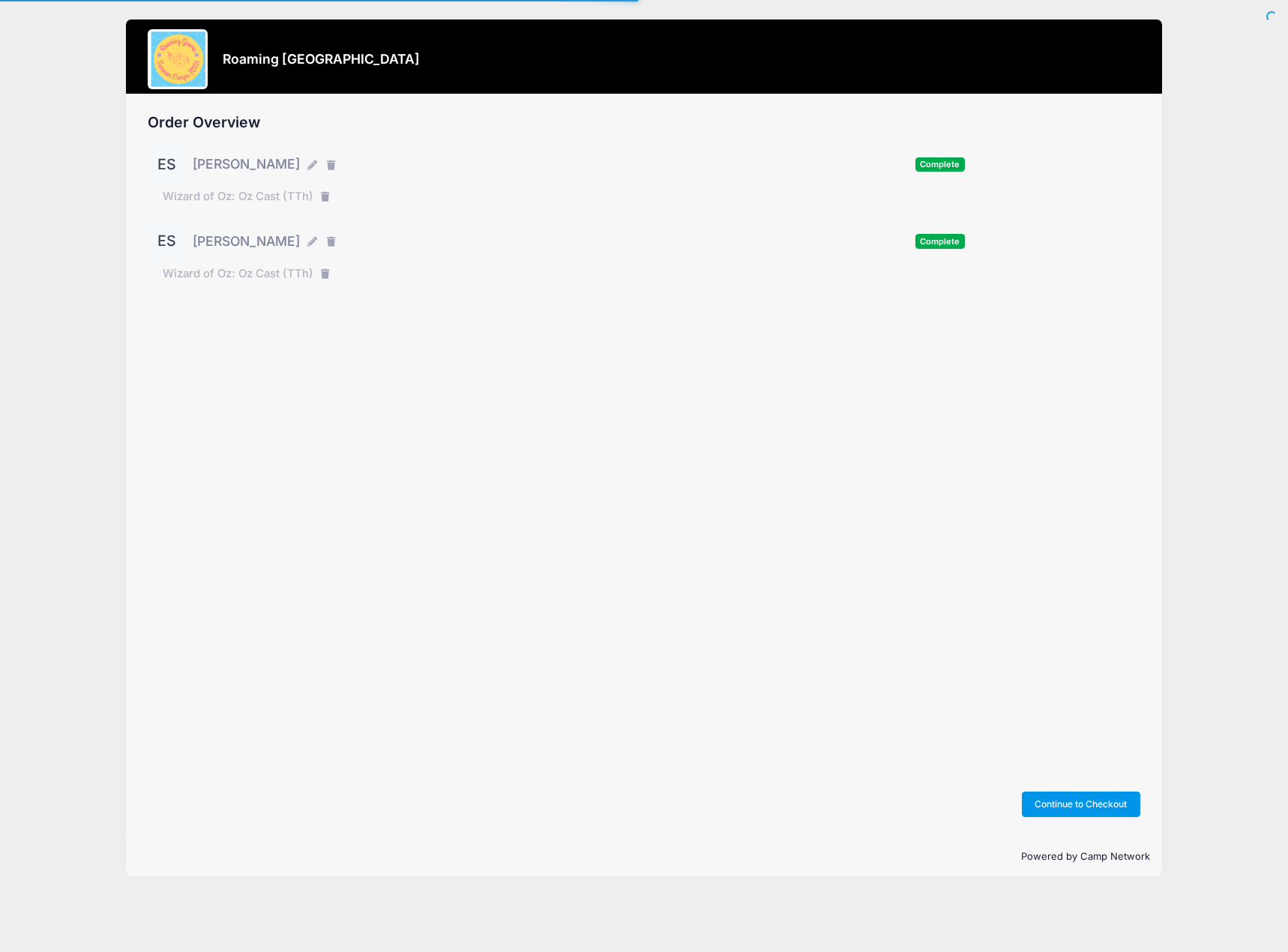
click at [1110, 800] on button "Continue to Checkout" at bounding box center [1081, 804] width 118 height 26
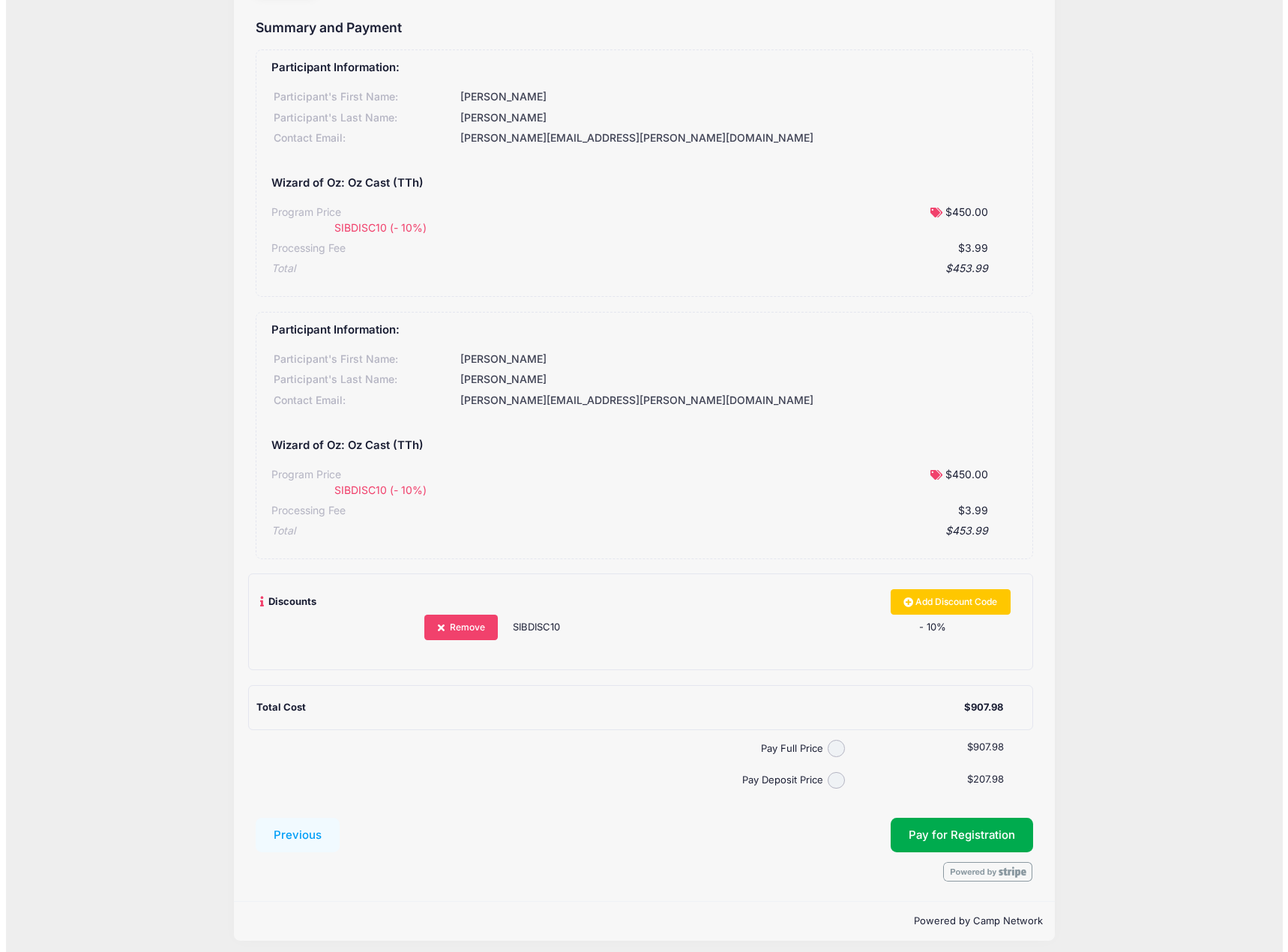
scroll to position [102, 0]
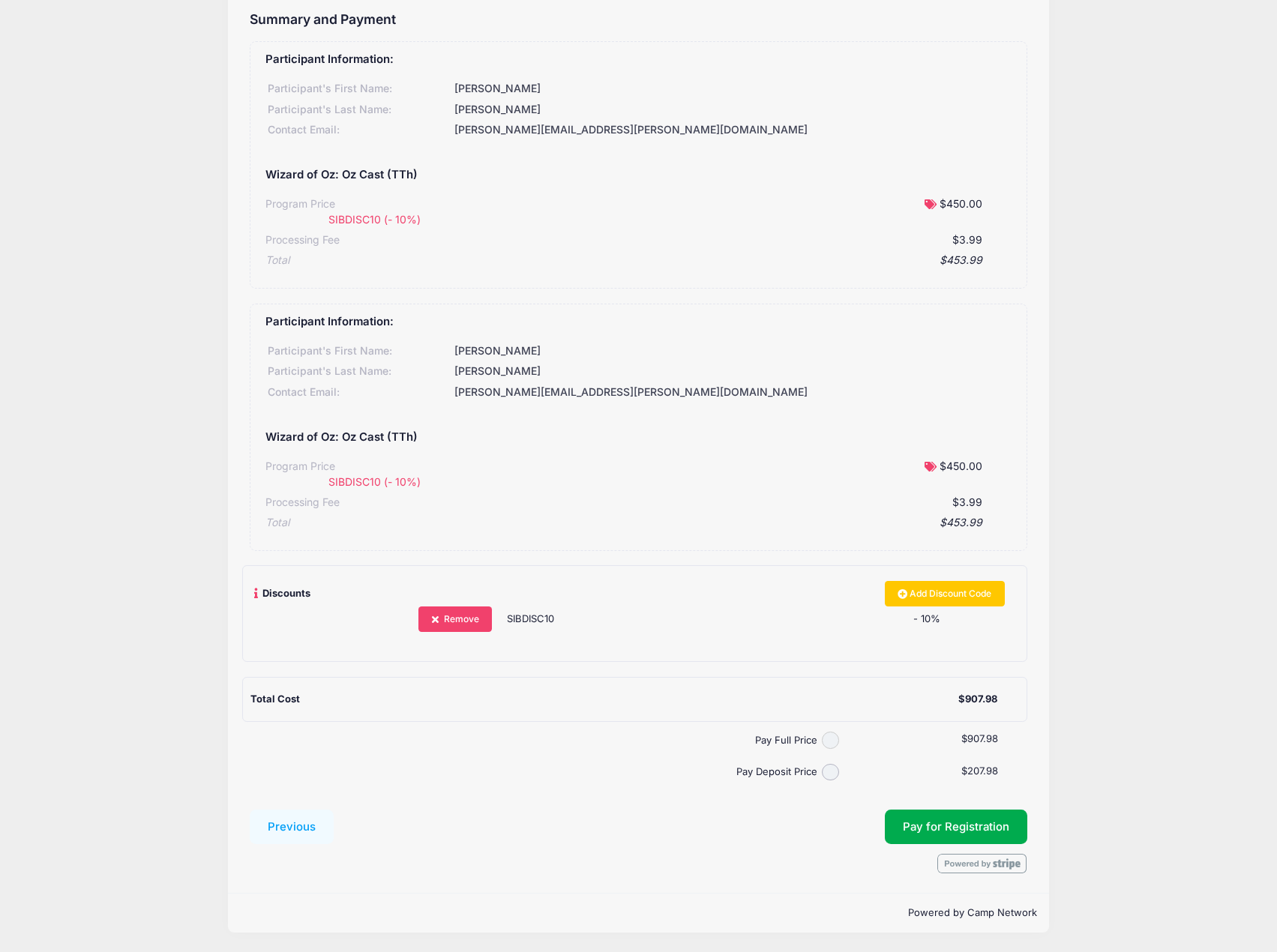
click at [836, 743] on input "Pay Full Price" at bounding box center [831, 741] width 17 height 17
radio input "true"
click at [965, 832] on button "Pay for Registration" at bounding box center [956, 827] width 142 height 34
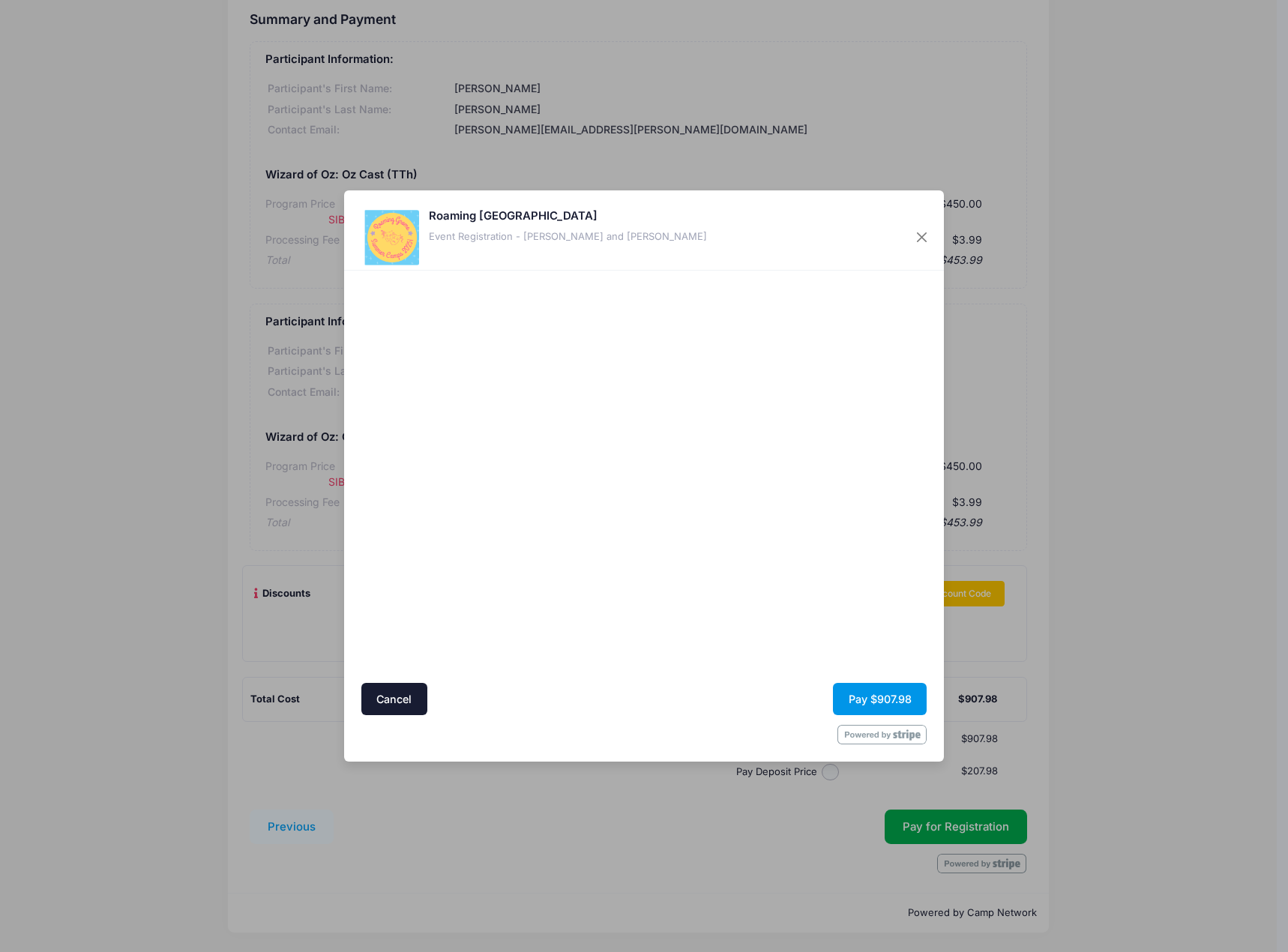
click at [891, 703] on button "Pay $907.98" at bounding box center [879, 699] width 94 height 32
